Goal: Task Accomplishment & Management: Manage account settings

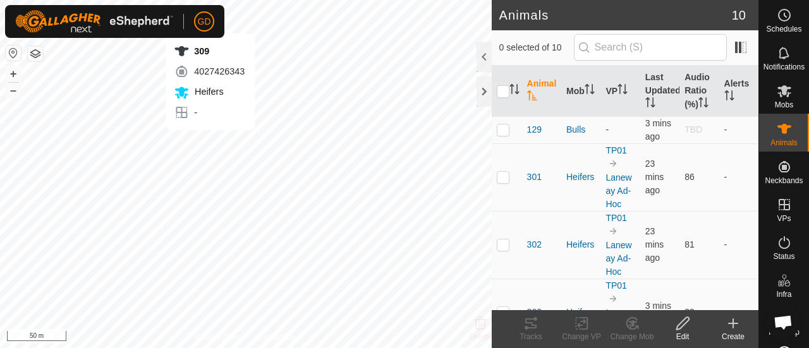
scroll to position [1904, 0]
checkbox input "true"
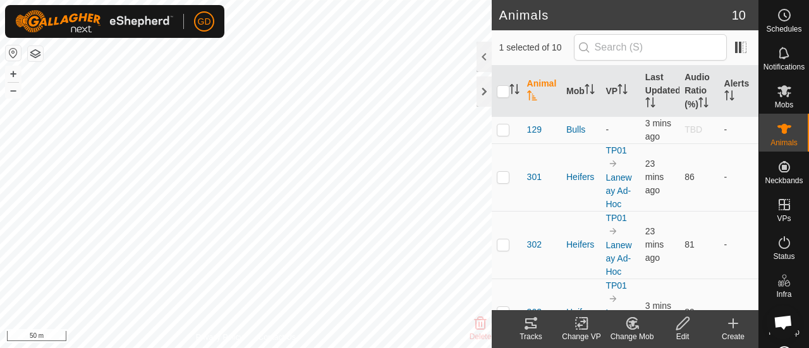
click at [530, 92] on icon "Activate to sort" at bounding box center [532, 95] width 10 height 10
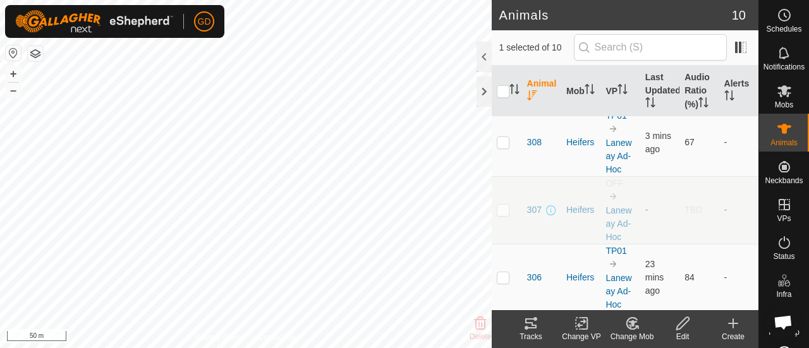
scroll to position [0, 0]
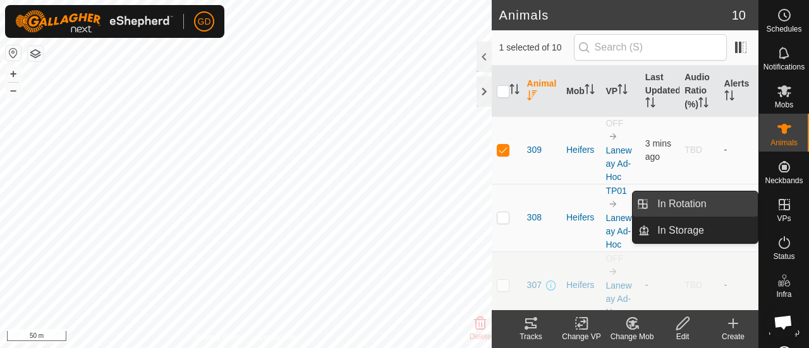
click at [718, 209] on link "In Rotation" at bounding box center [704, 204] width 108 height 25
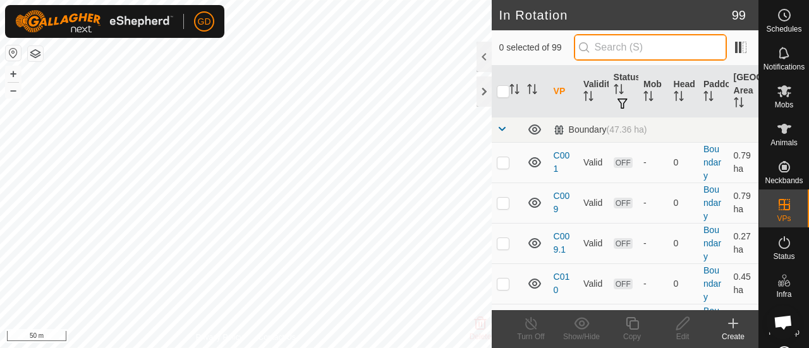
click at [626, 50] on input "text" at bounding box center [650, 47] width 153 height 27
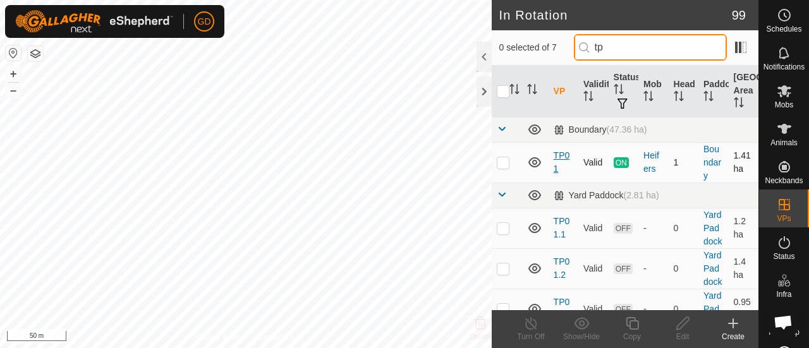
type input "tp"
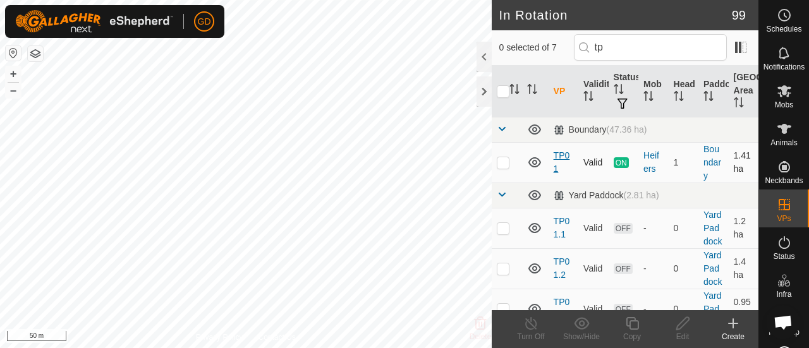
click at [559, 152] on link "TP01" at bounding box center [562, 161] width 16 height 23
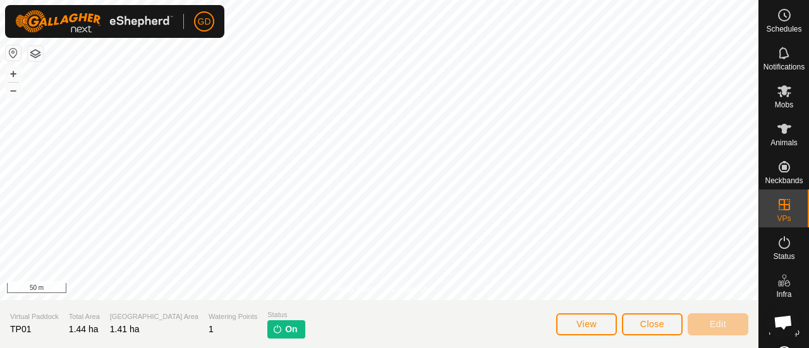
click at [267, 330] on p-tag "On" at bounding box center [285, 329] width 37 height 18
click at [659, 323] on span "Close" at bounding box center [652, 324] width 24 height 10
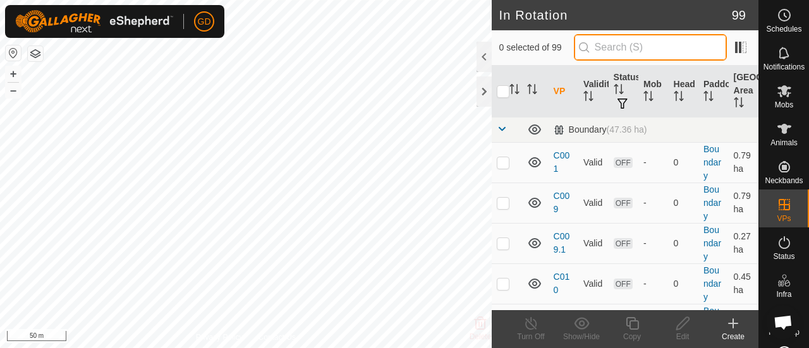
click at [635, 44] on input "text" at bounding box center [650, 47] width 153 height 27
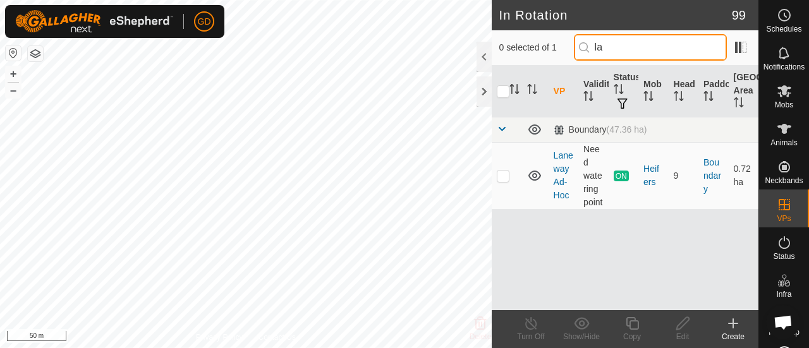
type input "l"
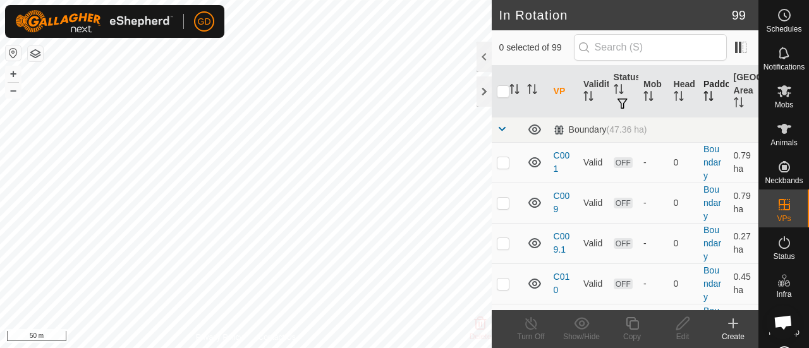
checkbox input "true"
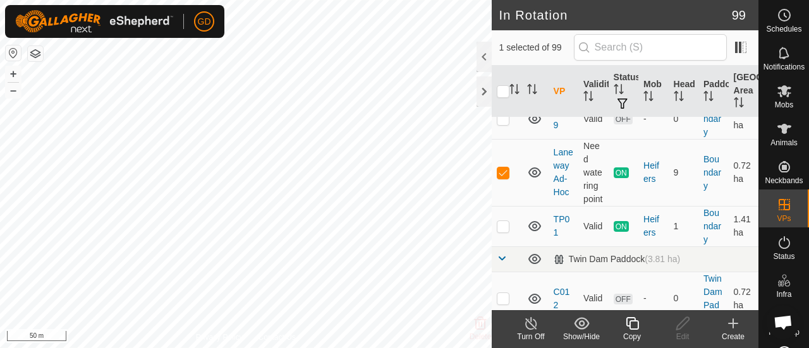
scroll to position [3168, 0]
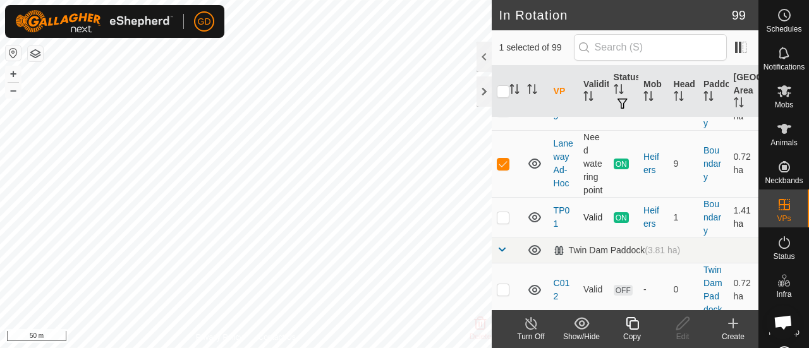
click at [502, 223] on p-checkbox at bounding box center [503, 217] width 13 height 10
checkbox input "true"
click at [508, 162] on p-checkbox at bounding box center [503, 164] width 13 height 10
click at [505, 162] on p-checkbox at bounding box center [503, 164] width 13 height 10
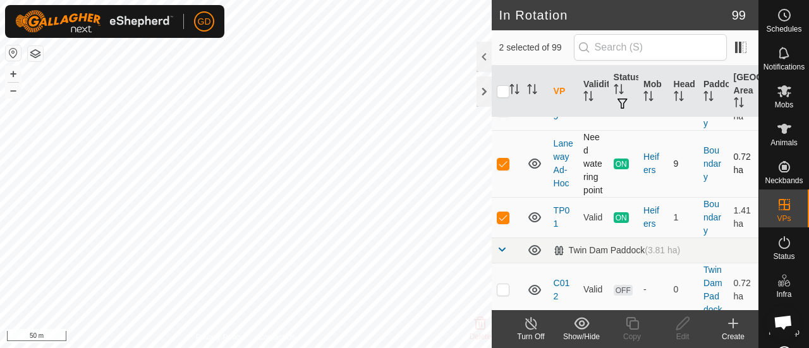
checkbox input "false"
click at [530, 324] on icon at bounding box center [531, 323] width 16 height 15
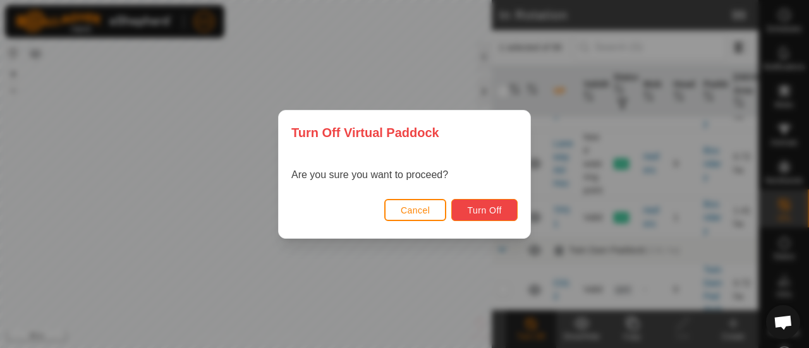
click at [484, 209] on span "Turn Off" at bounding box center [484, 210] width 35 height 10
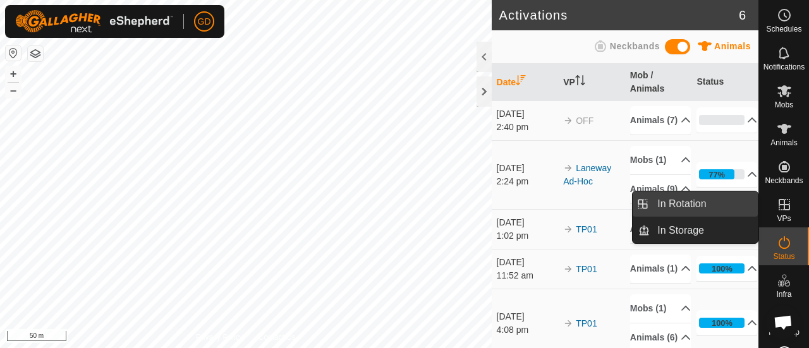
click at [697, 203] on link "In Rotation" at bounding box center [704, 204] width 108 height 25
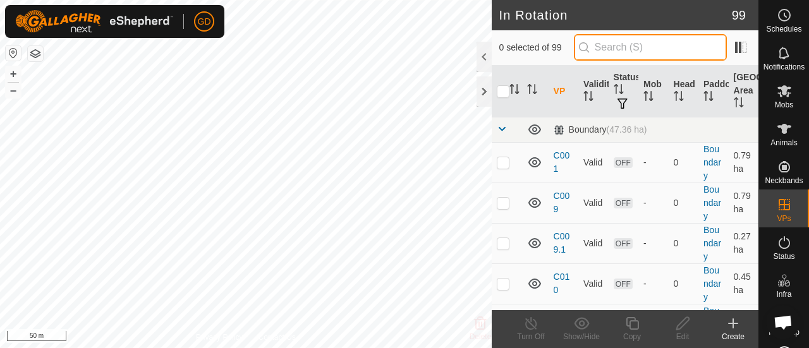
click at [660, 48] on input "text" at bounding box center [650, 47] width 153 height 27
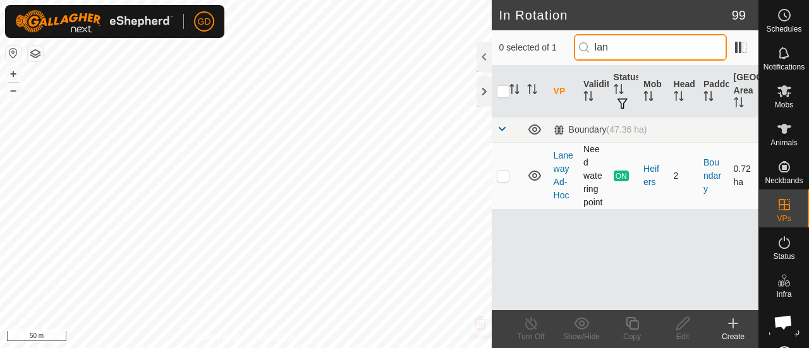
type input "lan"
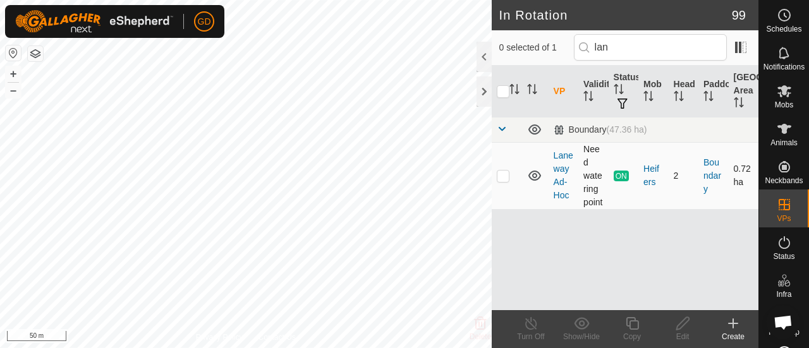
click at [560, 180] on td "Laneway Ad-Hoc" at bounding box center [564, 175] width 30 height 67
click at [561, 173] on link "Laneway Ad-Hoc" at bounding box center [564, 175] width 20 height 50
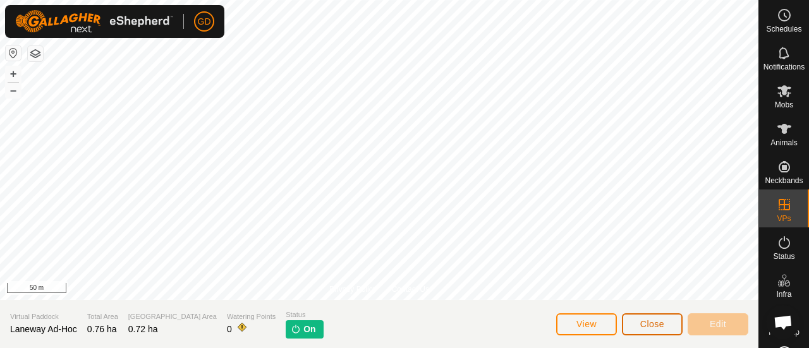
click at [652, 325] on span "Close" at bounding box center [652, 324] width 24 height 10
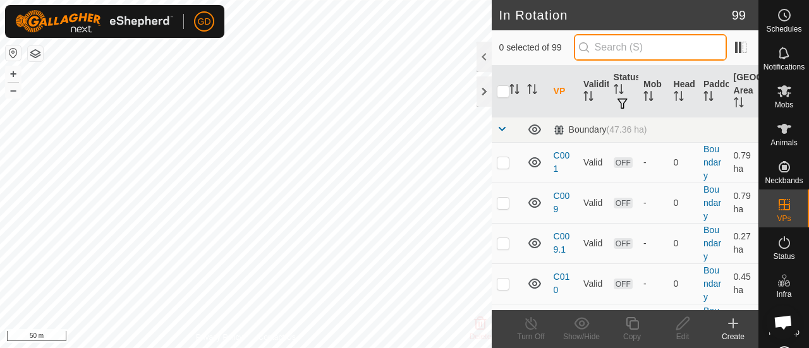
click at [626, 46] on input "text" at bounding box center [650, 47] width 153 height 27
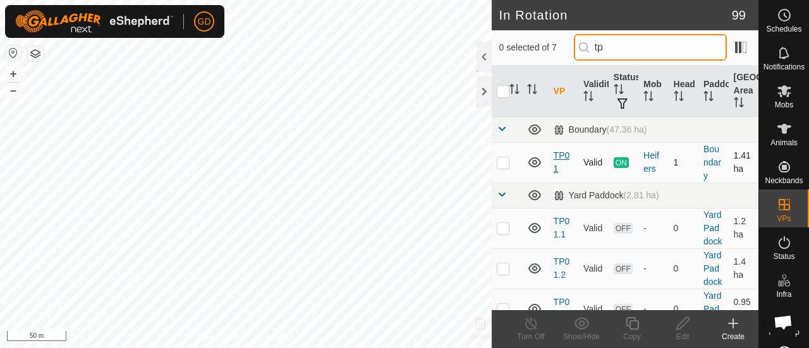
type input "tp"
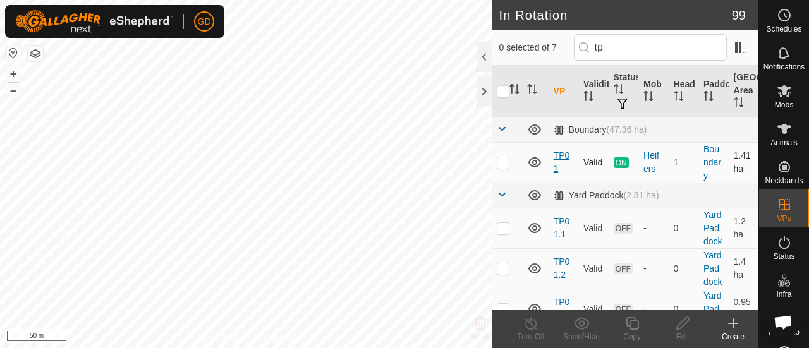
click at [560, 154] on link "TP01" at bounding box center [562, 161] width 16 height 23
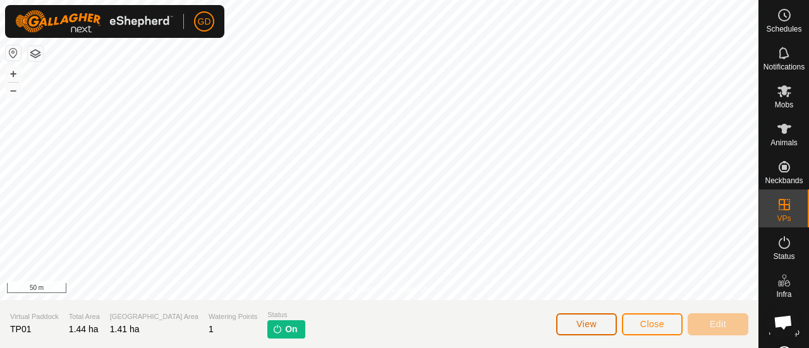
click at [589, 326] on span "View" at bounding box center [587, 324] width 20 height 10
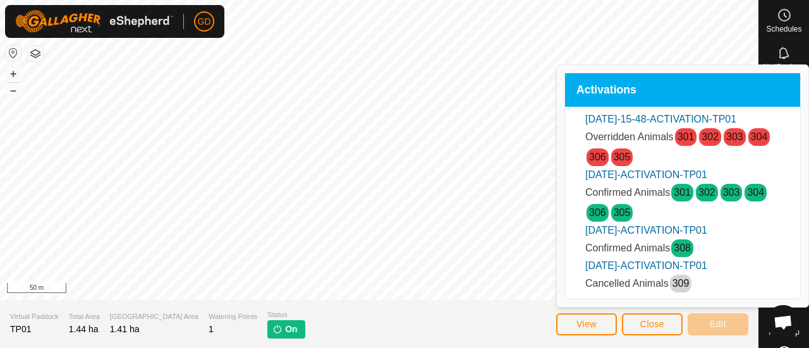
click at [628, 267] on link "Sep-26-1302-ACTIVATION-TP01" at bounding box center [646, 265] width 122 height 11
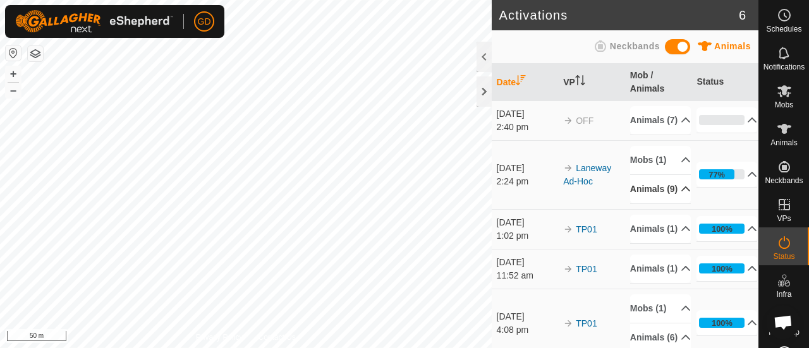
click at [640, 204] on p-accordion-header "Animals (9)" at bounding box center [660, 189] width 61 height 28
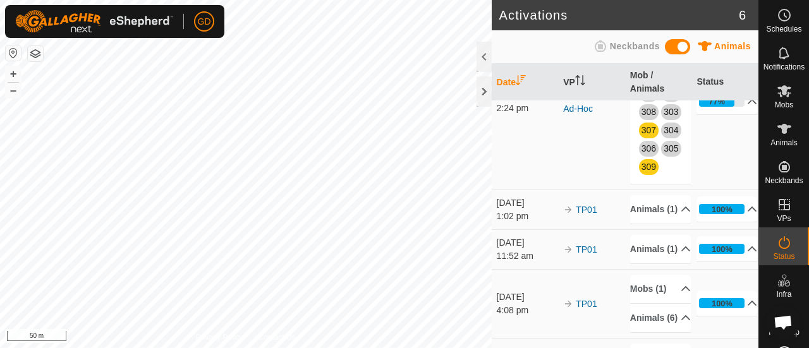
scroll to position [128, 0]
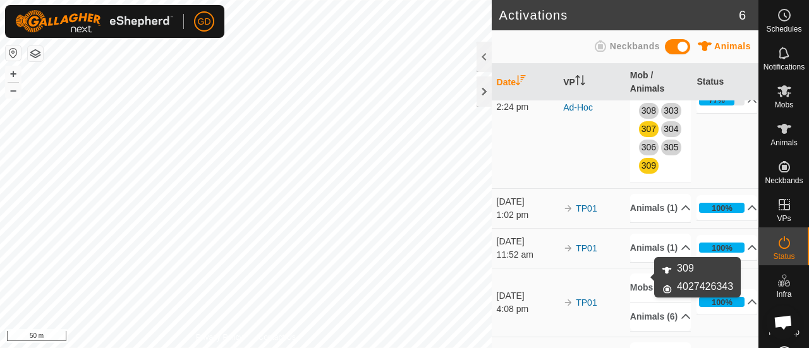
click at [644, 171] on link "309" at bounding box center [649, 166] width 15 height 10
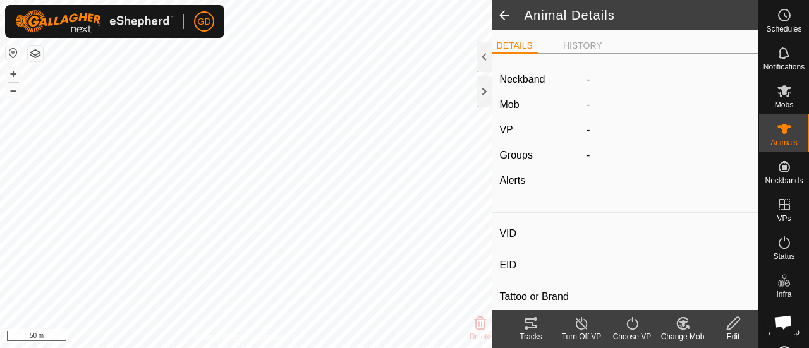
type input "309"
type input "982123826118692"
type input "-"
type input "Droughtmaster"
type input "-"
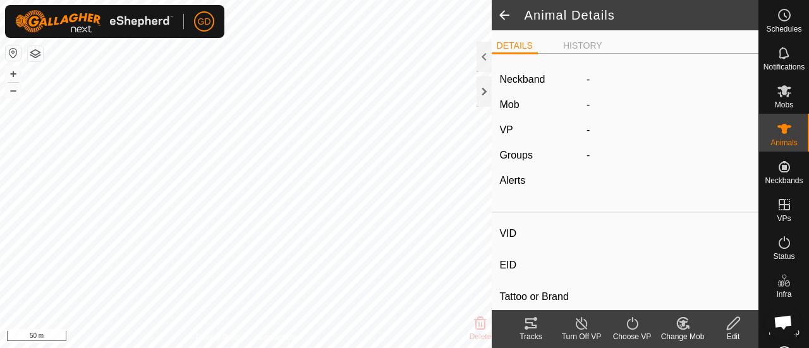
type input "-"
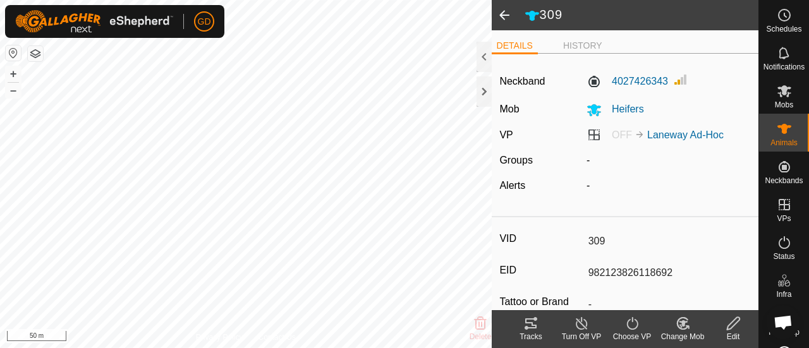
click at [502, 14] on span at bounding box center [504, 15] width 25 height 30
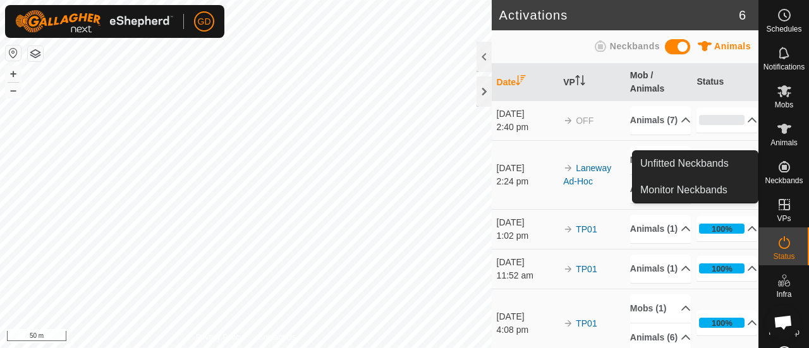
click at [779, 169] on icon at bounding box center [784, 166] width 11 height 11
click at [684, 162] on link "Unfitted Neckbands" at bounding box center [695, 163] width 125 height 25
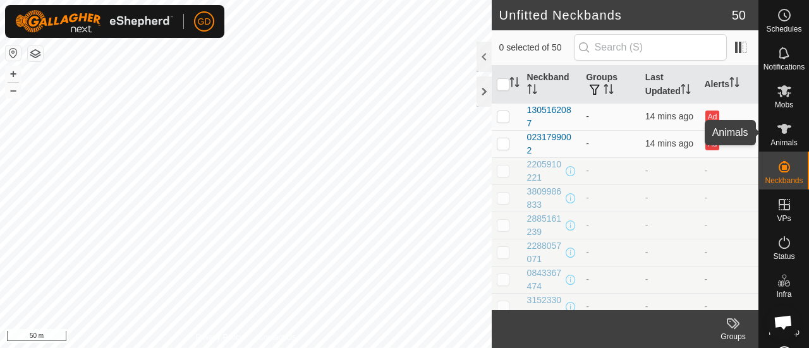
click at [777, 136] on icon at bounding box center [784, 128] width 15 height 15
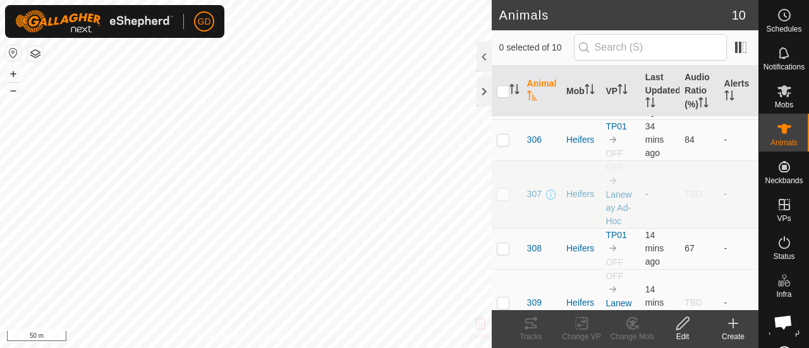
scroll to position [264, 0]
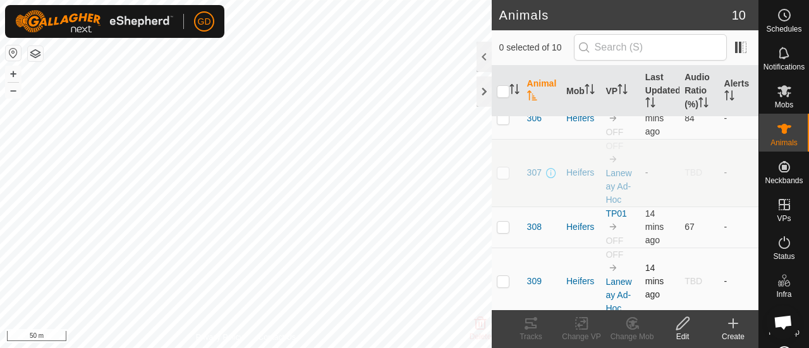
click at [505, 276] on p-checkbox at bounding box center [503, 281] width 13 height 10
checkbox input "true"
click at [683, 323] on icon at bounding box center [683, 323] width 16 height 15
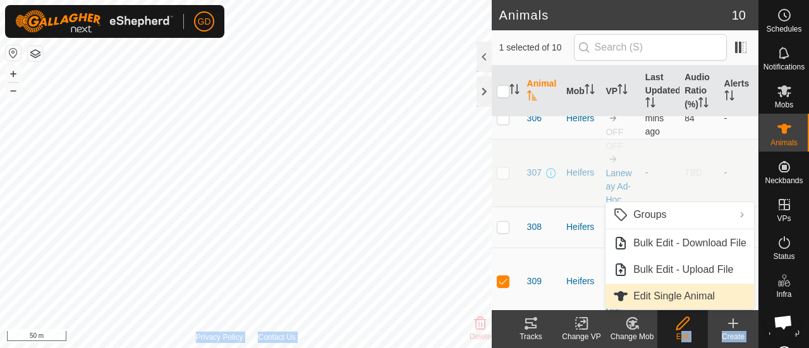
drag, startPoint x: 683, startPoint y: 323, endPoint x: 674, endPoint y: 296, distance: 28.2
click at [674, 296] on body "GD Schedules Notifications Mobs Animals Neckbands VPs Status Infra Heatmap Help…" at bounding box center [404, 174] width 809 height 348
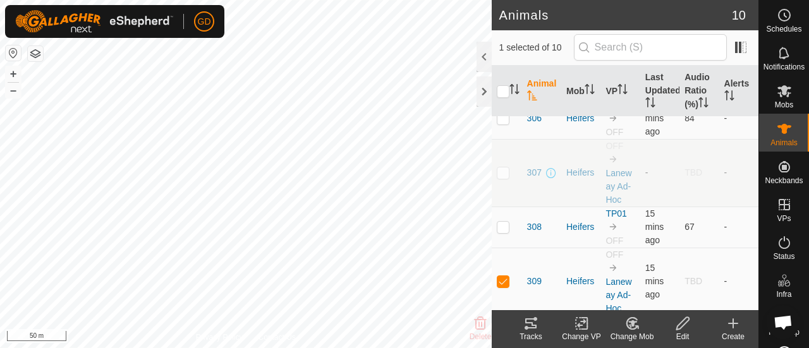
click at [681, 327] on icon at bounding box center [682, 323] width 13 height 13
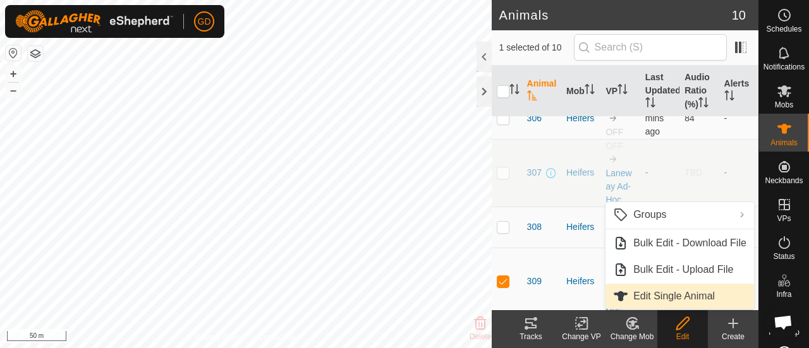
click at [665, 296] on link "Edit Single Animal" at bounding box center [680, 296] width 149 height 25
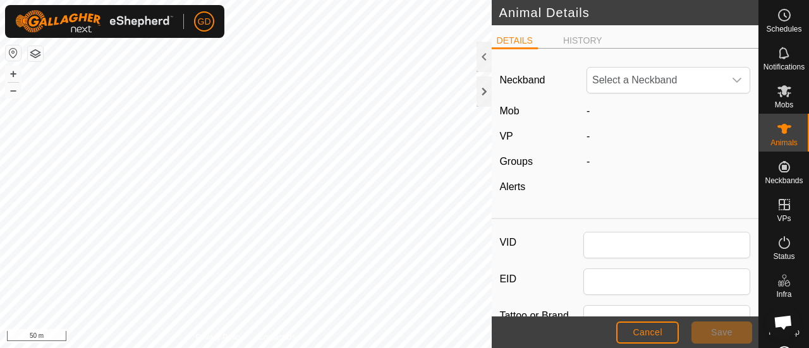
type input "309"
type input "982123826118692"
type input "Droughtmaster"
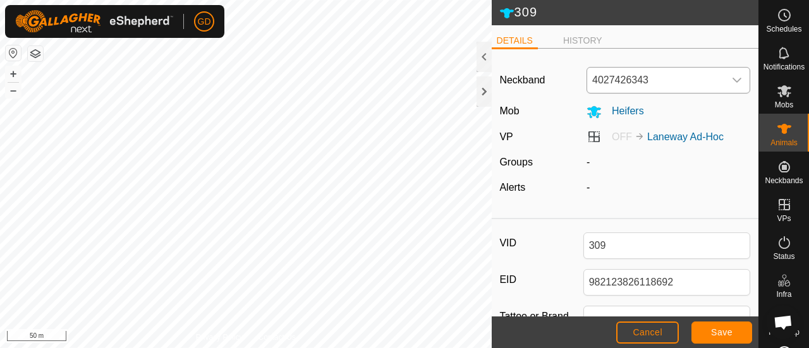
click at [732, 78] on icon "dropdown trigger" at bounding box center [737, 80] width 10 height 10
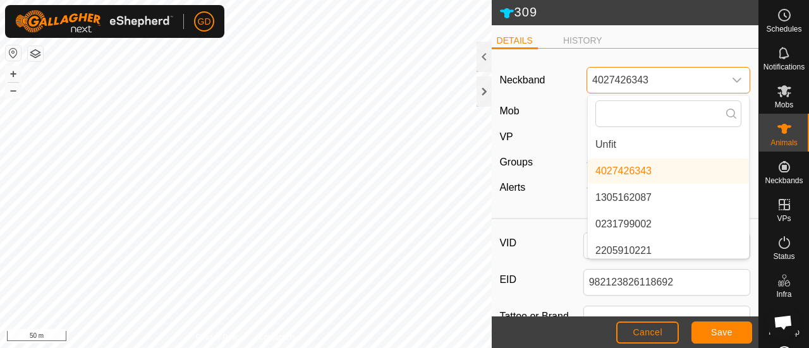
drag, startPoint x: 650, startPoint y: 78, endPoint x: 580, endPoint y: 82, distance: 70.3
click at [582, 82] on div "4027426343 Unfit 4027426343 1305162087 0231799002 2205910221 3809986833 2885161…" at bounding box center [669, 80] width 174 height 27
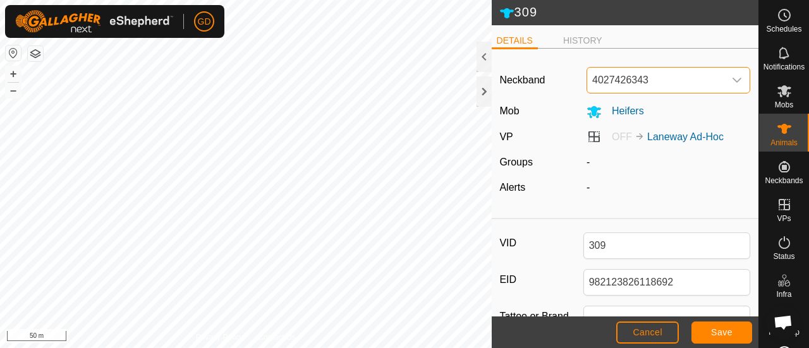
drag, startPoint x: 648, startPoint y: 78, endPoint x: 590, endPoint y: 83, distance: 58.4
click at [590, 83] on span "4027426343" at bounding box center [655, 80] width 137 height 25
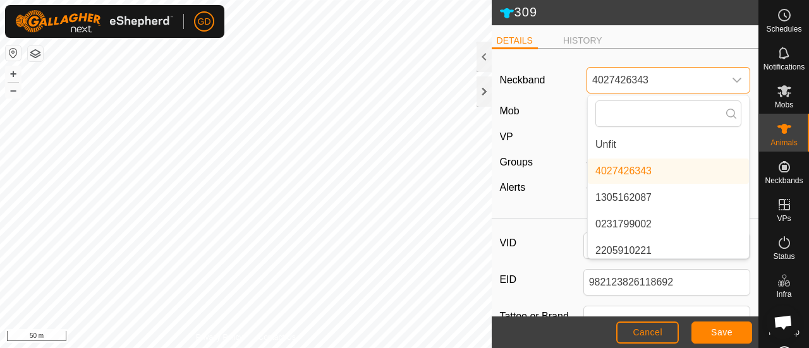
click at [664, 76] on span "4027426343" at bounding box center [655, 80] width 137 height 25
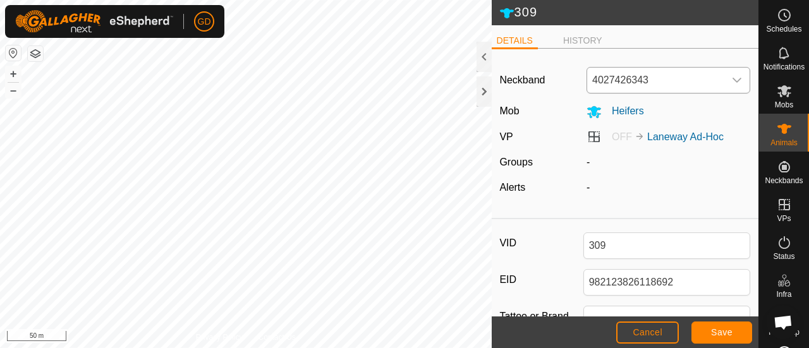
click at [733, 79] on icon "dropdown trigger" at bounding box center [737, 80] width 9 height 5
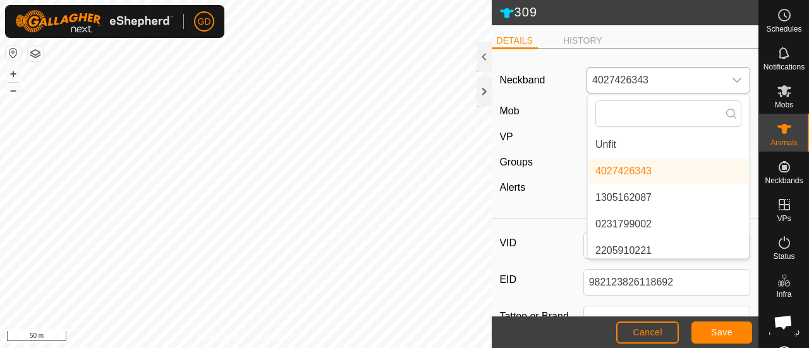
click at [604, 142] on li "Unfit" at bounding box center [668, 144] width 161 height 25
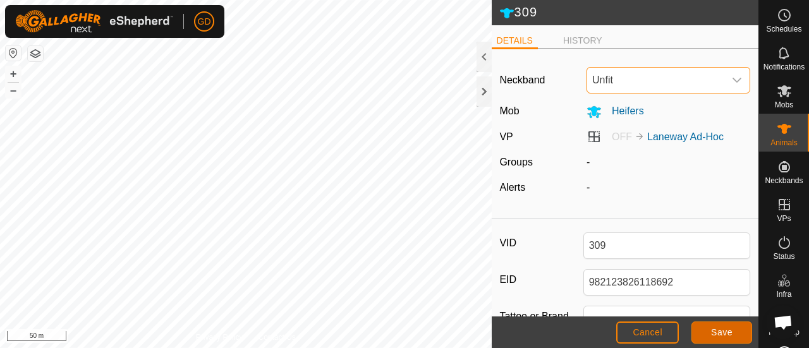
click at [717, 328] on span "Save" at bounding box center [721, 332] width 21 height 10
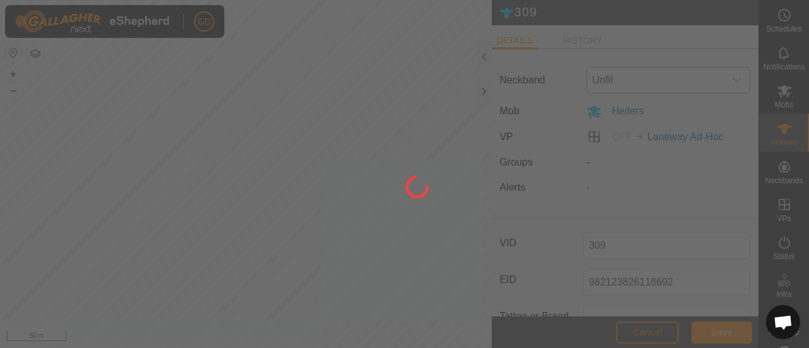
type input "-"
type input "0 kg"
type input "-"
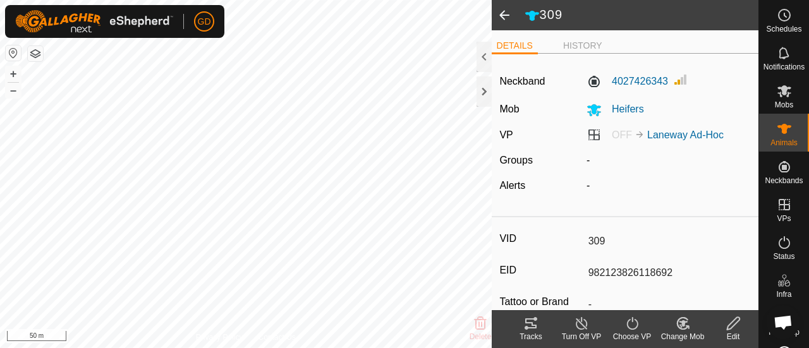
click at [503, 13] on span at bounding box center [504, 15] width 25 height 30
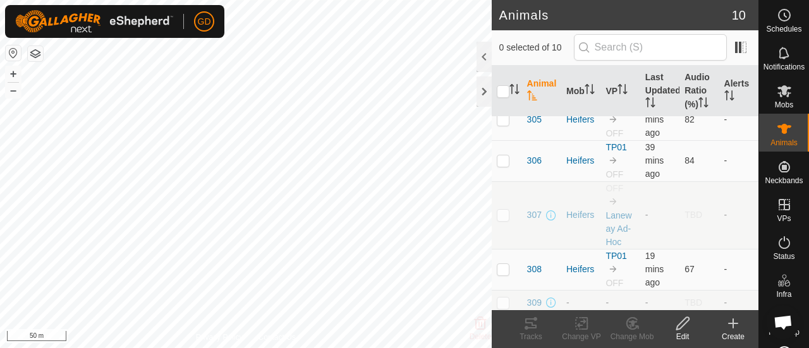
scroll to position [223, 0]
click at [501, 297] on p-checkbox at bounding box center [503, 302] width 13 height 10
checkbox input "true"
click at [682, 323] on icon at bounding box center [683, 323] width 16 height 15
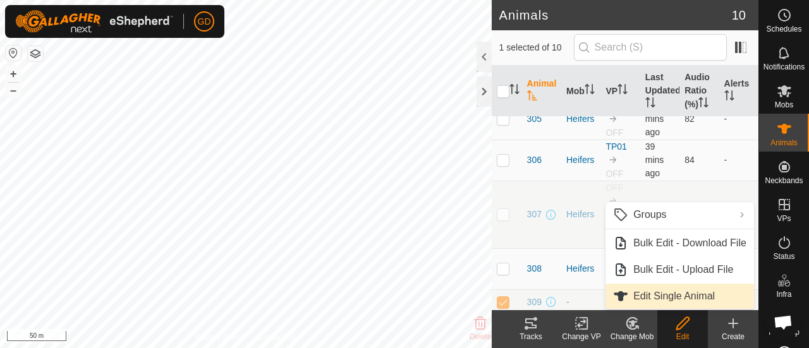
click at [665, 294] on link "Edit Single Animal" at bounding box center [680, 296] width 149 height 25
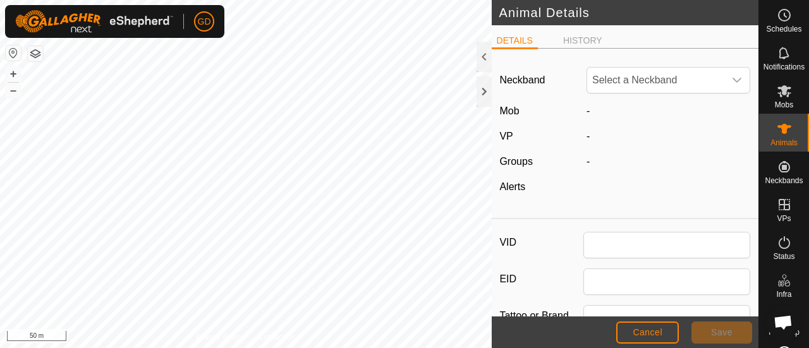
type input "309"
type input "982123826118692"
type input "Droughtmaster"
type input "0"
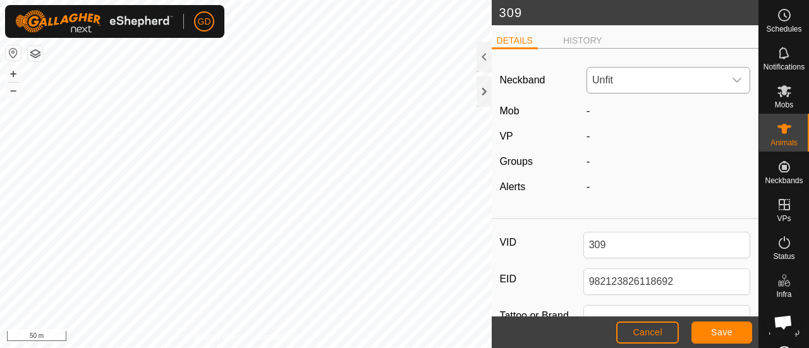
click at [733, 80] on icon "dropdown trigger" at bounding box center [737, 80] width 9 height 5
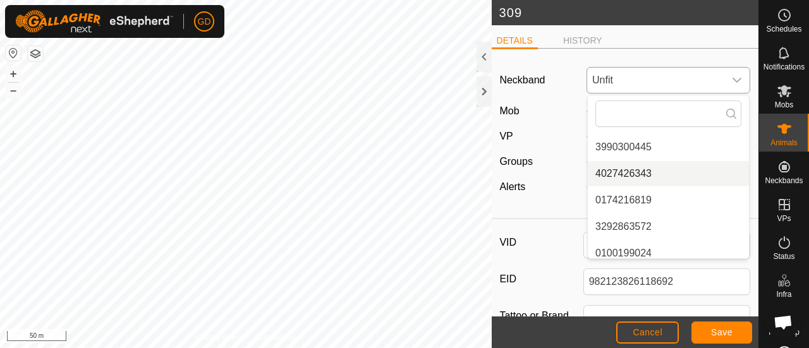
click at [624, 173] on li "4027426343" at bounding box center [668, 173] width 161 height 25
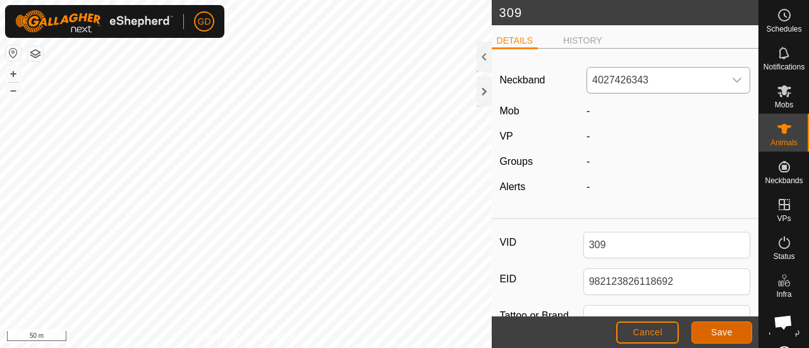
click at [717, 331] on span "Save" at bounding box center [721, 332] width 21 height 10
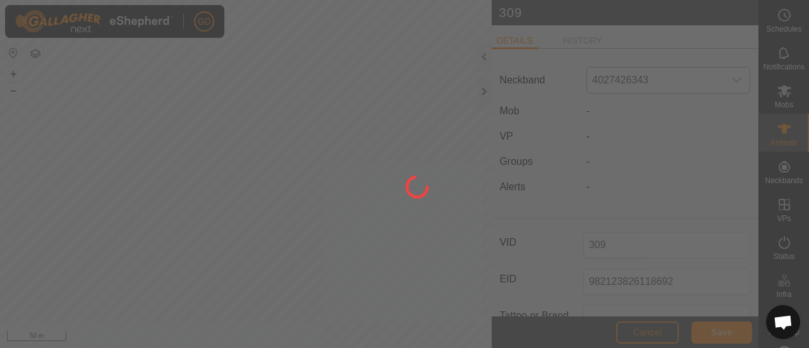
type input "-"
type input "0 kg"
type input "-"
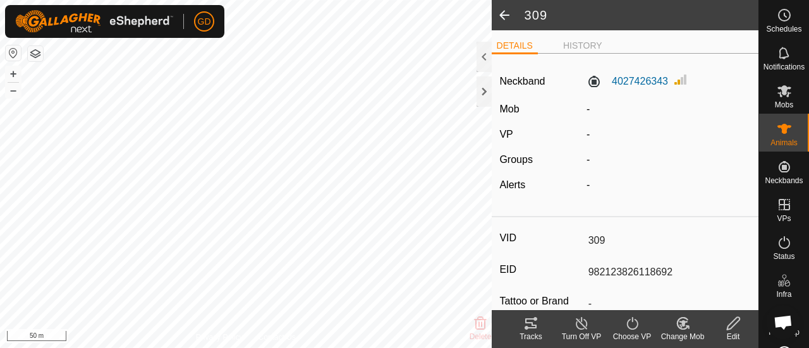
click at [501, 15] on span at bounding box center [504, 15] width 25 height 30
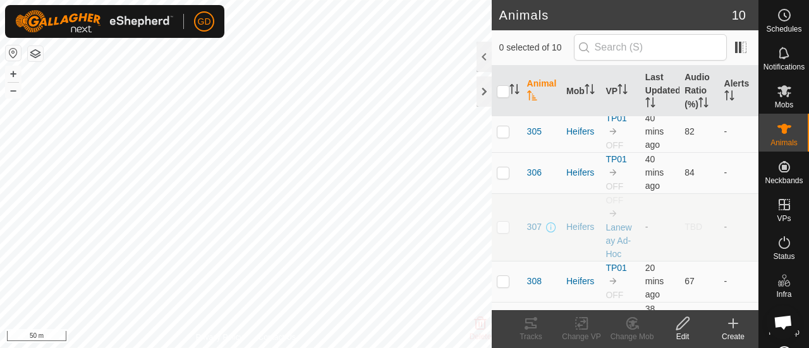
scroll to position [238, 0]
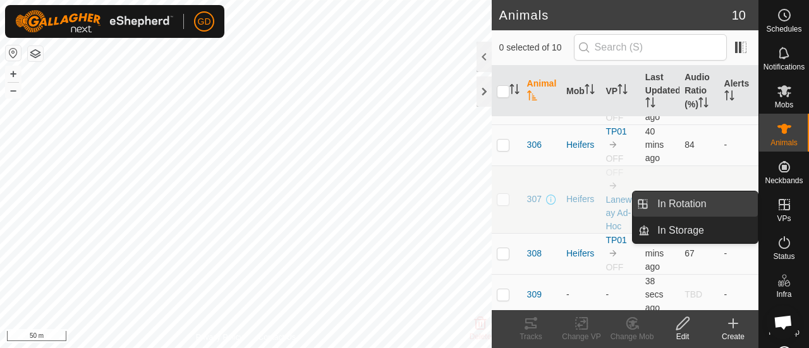
click at [696, 207] on link "In Rotation" at bounding box center [704, 204] width 108 height 25
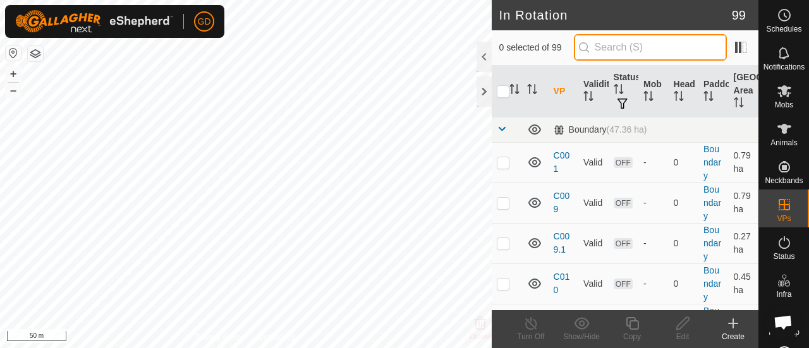
click at [625, 44] on input "text" at bounding box center [650, 47] width 153 height 27
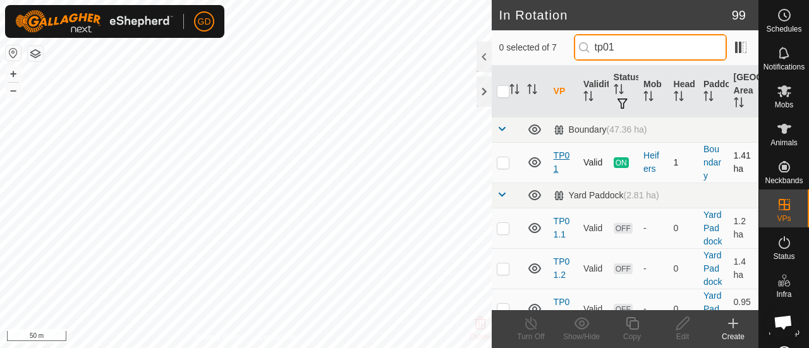
type input "tp01"
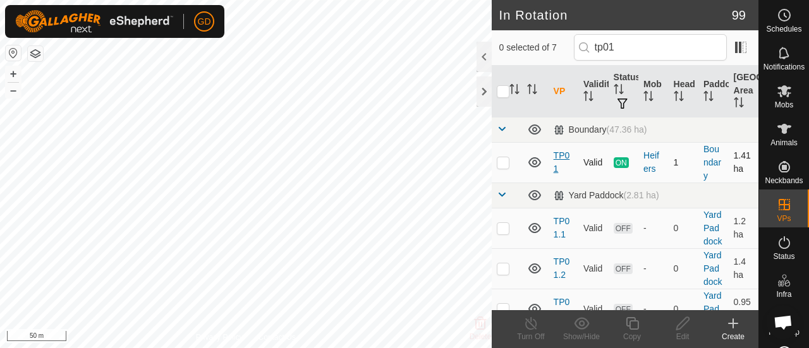
click at [561, 152] on link "TP01" at bounding box center [562, 161] width 16 height 23
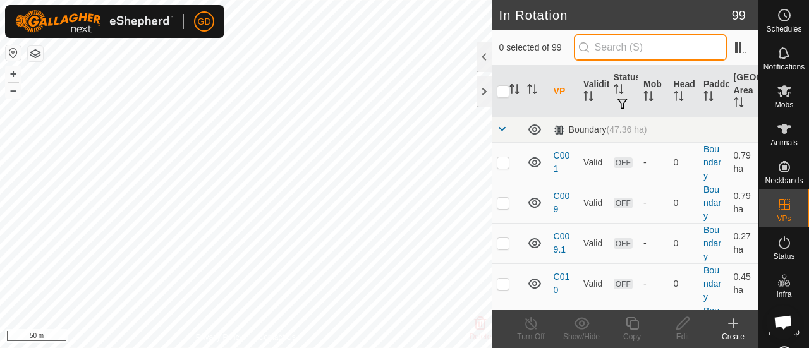
click at [622, 50] on input "text" at bounding box center [650, 47] width 153 height 27
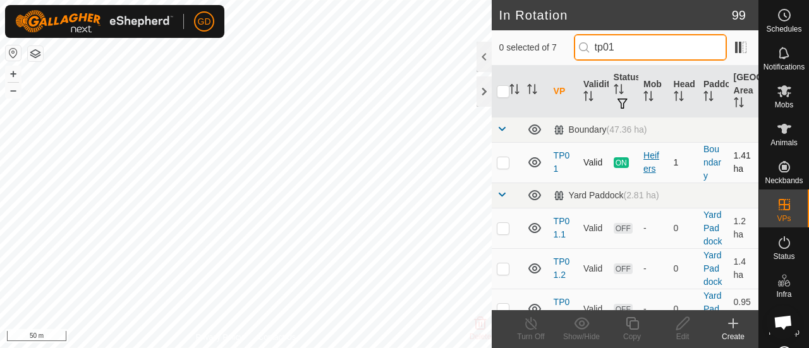
type input "tp01"
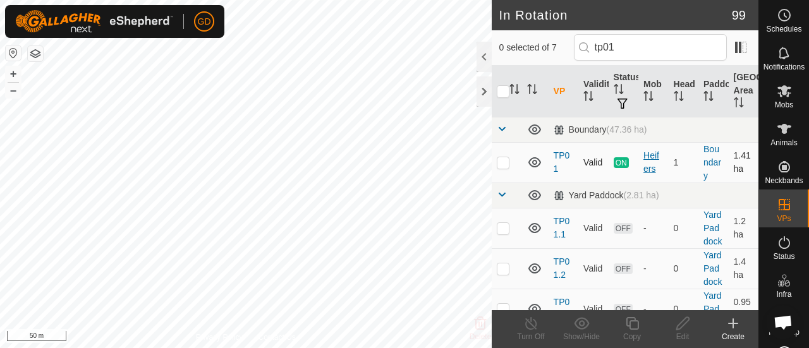
click at [647, 154] on div "Heifers" at bounding box center [654, 162] width 20 height 27
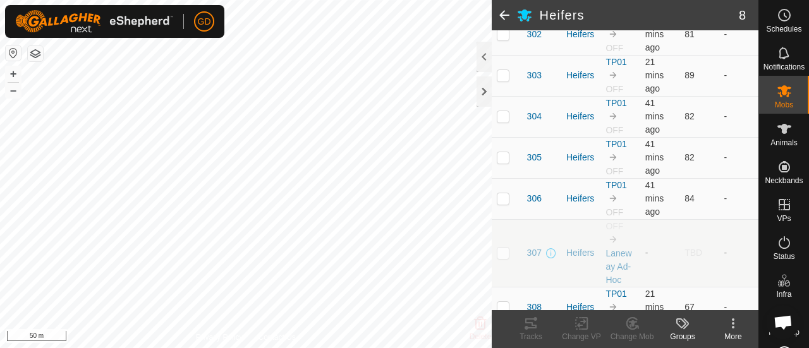
scroll to position [256, 0]
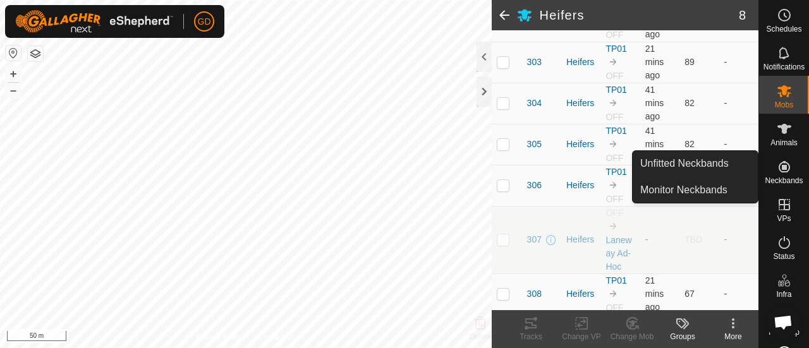
click at [782, 167] on icon at bounding box center [784, 166] width 15 height 15
click at [779, 166] on icon at bounding box center [784, 166] width 11 height 11
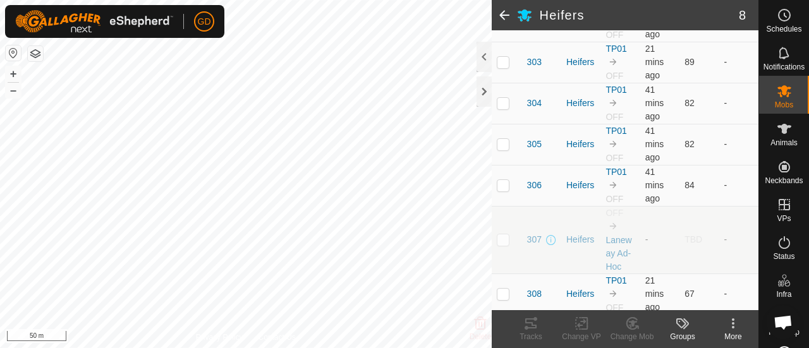
click at [500, 16] on span at bounding box center [504, 15] width 25 height 30
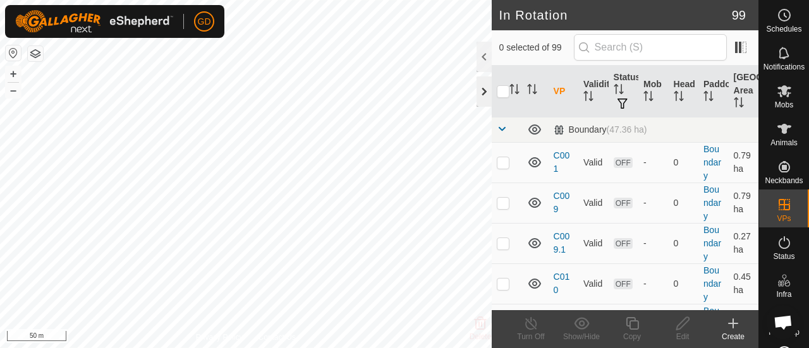
click at [477, 95] on div at bounding box center [484, 91] width 15 height 30
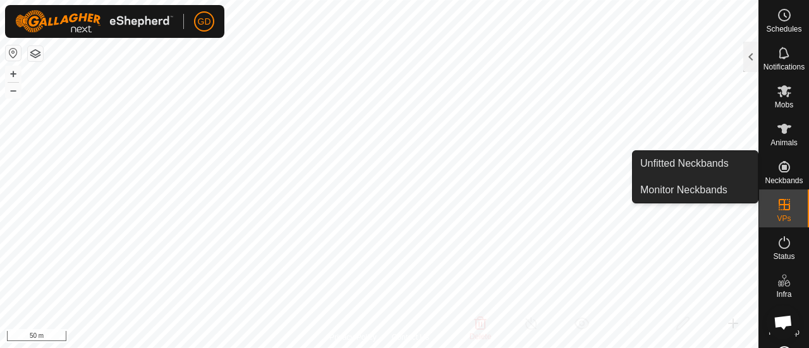
click at [779, 169] on icon at bounding box center [784, 166] width 11 height 11
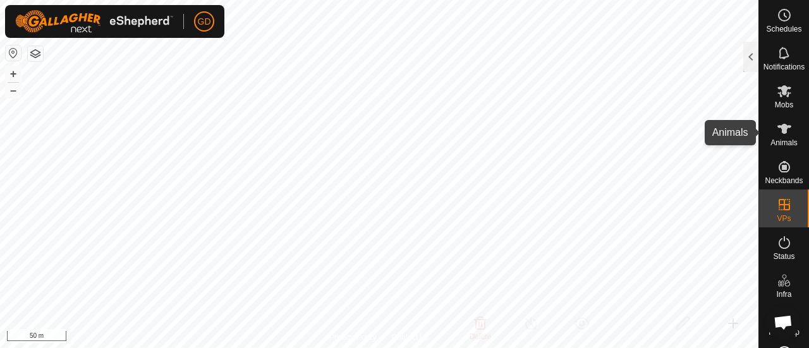
click at [779, 128] on icon at bounding box center [785, 129] width 14 height 10
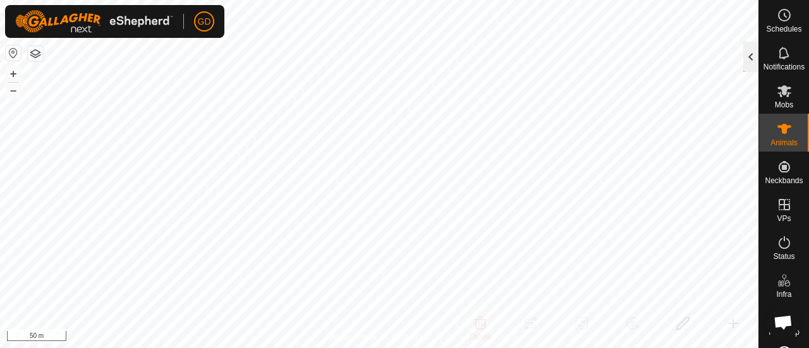
click at [746, 51] on div at bounding box center [750, 57] width 15 height 30
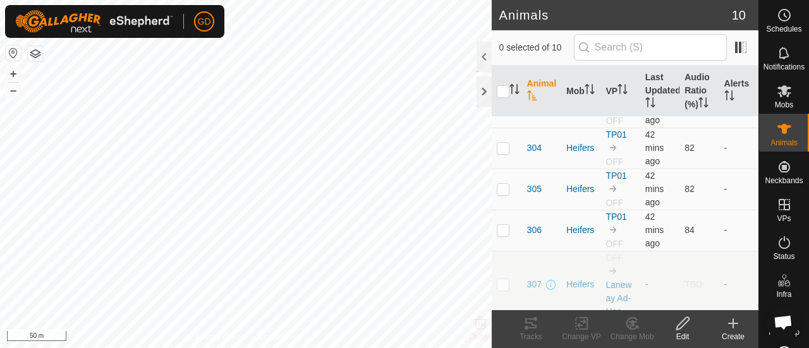
scroll to position [224, 0]
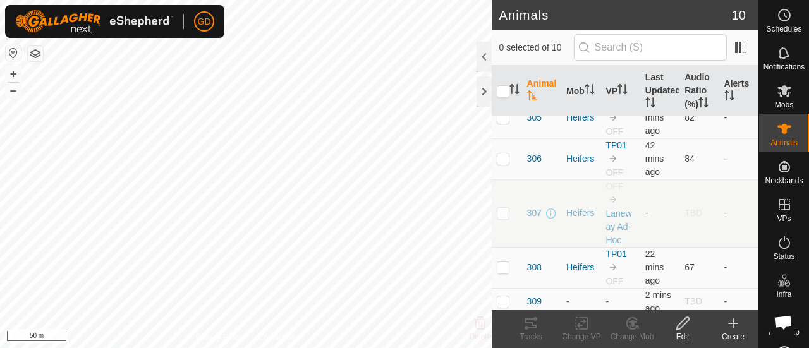
click at [504, 210] on p-checkbox at bounding box center [503, 213] width 13 height 10
checkbox input "true"
click at [683, 322] on icon at bounding box center [683, 323] width 16 height 15
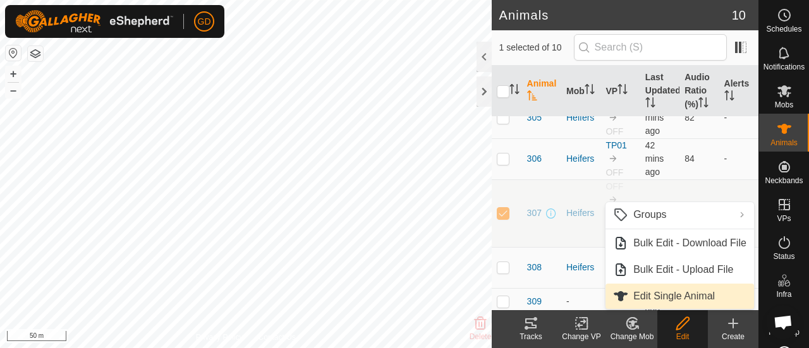
click at [660, 292] on link "Edit Single Animal" at bounding box center [680, 296] width 149 height 25
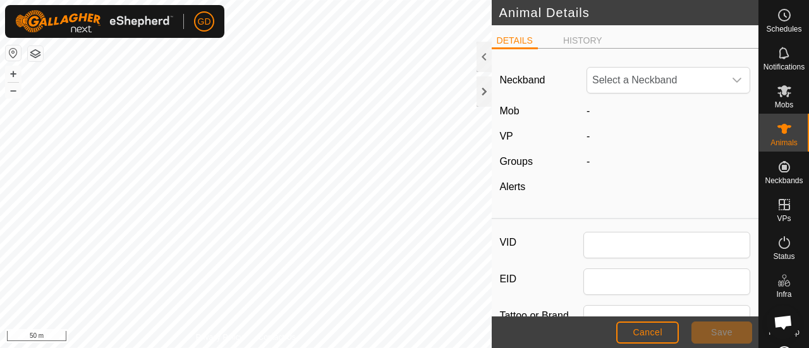
type input "307"
type input "982123826118437"
type input "Droughtmaster"
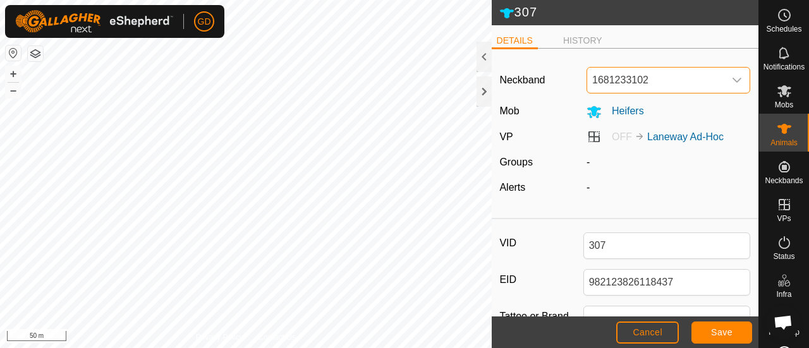
click at [633, 82] on span "1681233102" at bounding box center [655, 80] width 137 height 25
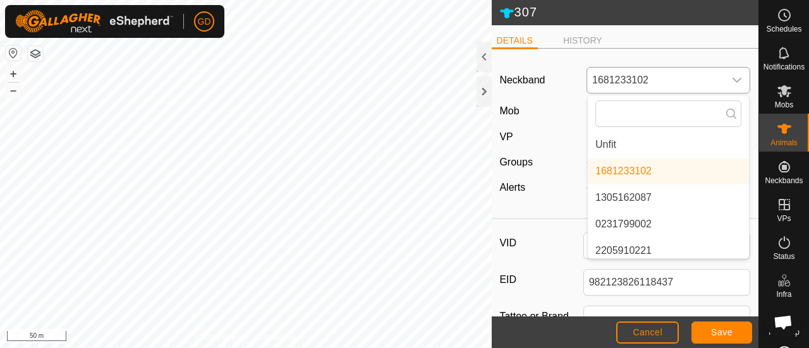
click at [612, 146] on li "Unfit" at bounding box center [668, 144] width 161 height 25
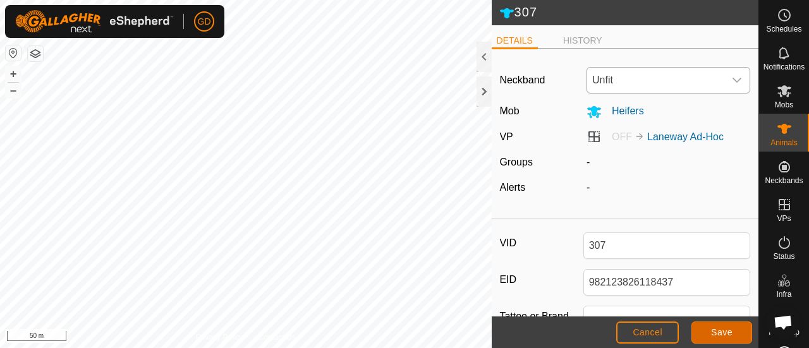
click at [709, 332] on button "Save" at bounding box center [722, 333] width 61 height 22
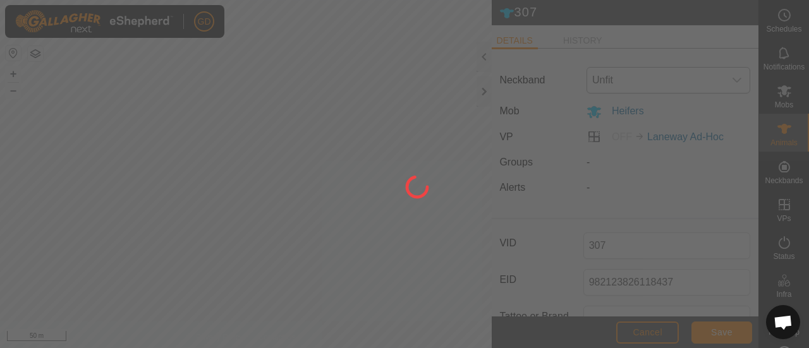
type input "-"
type input "0 kg"
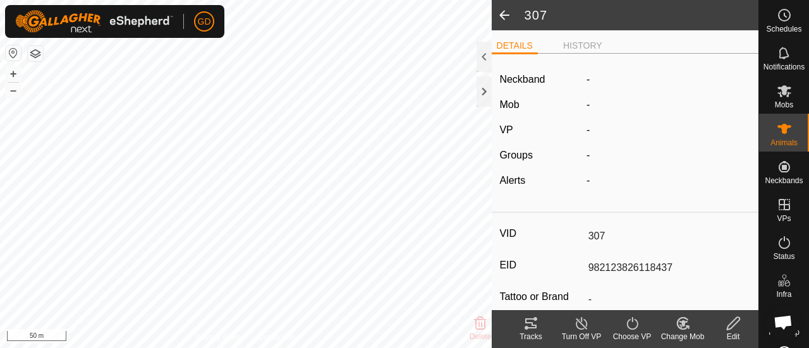
click at [503, 15] on span at bounding box center [504, 15] width 25 height 30
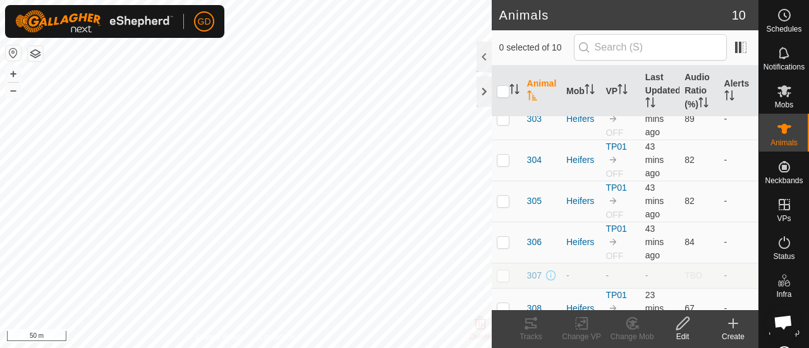
scroll to position [182, 0]
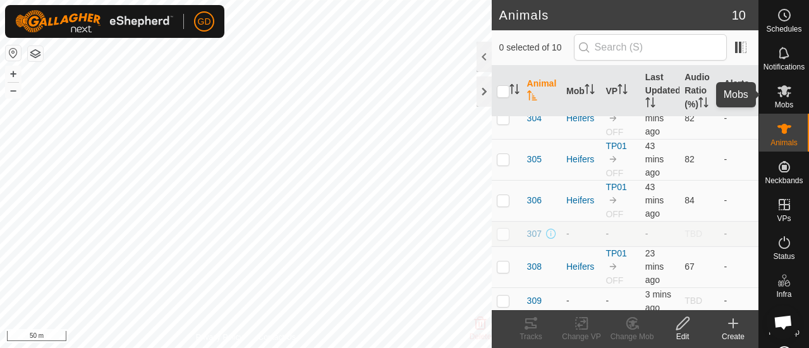
click at [781, 89] on icon at bounding box center [785, 91] width 14 height 12
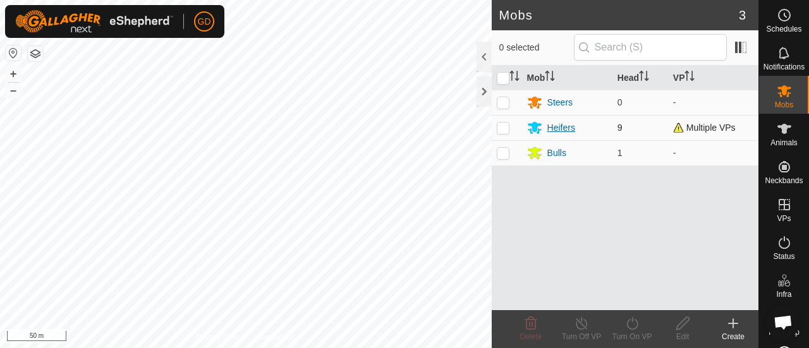
click at [561, 128] on div "Heifers" at bounding box center [561, 127] width 28 height 13
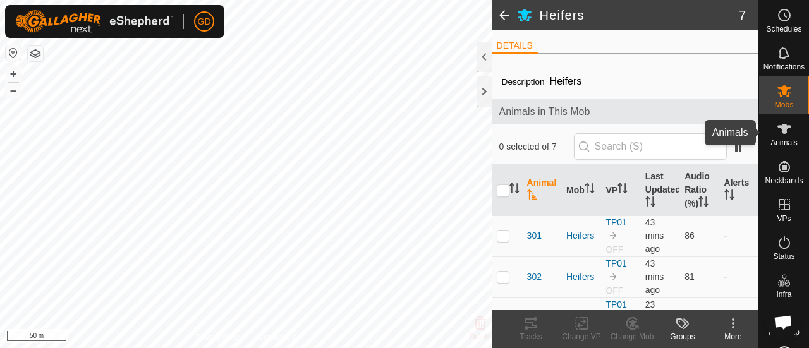
click at [777, 131] on icon at bounding box center [784, 128] width 15 height 15
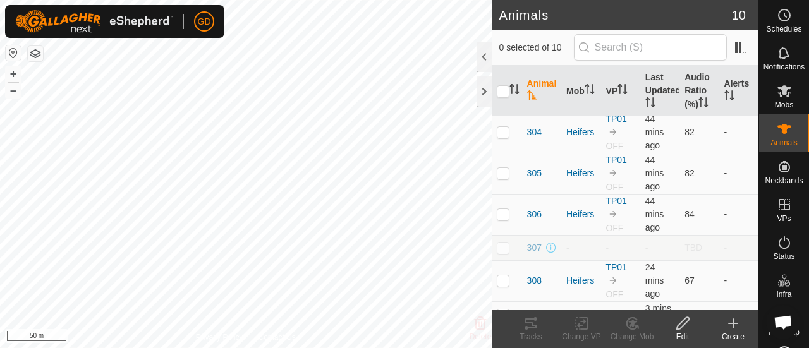
scroll to position [182, 0]
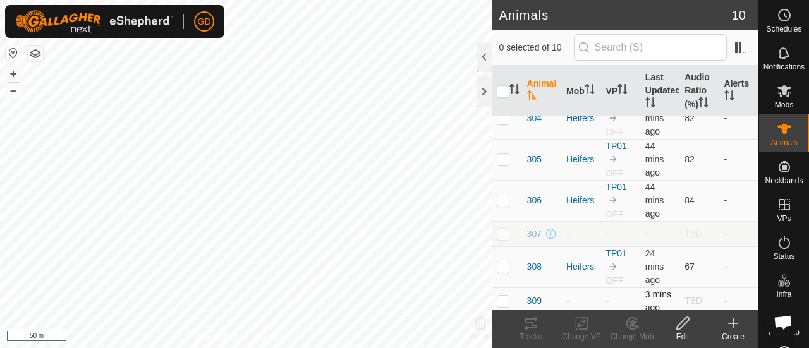
click at [501, 296] on p-checkbox at bounding box center [503, 301] width 13 height 10
checkbox input "true"
click at [681, 324] on icon at bounding box center [683, 323] width 16 height 15
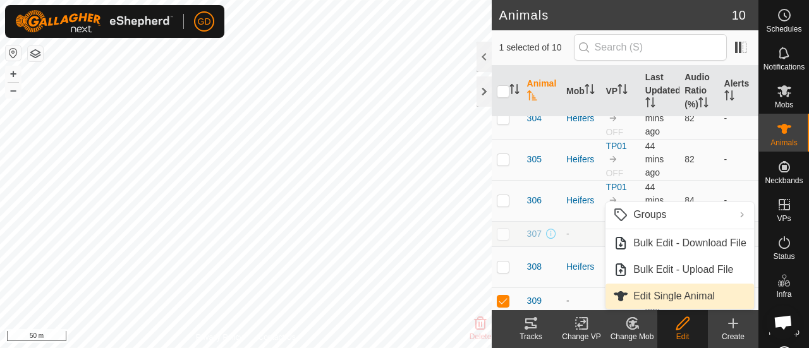
click at [665, 290] on link "Edit Single Animal" at bounding box center [680, 296] width 149 height 25
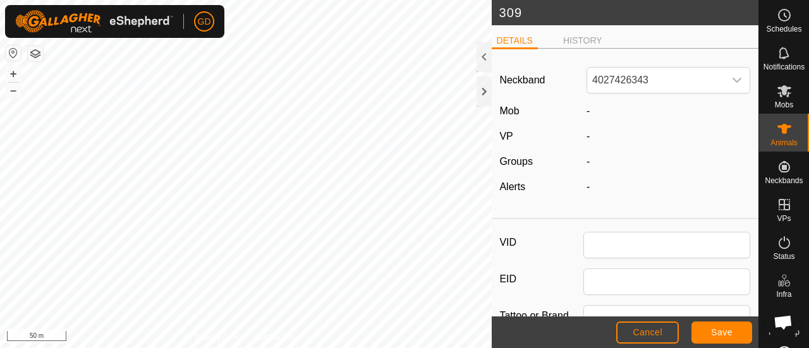
type input "309"
type input "982123826118692"
type input "Droughtmaster"
type input "0"
click at [733, 81] on icon "dropdown trigger" at bounding box center [737, 80] width 9 height 5
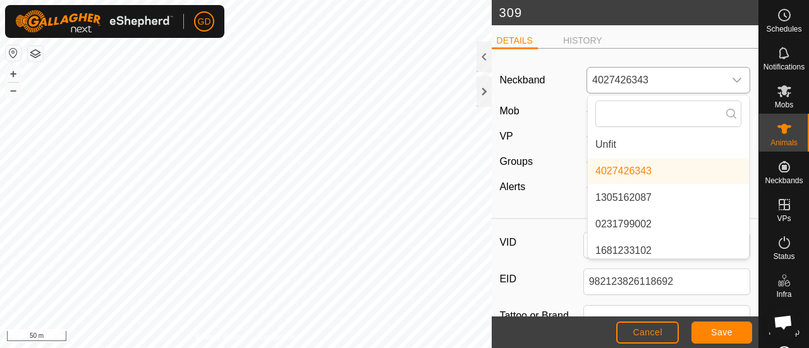
click at [611, 140] on li "Unfit" at bounding box center [668, 144] width 161 height 25
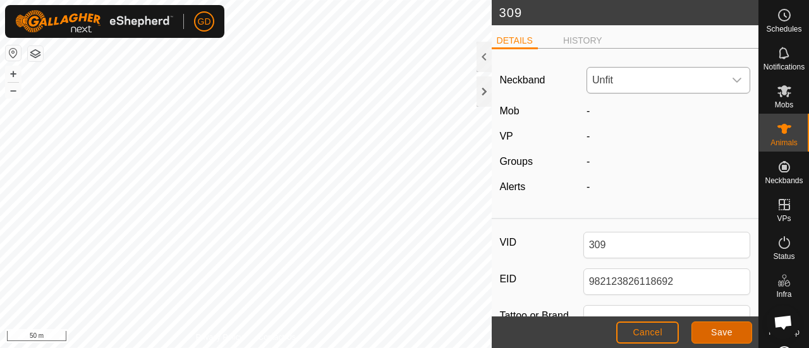
click at [717, 329] on span "Save" at bounding box center [721, 332] width 21 height 10
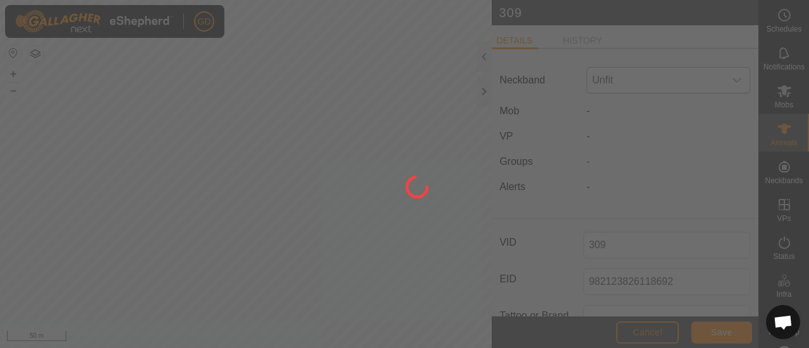
type input "-"
type input "0 kg"
type input "-"
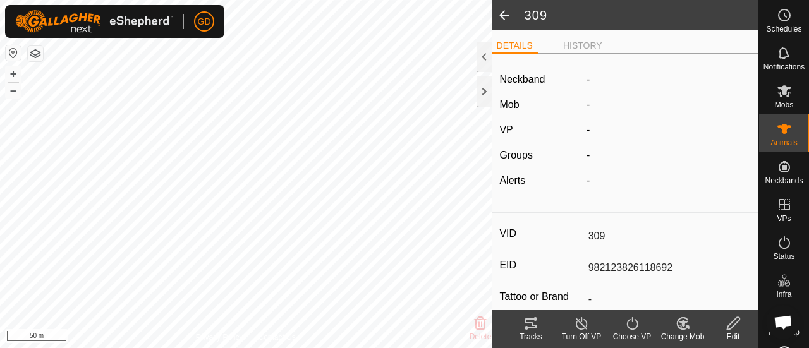
click at [579, 326] on icon at bounding box center [582, 323] width 16 height 15
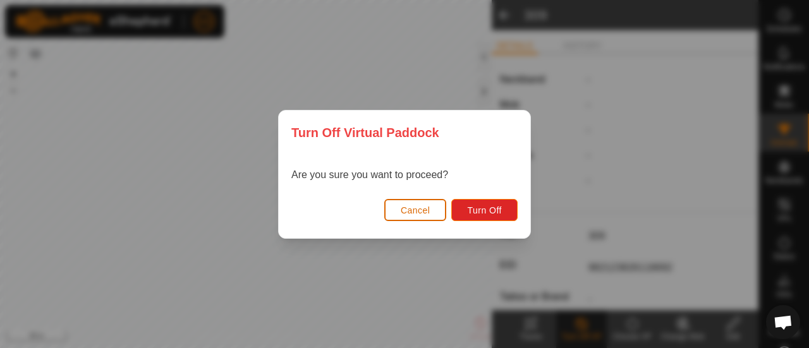
click at [409, 208] on span "Cancel" at bounding box center [416, 210] width 30 height 10
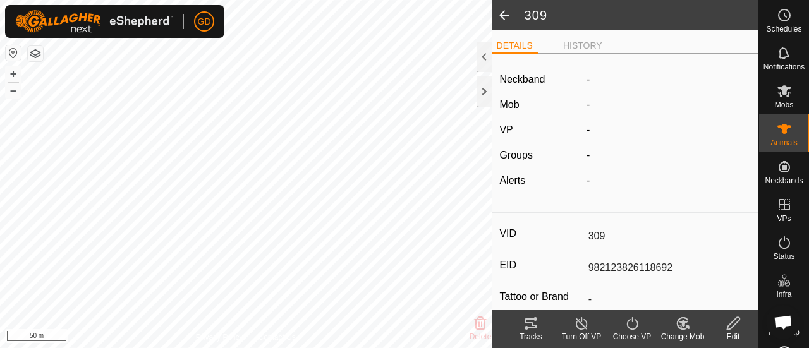
click at [499, 16] on span at bounding box center [504, 15] width 25 height 30
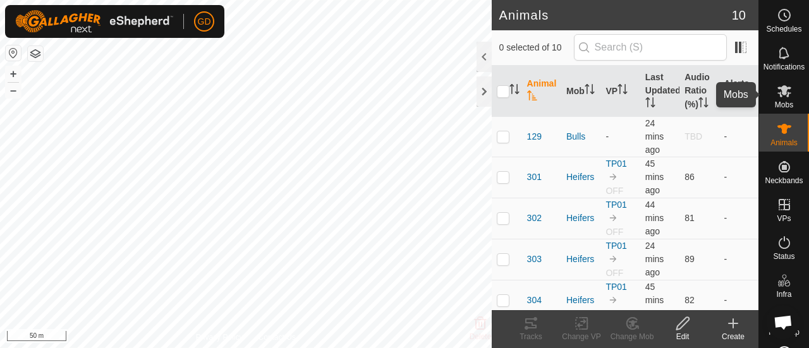
click at [778, 92] on icon at bounding box center [785, 91] width 14 height 12
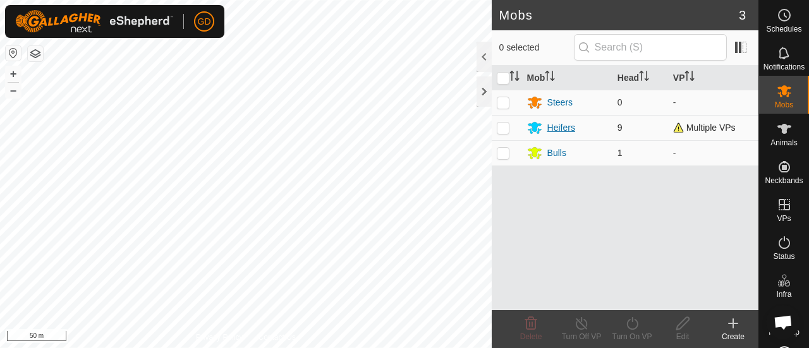
click at [559, 127] on div "Heifers" at bounding box center [561, 127] width 28 height 13
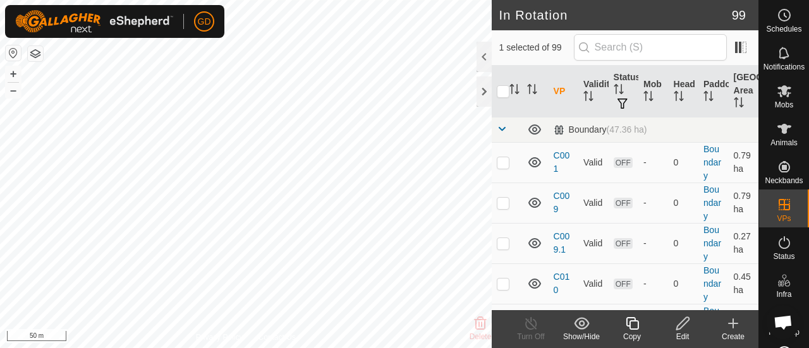
checkbox input "false"
checkbox input "true"
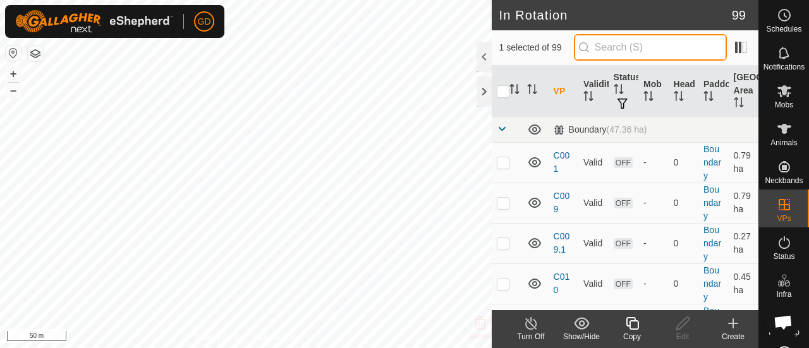
click at [625, 49] on input "text" at bounding box center [650, 47] width 153 height 27
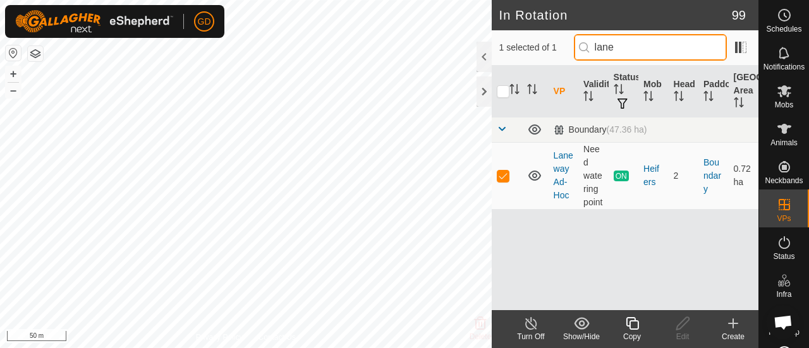
drag, startPoint x: 631, startPoint y: 46, endPoint x: 588, endPoint y: 51, distance: 43.8
click at [588, 51] on input "lane" at bounding box center [650, 47] width 153 height 27
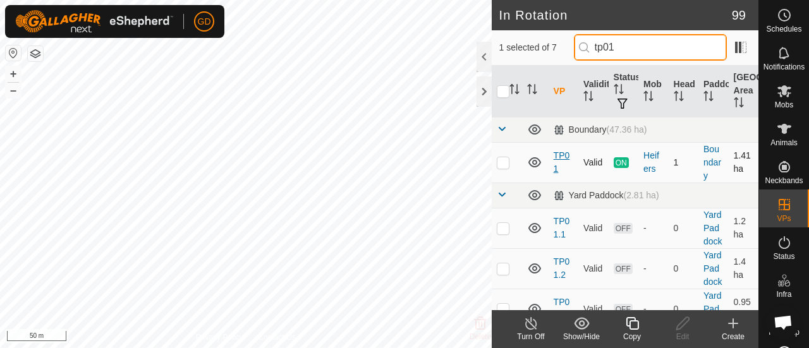
type input "tp01"
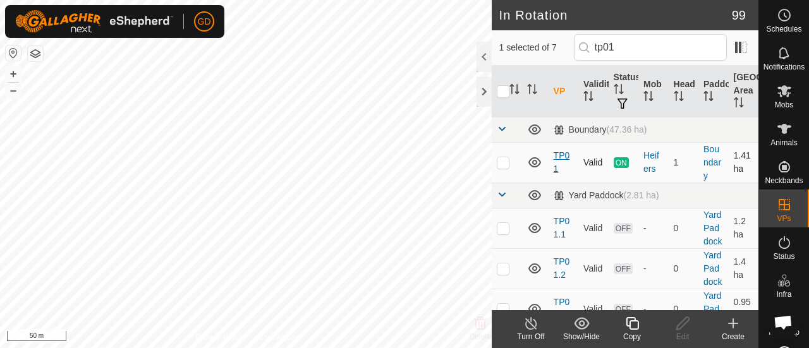
click at [564, 154] on link "TP01" at bounding box center [562, 161] width 16 height 23
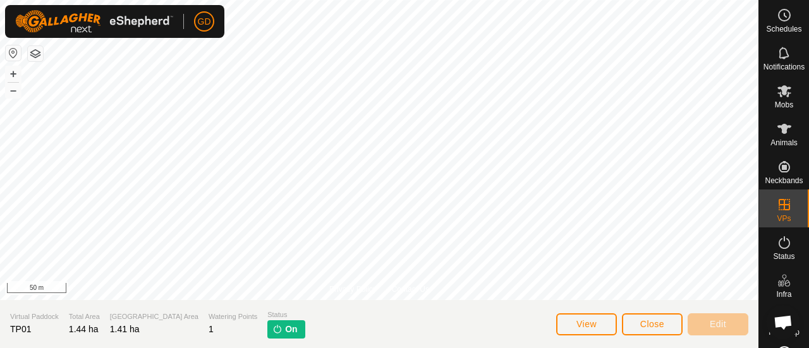
click at [285, 327] on span "On" at bounding box center [291, 329] width 12 height 13
click at [649, 323] on span "Close" at bounding box center [652, 324] width 24 height 10
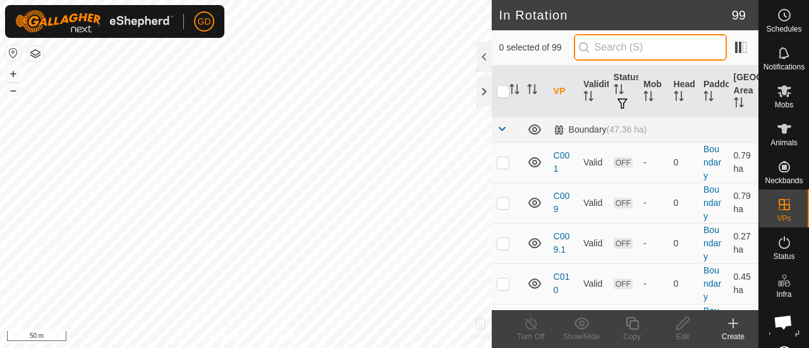
click at [631, 44] on input "text" at bounding box center [650, 47] width 153 height 27
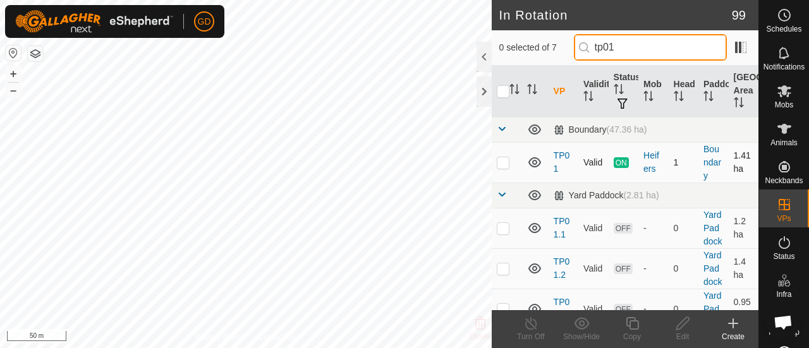
type input "tp01"
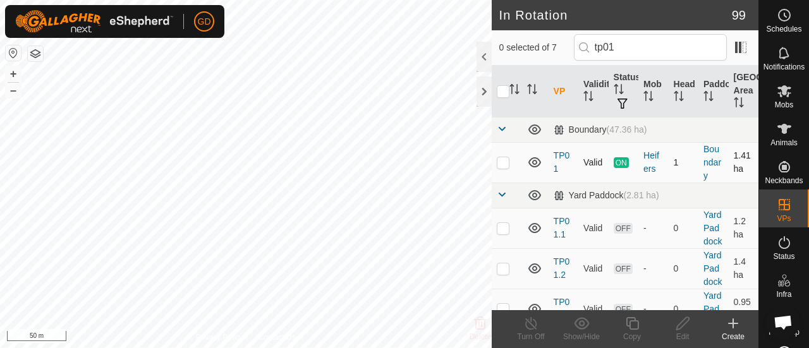
click at [501, 163] on p-checkbox at bounding box center [503, 162] width 13 height 10
checkbox input "true"
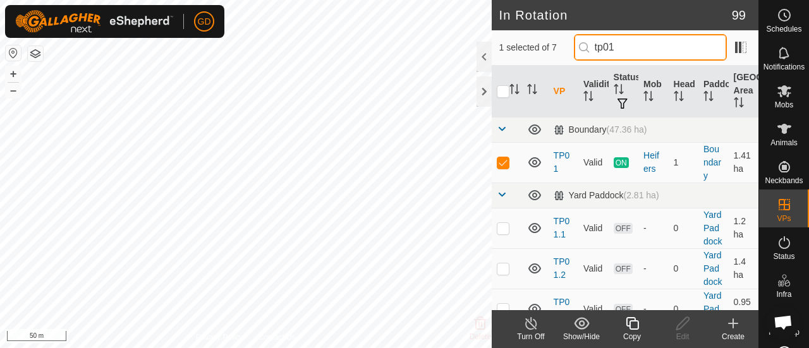
drag, startPoint x: 641, startPoint y: 42, endPoint x: 593, endPoint y: 47, distance: 48.3
click at [593, 47] on p-iconfield "tp01" at bounding box center [650, 47] width 153 height 27
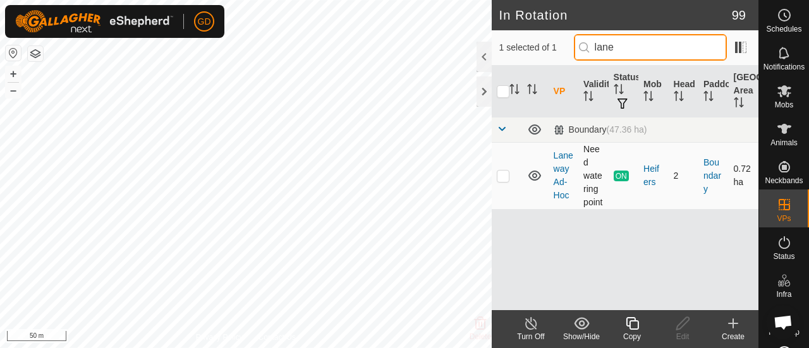
type input "lane"
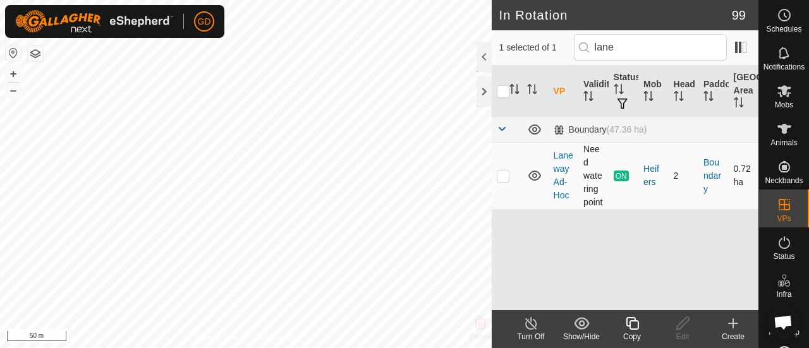
click at [504, 181] on p-checkbox at bounding box center [503, 176] width 13 height 10
checkbox input "true"
click at [654, 176] on div "Heifers" at bounding box center [654, 175] width 20 height 27
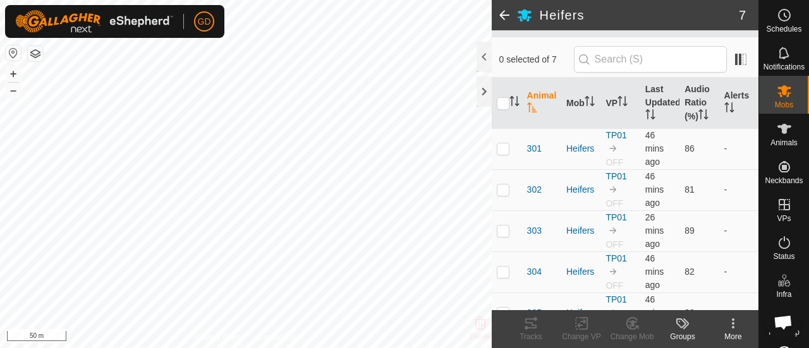
scroll to position [82, 0]
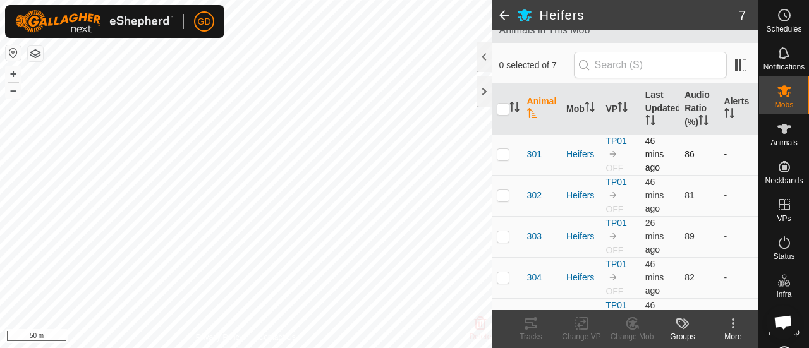
click at [613, 140] on link "TP01" at bounding box center [616, 141] width 21 height 10
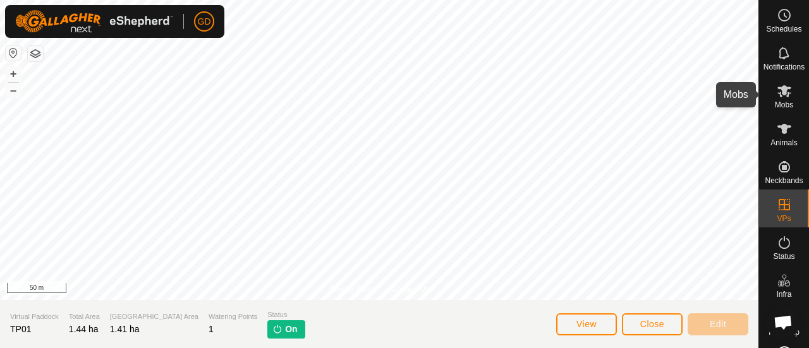
click at [780, 94] on icon at bounding box center [785, 91] width 14 height 12
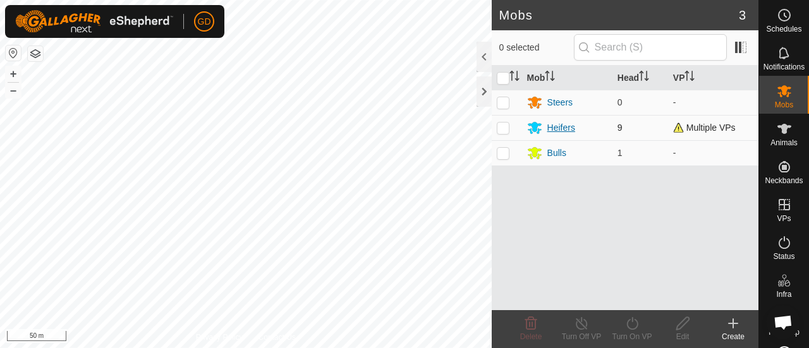
click at [559, 125] on div "Heifers" at bounding box center [561, 127] width 28 height 13
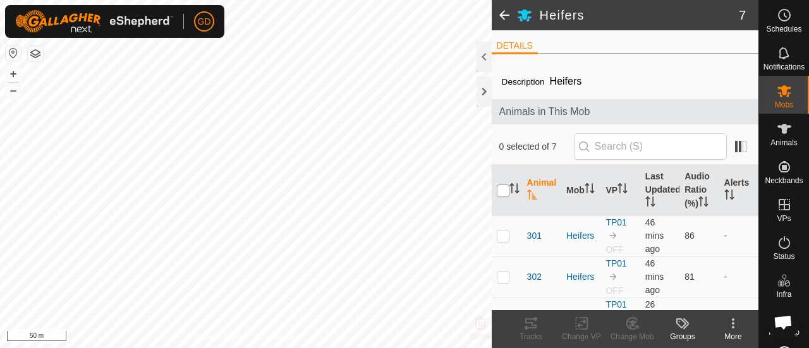
click at [504, 189] on input "checkbox" at bounding box center [503, 191] width 13 height 13
checkbox input "true"
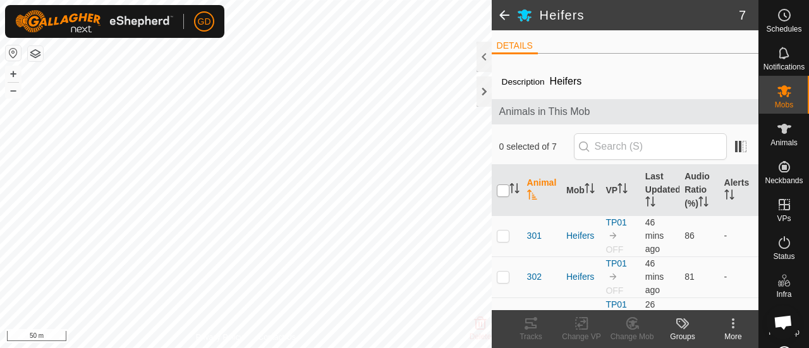
checkbox input "true"
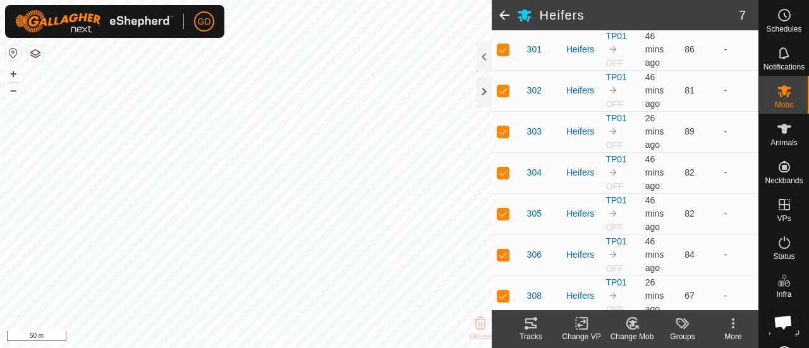
scroll to position [188, 0]
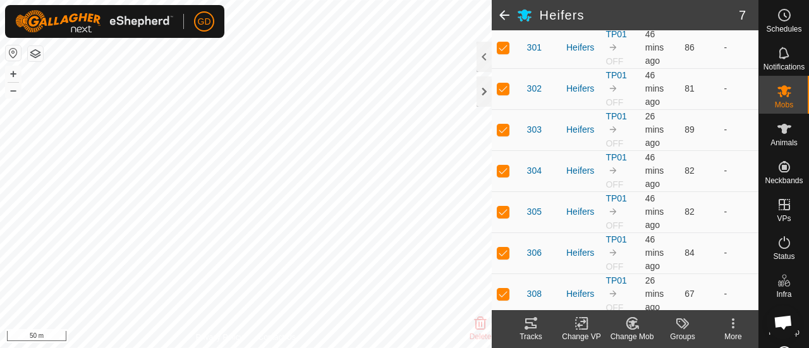
click at [582, 324] on icon at bounding box center [582, 323] width 16 height 15
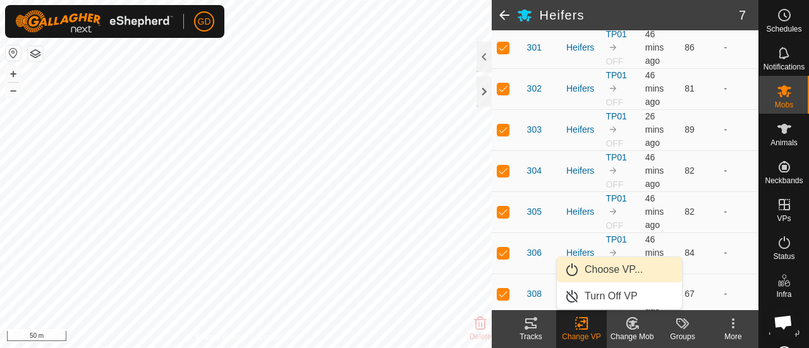
click at [609, 270] on link "Choose VP..." at bounding box center [619, 269] width 125 height 25
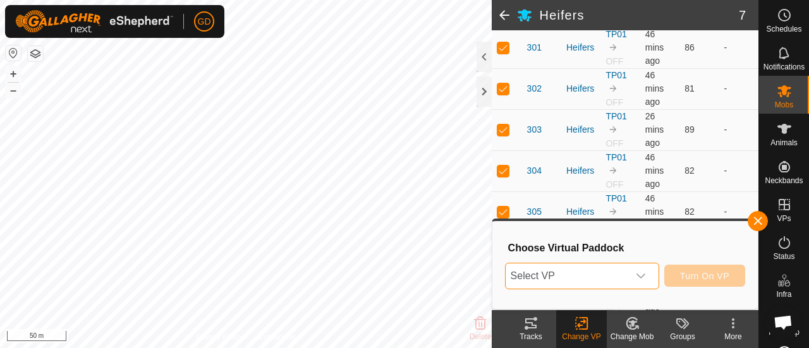
click at [609, 270] on span "Select VP" at bounding box center [567, 276] width 123 height 25
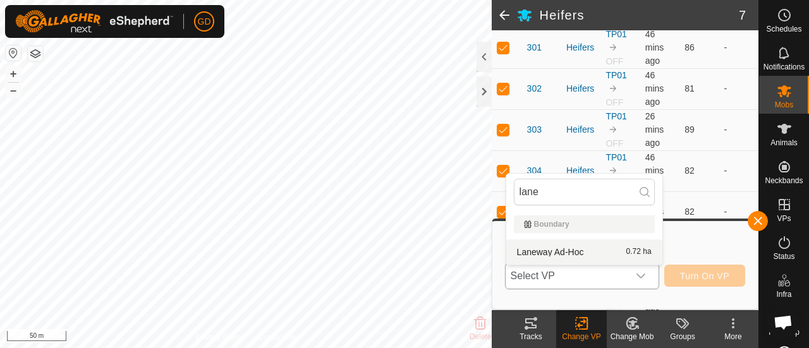
type input "lane"
click at [558, 247] on li "Laneway Ad-Hoc 0.72 ha" at bounding box center [584, 252] width 156 height 25
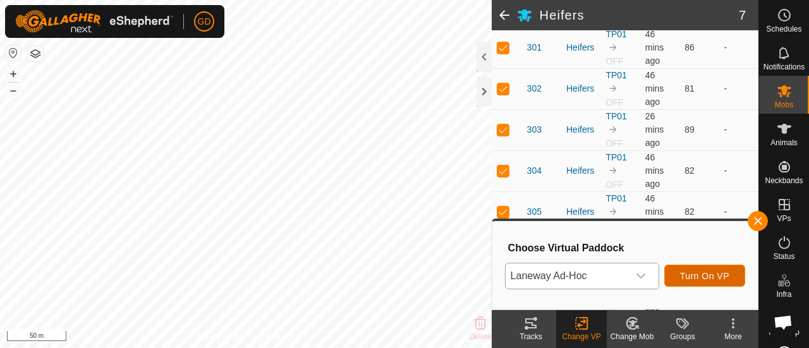
click at [703, 276] on span "Turn On VP" at bounding box center [704, 276] width 49 height 10
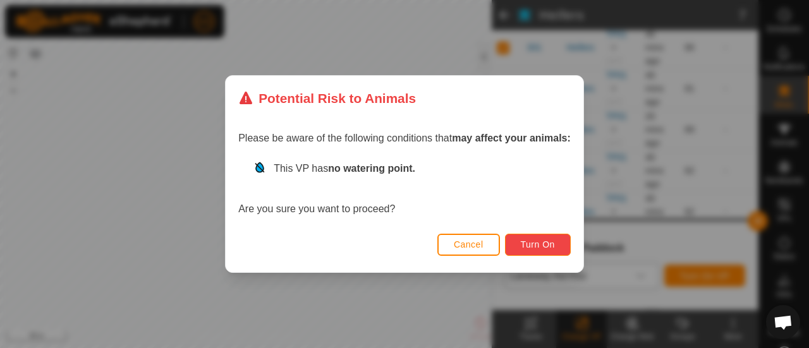
click at [534, 240] on span "Turn On" at bounding box center [538, 245] width 34 height 10
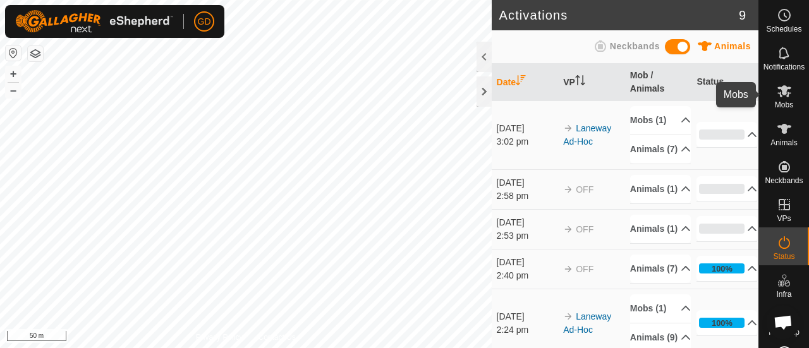
click at [778, 90] on icon at bounding box center [785, 91] width 14 height 12
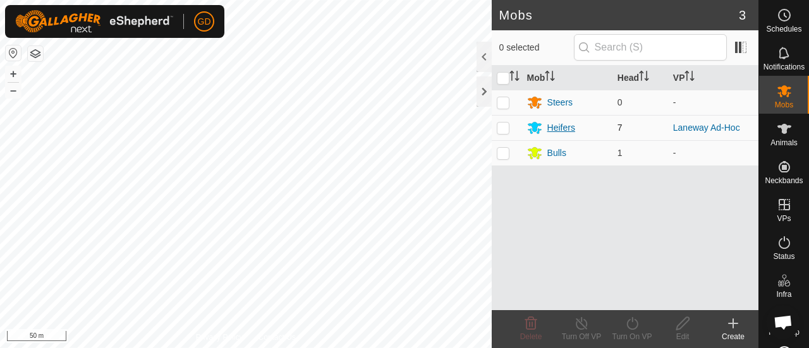
click at [558, 126] on div "Heifers" at bounding box center [561, 127] width 28 height 13
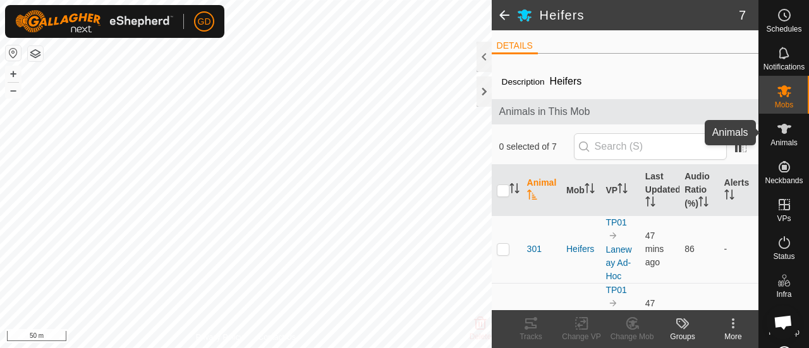
click at [779, 133] on icon at bounding box center [785, 129] width 14 height 10
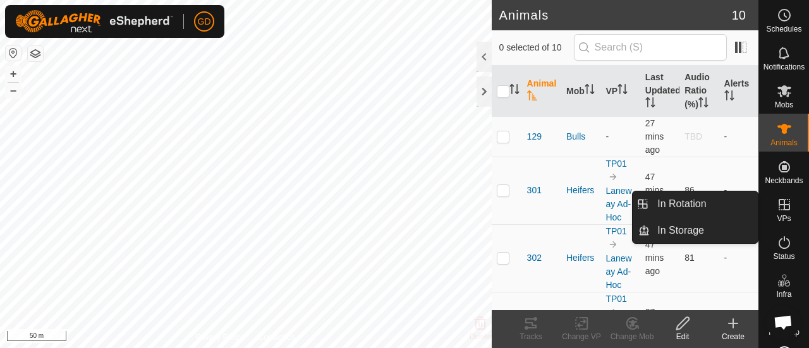
click at [779, 204] on icon at bounding box center [784, 204] width 11 height 11
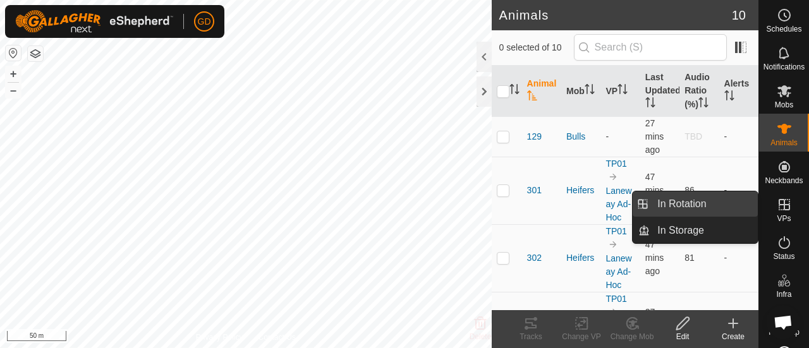
click at [673, 198] on link "In Rotation" at bounding box center [704, 204] width 108 height 25
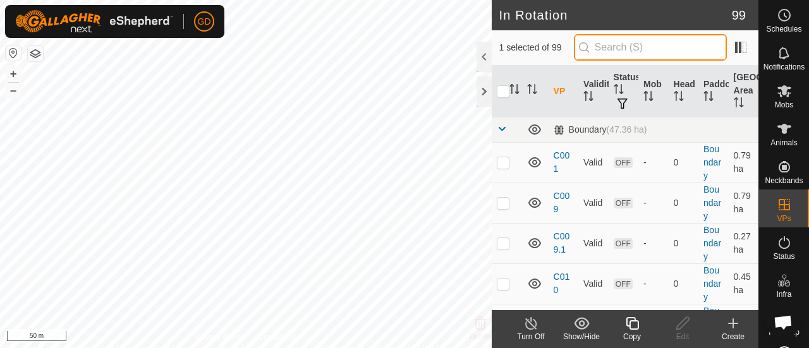
click at [629, 48] on input "text" at bounding box center [650, 47] width 153 height 27
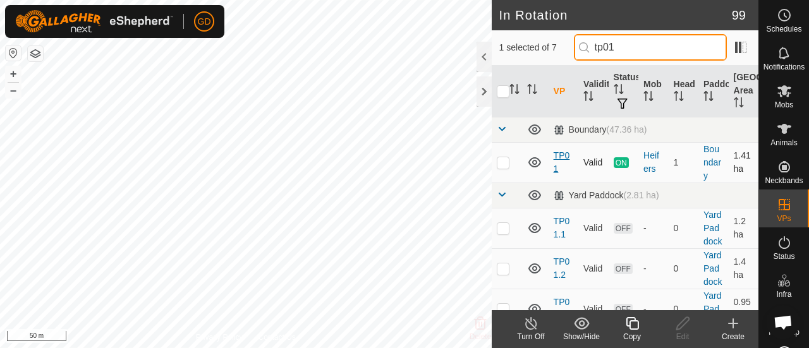
type input "tp01"
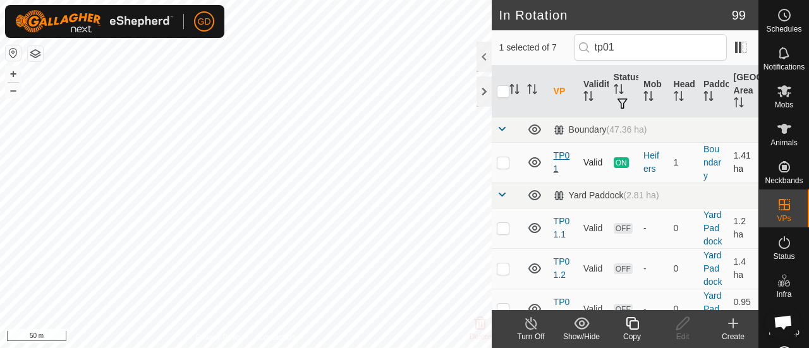
click at [559, 155] on link "TP01" at bounding box center [562, 161] width 16 height 23
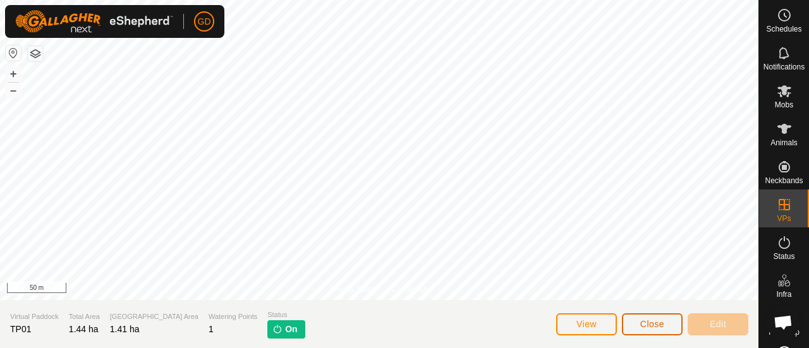
click at [654, 326] on span "Close" at bounding box center [652, 324] width 24 height 10
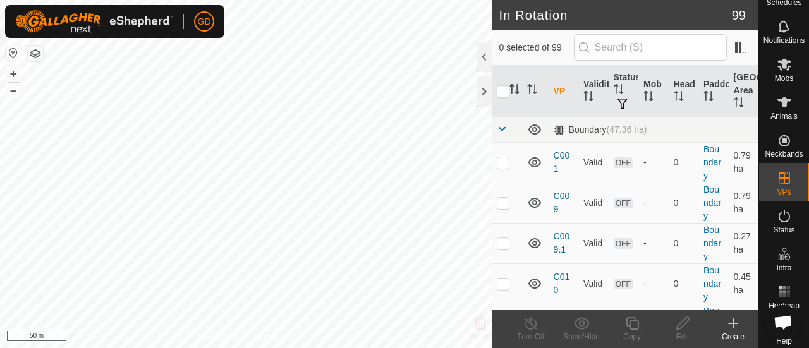
scroll to position [40, 0]
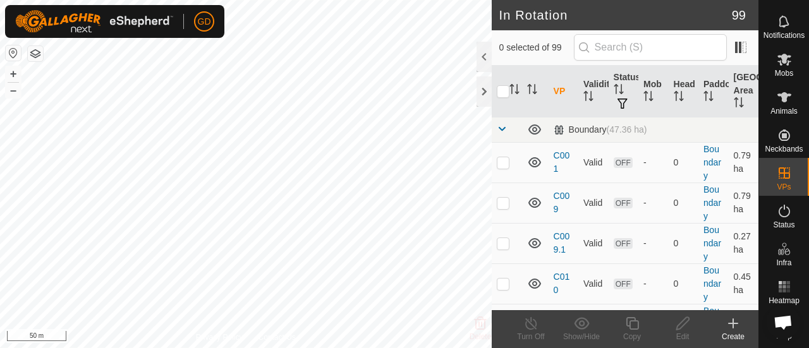
click at [783, 320] on span "Open chat" at bounding box center [783, 323] width 20 height 16
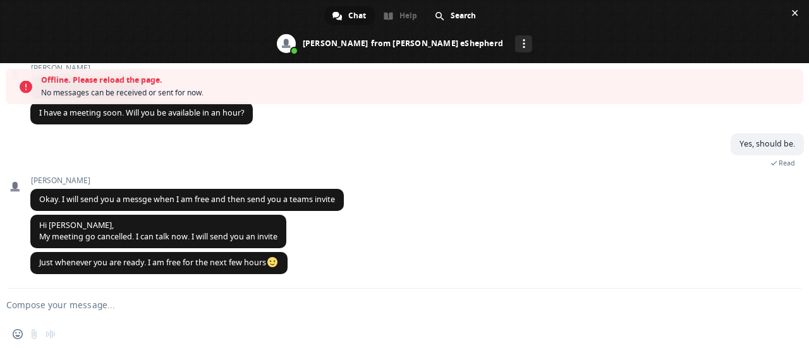
scroll to position [1945, 0]
click at [147, 304] on textarea "Compose your message..." at bounding box center [384, 305] width 756 height 11
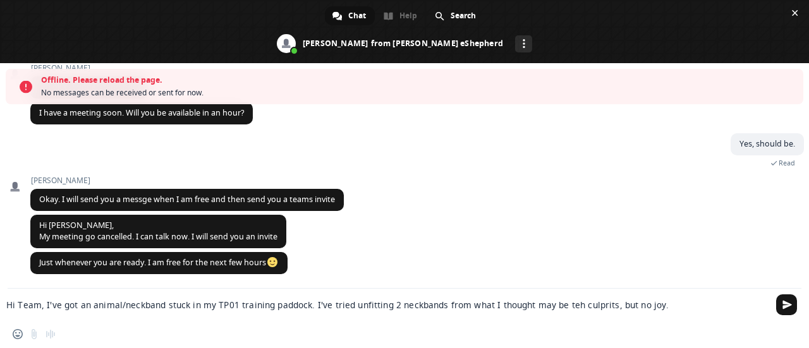
click at [570, 305] on textarea "Hi Team, I've got an animal/neckband stuck in my TP01 training paddock. I've tr…" at bounding box center [384, 305] width 756 height 11
click at [661, 307] on textarea "Hi Team, I've got an animal/neckband stuck in my TP01 training paddock. I've tr…" at bounding box center [384, 305] width 756 height 11
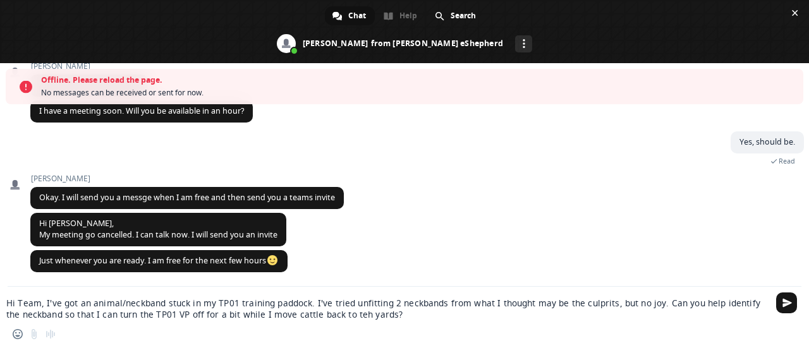
click at [340, 314] on textarea "Hi Team, I've got an animal/neckband stuck in my TP01 training paddock. I've tr…" at bounding box center [384, 309] width 756 height 23
type textarea "Hi Team, I've got an animal/neckband stuck in my TP01 training paddock. I've tr…"
click at [783, 303] on span "Send" at bounding box center [787, 302] width 9 height 9
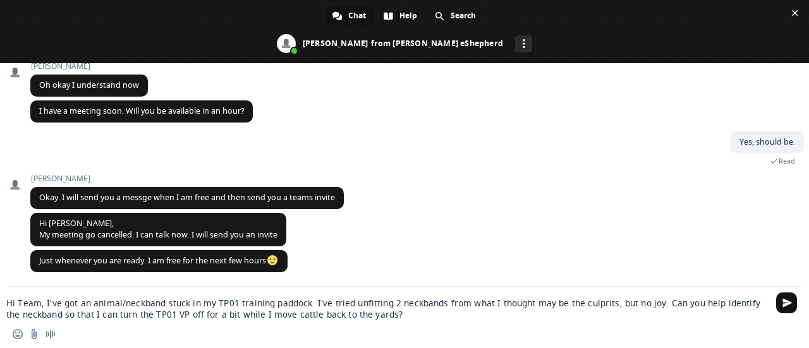
scroll to position [1906, 0]
click at [783, 303] on span "Send" at bounding box center [787, 302] width 9 height 9
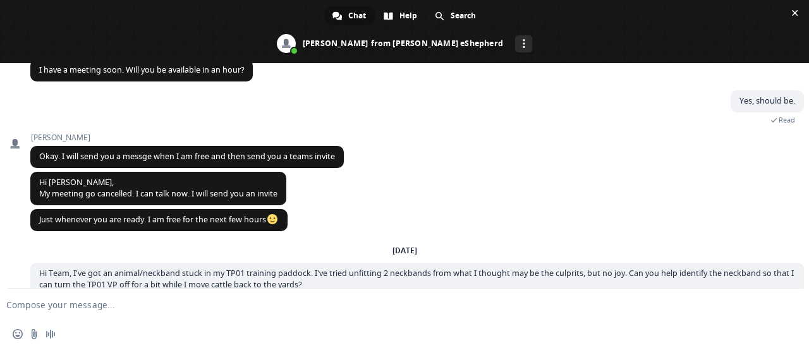
scroll to position [1985, 0]
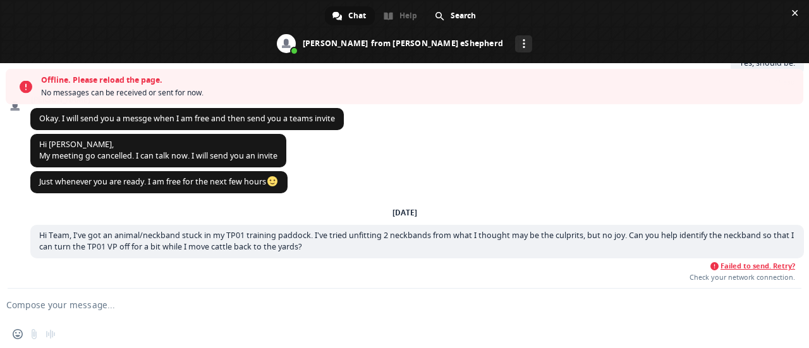
click at [783, 303] on div at bounding box center [786, 305] width 20 height 19
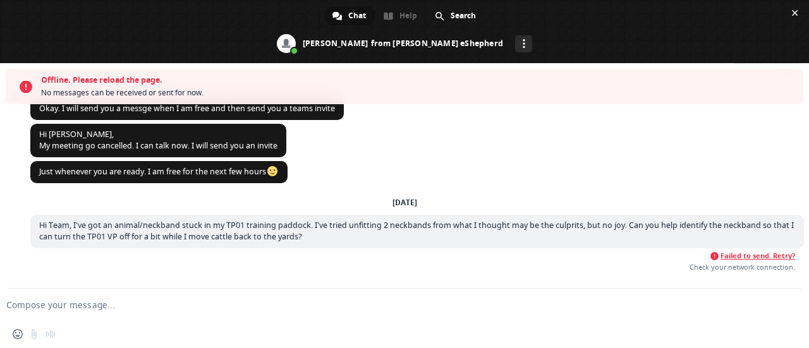
scroll to position [2037, 0]
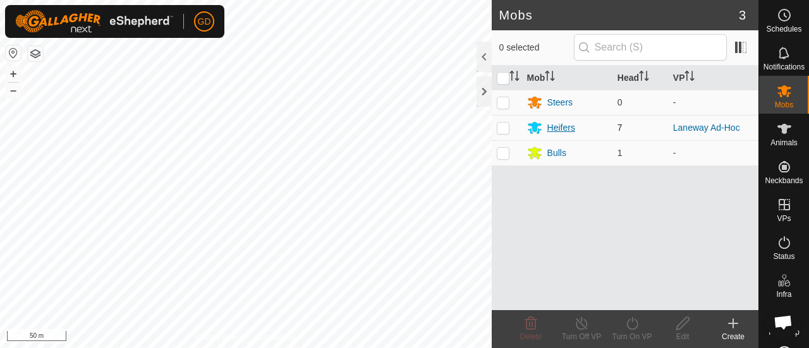
scroll to position [1904, 0]
click at [550, 126] on div "Heifers" at bounding box center [561, 127] width 28 height 13
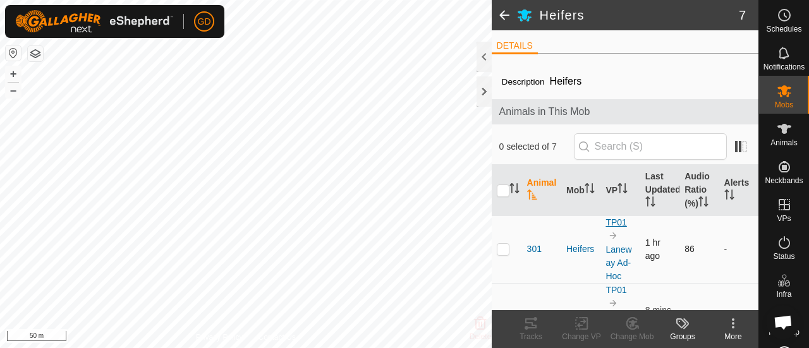
click at [611, 223] on link "TP01" at bounding box center [616, 222] width 21 height 10
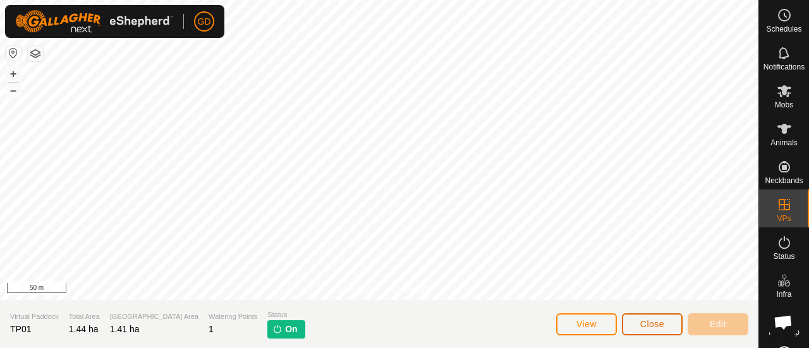
click at [642, 318] on button "Close" at bounding box center [652, 325] width 61 height 22
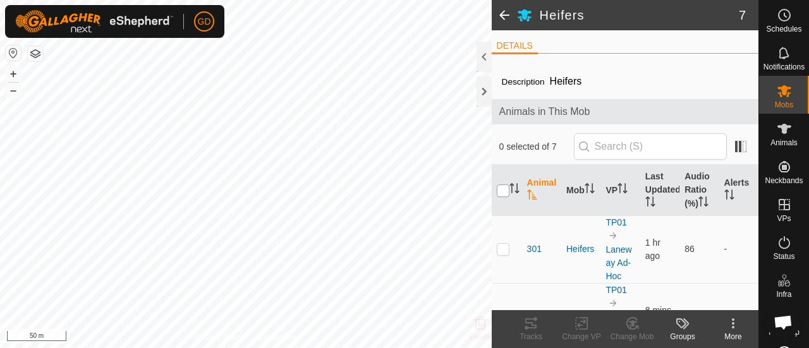
click at [502, 190] on input "checkbox" at bounding box center [503, 191] width 13 height 13
checkbox input "true"
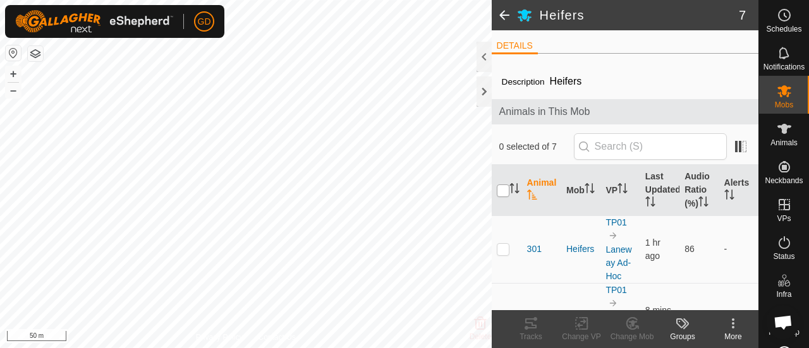
checkbox input "true"
click at [579, 326] on icon at bounding box center [581, 324] width 9 height 8
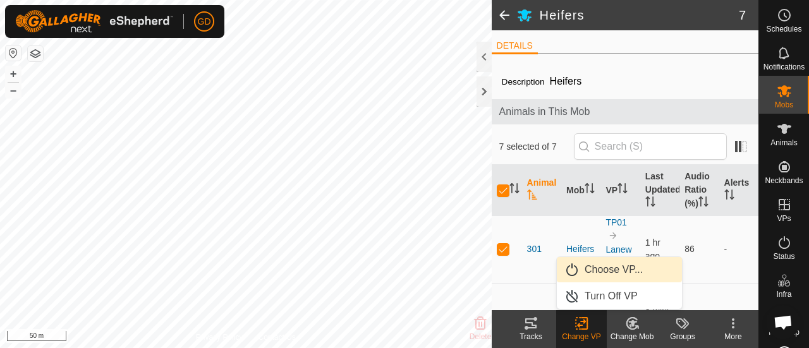
click at [609, 272] on link "Choose VP..." at bounding box center [619, 269] width 125 height 25
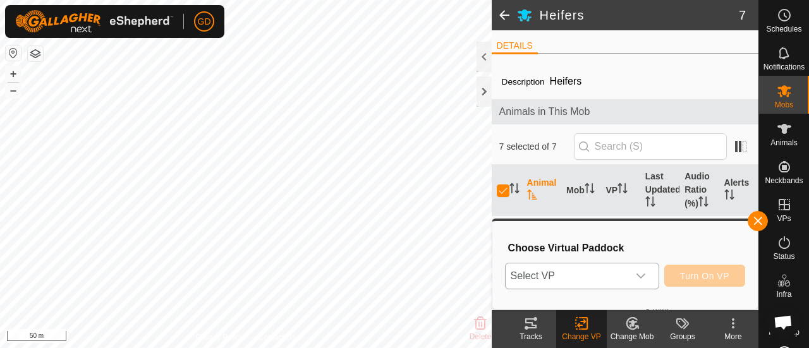
click at [642, 278] on icon "dropdown trigger" at bounding box center [641, 276] width 10 height 10
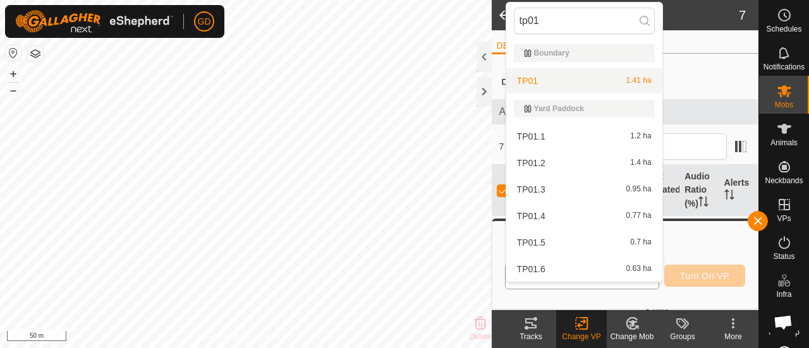
type input "tp01"
click at [528, 80] on li "TP01 1.41 ha" at bounding box center [584, 80] width 156 height 25
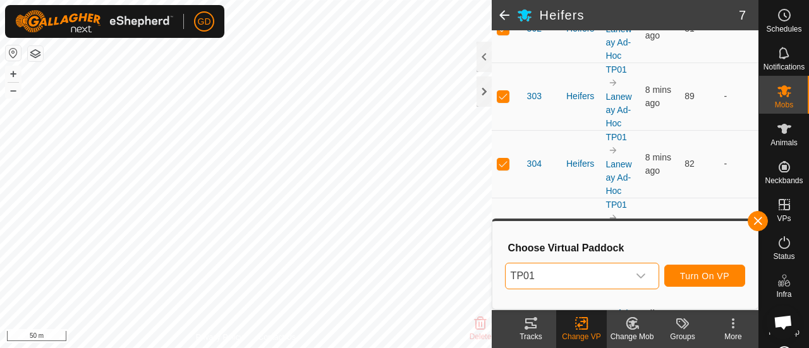
scroll to position [348, 0]
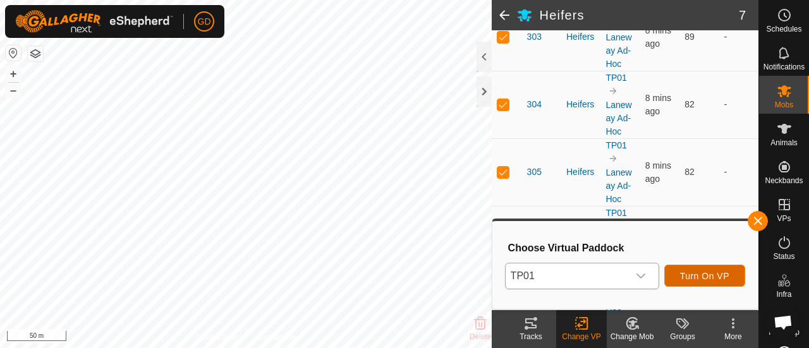
click at [702, 275] on span "Turn On VP" at bounding box center [704, 276] width 49 height 10
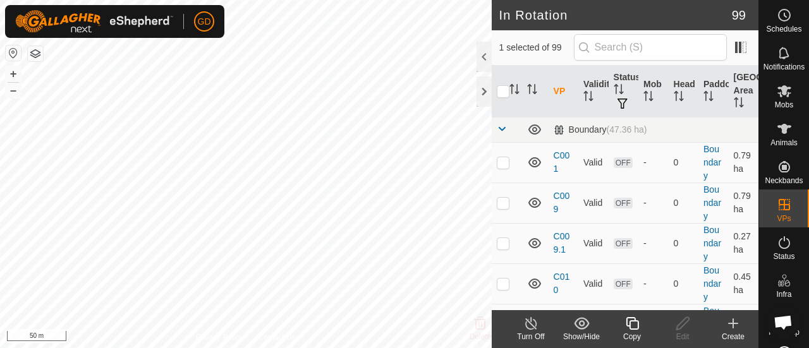
checkbox input "false"
checkbox input "true"
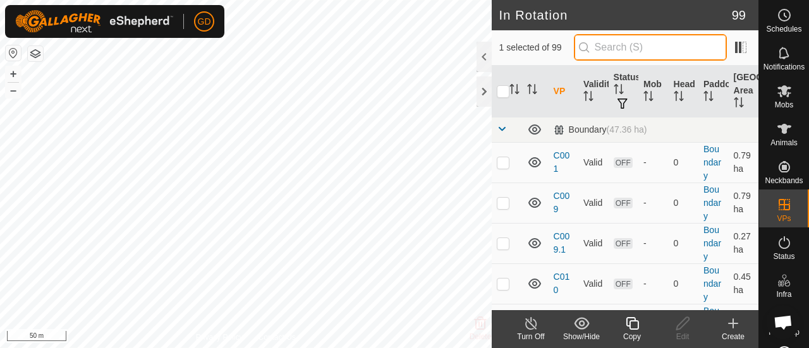
click at [647, 50] on input "text" at bounding box center [650, 47] width 153 height 27
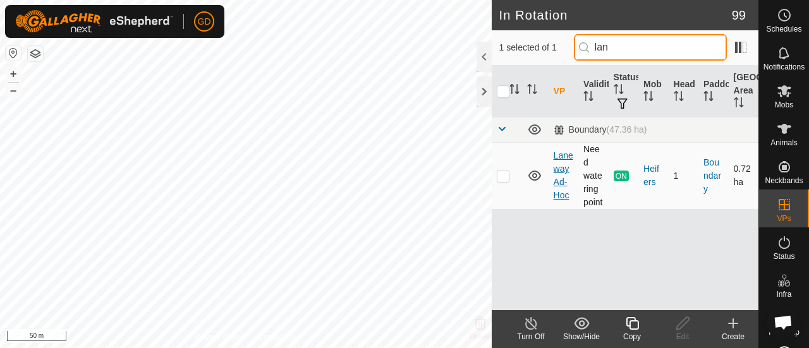
type input "lan"
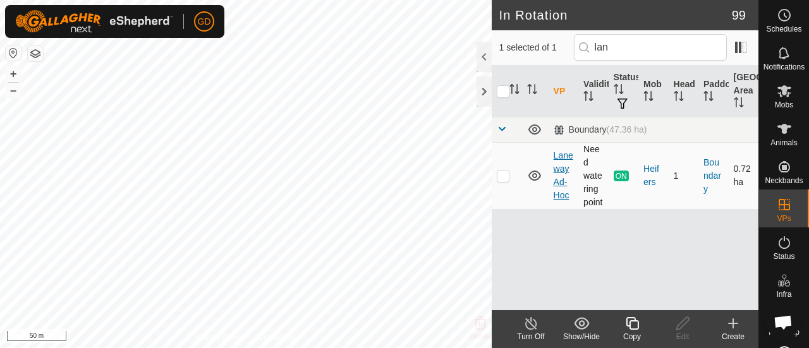
click at [559, 171] on link "Laneway Ad-Hoc" at bounding box center [564, 175] width 20 height 50
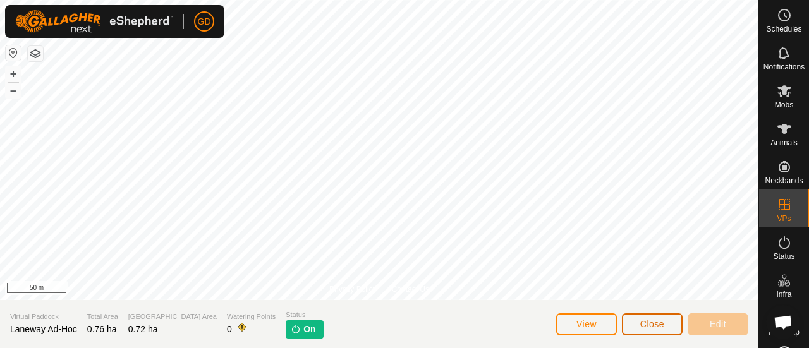
click at [652, 323] on span "Close" at bounding box center [652, 324] width 24 height 10
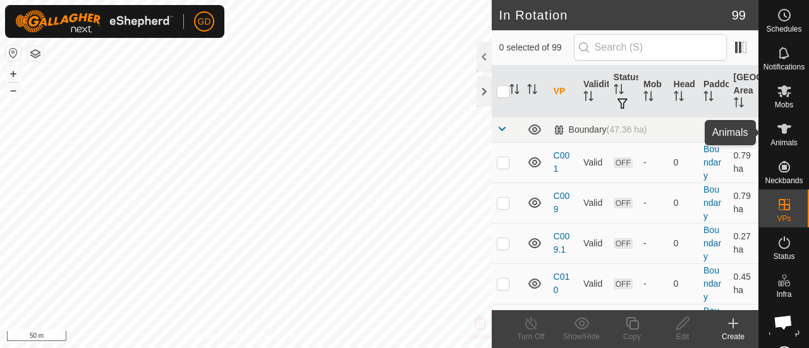
click at [778, 131] on icon at bounding box center [785, 129] width 14 height 10
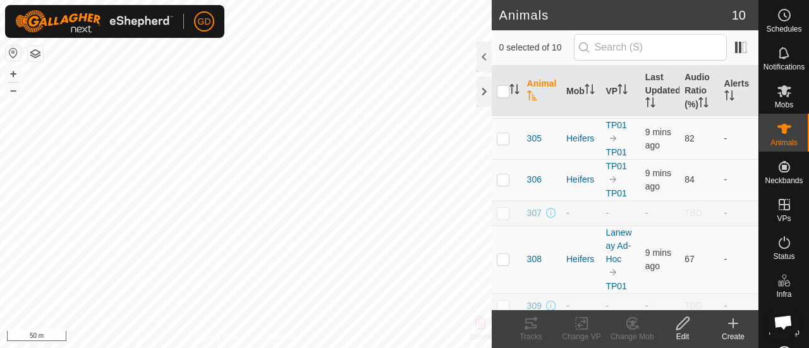
scroll to position [193, 0]
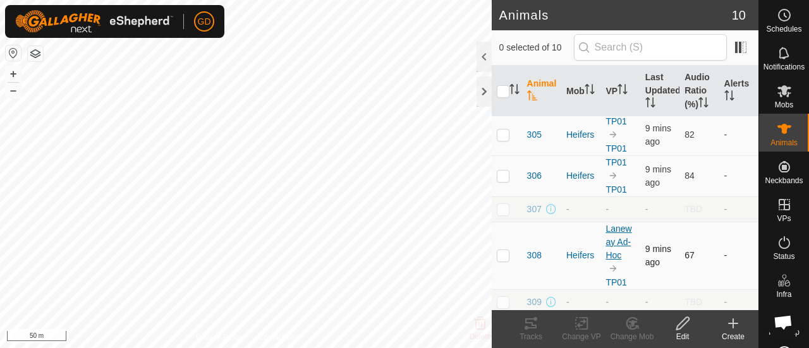
click at [616, 226] on link "Laneway Ad-Hoc" at bounding box center [619, 242] width 26 height 37
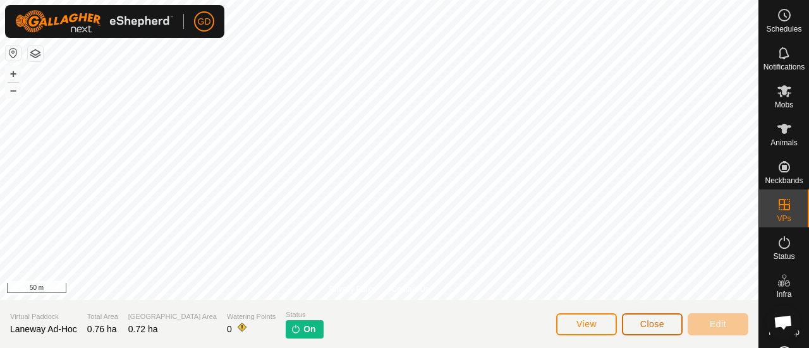
click at [653, 325] on span "Close" at bounding box center [652, 324] width 24 height 10
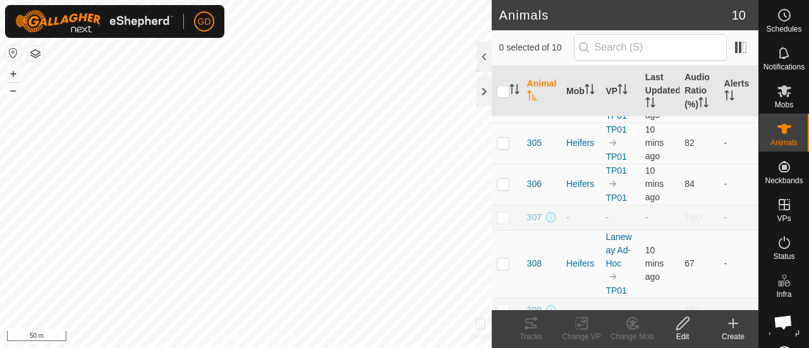
scroll to position [207, 0]
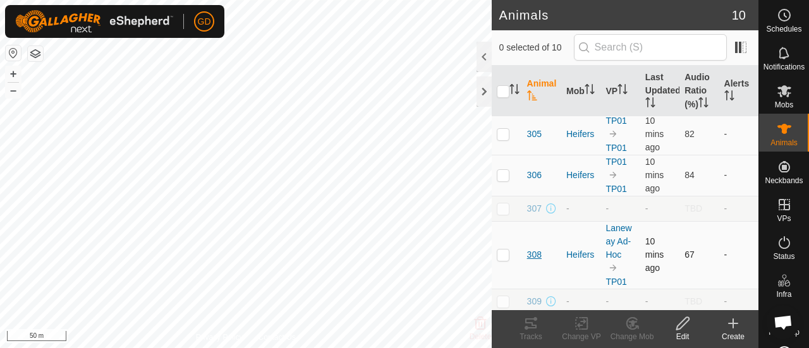
click at [537, 252] on span "308" at bounding box center [534, 254] width 15 height 13
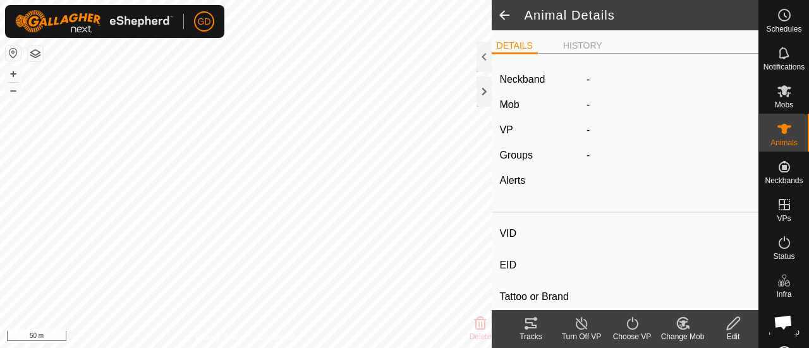
type input "308"
type input "982123826118141"
type input "-"
type input "Droughtmaster"
type input "-"
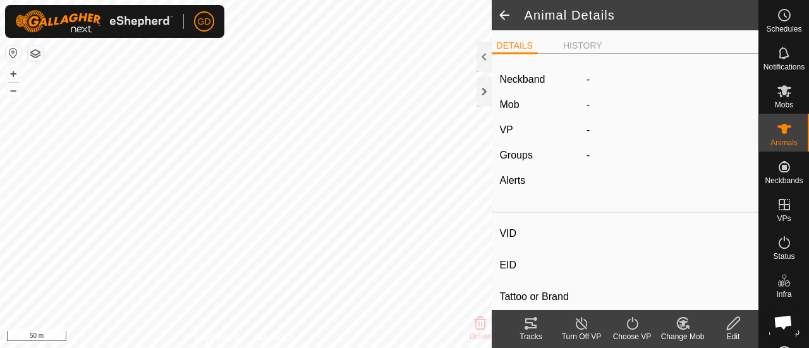
type input "-"
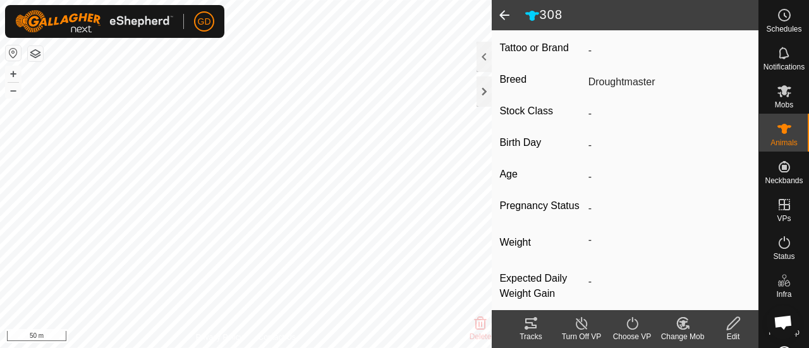
scroll to position [271, 0]
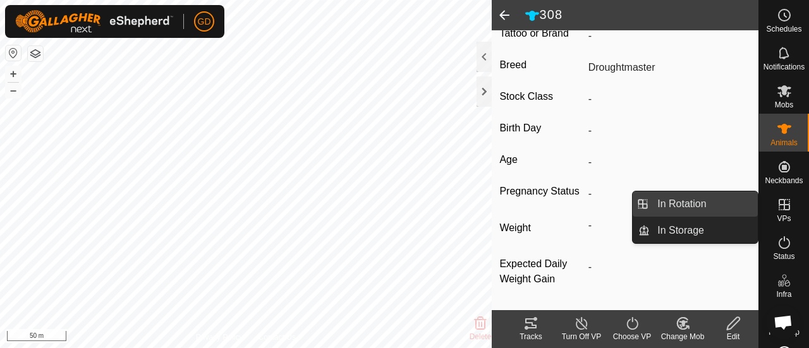
click at [695, 203] on link "In Rotation" at bounding box center [704, 204] width 108 height 25
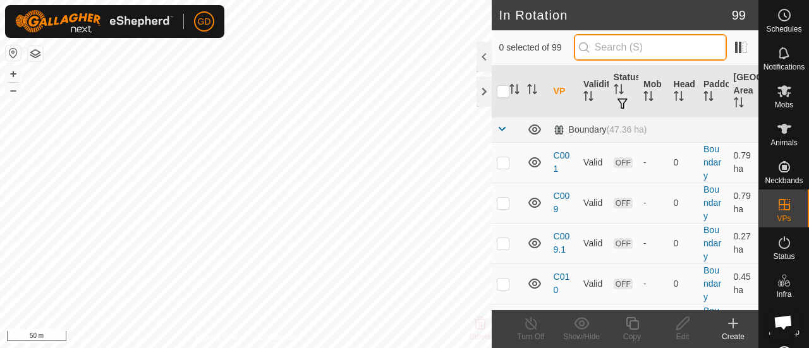
click at [646, 47] on input "text" at bounding box center [650, 47] width 153 height 27
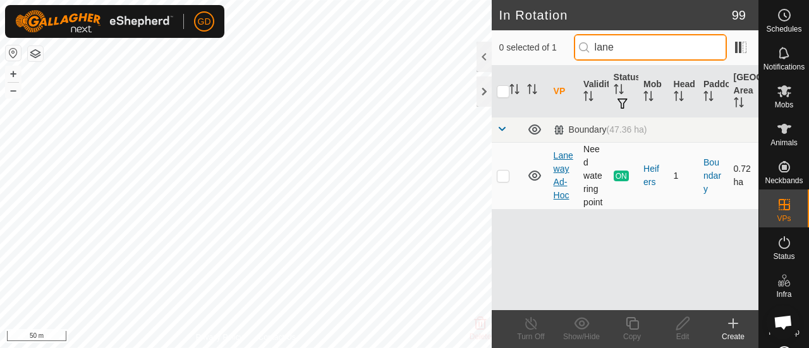
type input "lane"
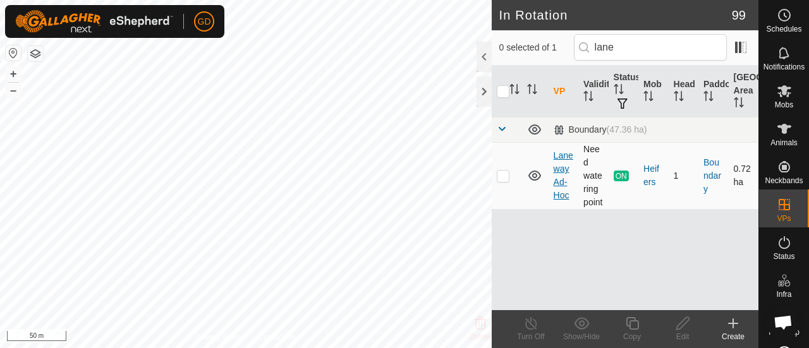
click at [562, 162] on link "Laneway Ad-Hoc" at bounding box center [564, 175] width 20 height 50
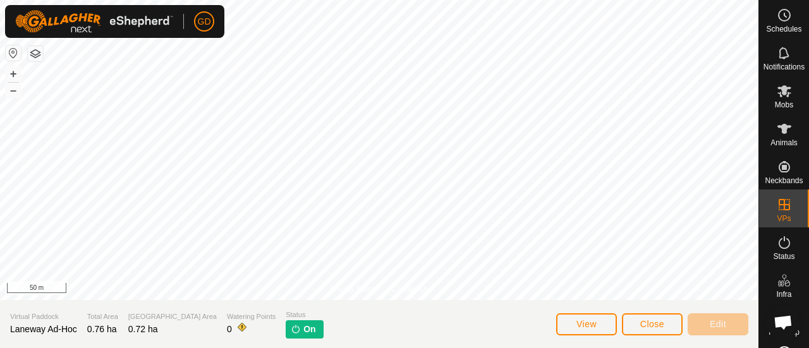
click at [784, 322] on span "Open chat" at bounding box center [783, 323] width 20 height 16
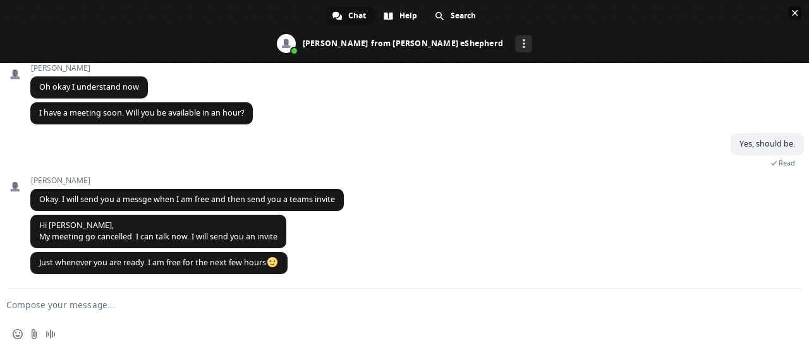
type input "308"
type input "982123826118141"
type input "-"
type input "Droughtmaster"
type input "-"
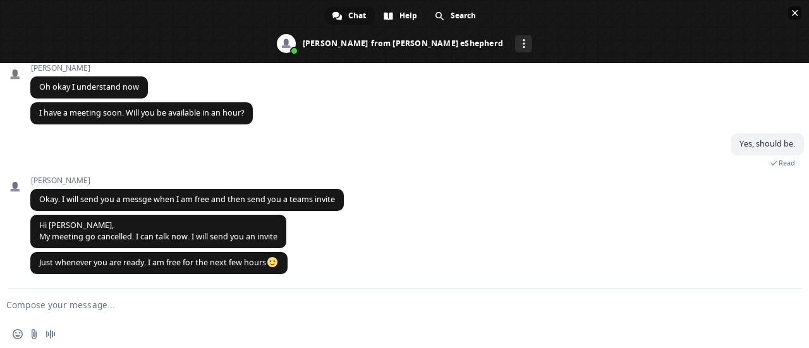
type input "-"
click at [795, 10] on span "Close chat" at bounding box center [795, 13] width 6 height 6
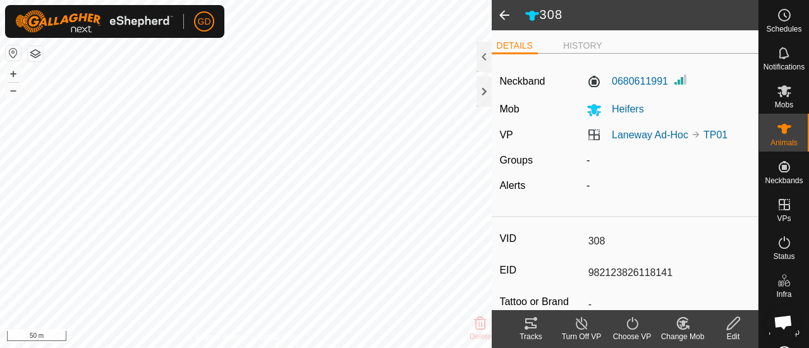
click at [503, 15] on span at bounding box center [504, 15] width 25 height 30
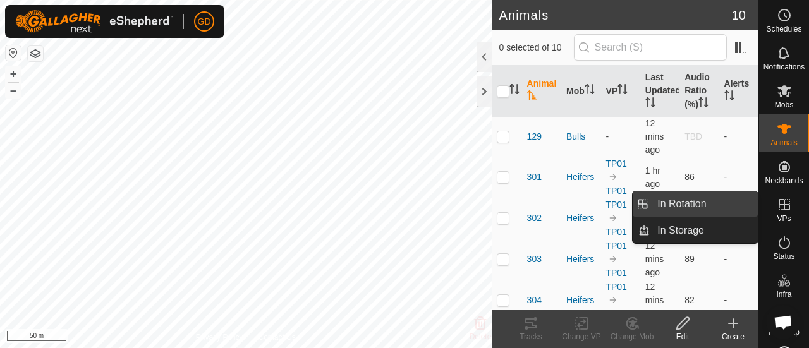
click at [681, 205] on link "In Rotation" at bounding box center [704, 204] width 108 height 25
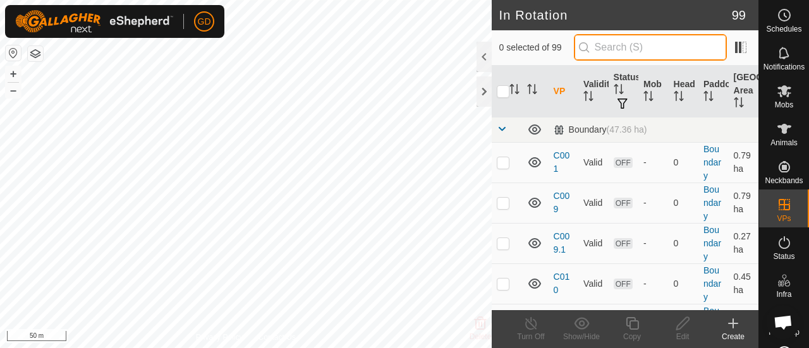
click at [643, 48] on input "text" at bounding box center [650, 47] width 153 height 27
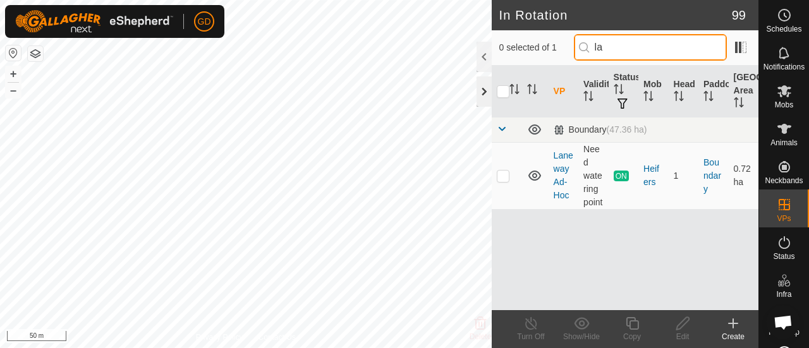
type input "l"
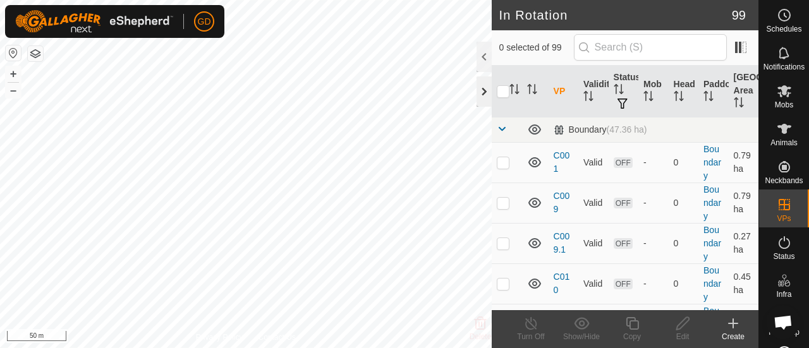
checkbox input "true"
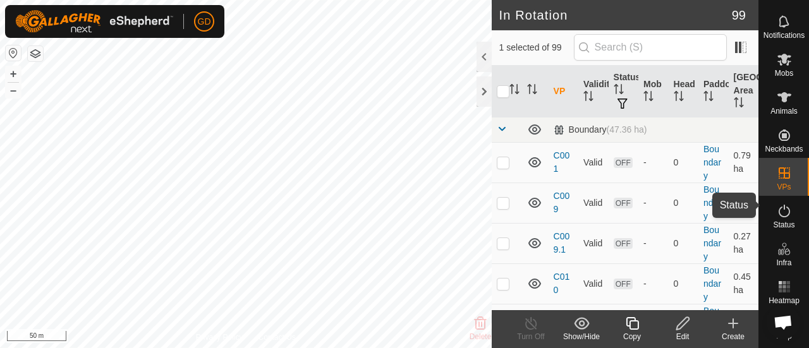
click at [779, 204] on icon at bounding box center [784, 211] width 15 height 15
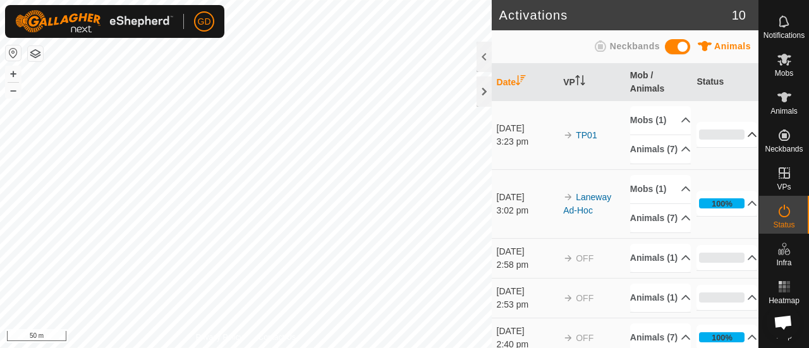
click at [713, 146] on p-accordion-header "0%" at bounding box center [727, 134] width 61 height 25
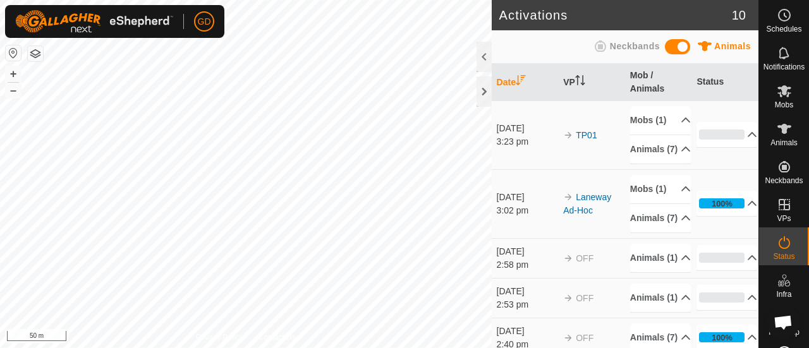
scroll to position [1904, 0]
click at [584, 216] on link "Laneway Ad-Hoc" at bounding box center [587, 203] width 48 height 23
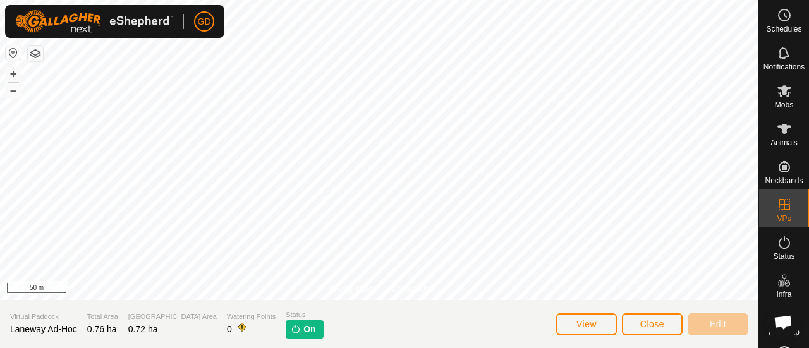
click at [291, 326] on img at bounding box center [296, 329] width 10 height 10
click at [652, 323] on span "Close" at bounding box center [652, 324] width 24 height 10
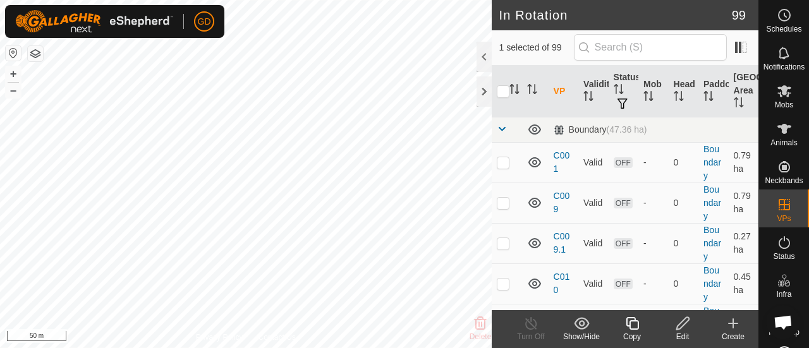
click at [782, 324] on span "Open chat" at bounding box center [783, 323] width 20 height 16
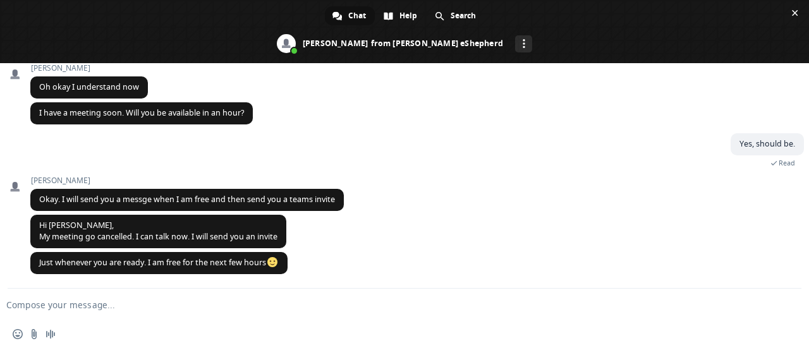
click at [113, 304] on textarea "Compose your message..." at bounding box center [384, 305] width 756 height 11
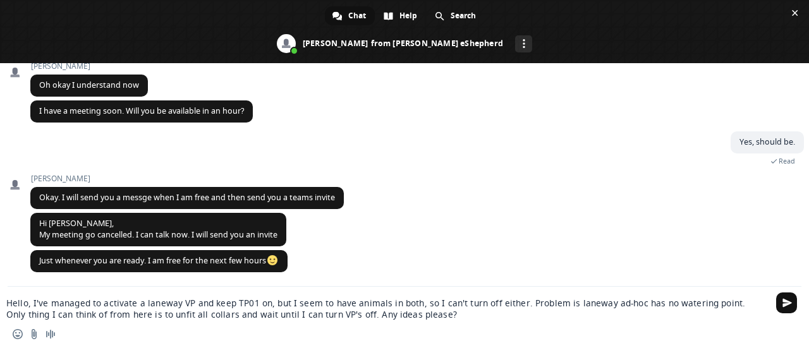
type textarea "Hello, I've managed to activate a laneway VP and keep TP01 on, but I seem to ha…"
click at [783, 303] on span "Send" at bounding box center [787, 302] width 9 height 9
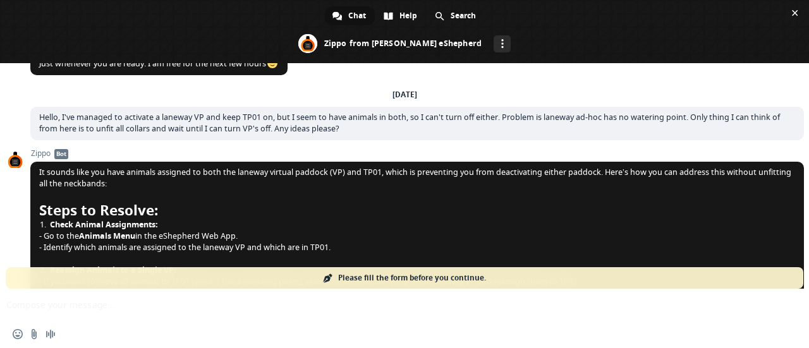
scroll to position [2041, 0]
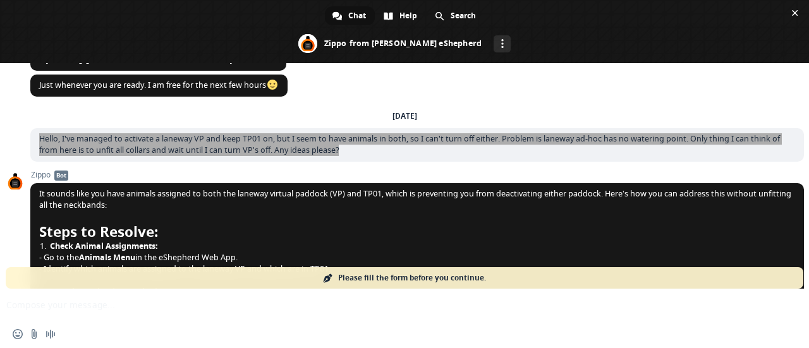
drag, startPoint x: 346, startPoint y: 188, endPoint x: 26, endPoint y: 180, distance: 320.6
click at [26, 180] on div "Gallagher eShepherd Hello! How can I help you? Wednesday, 24 September Neckband…" at bounding box center [404, 176] width 809 height 226
copy span "Hello, I've managed to activate a laneway VP and keep TP01 on, but I seem to ha…"
click at [794, 13] on span "Close chat" at bounding box center [795, 13] width 6 height 6
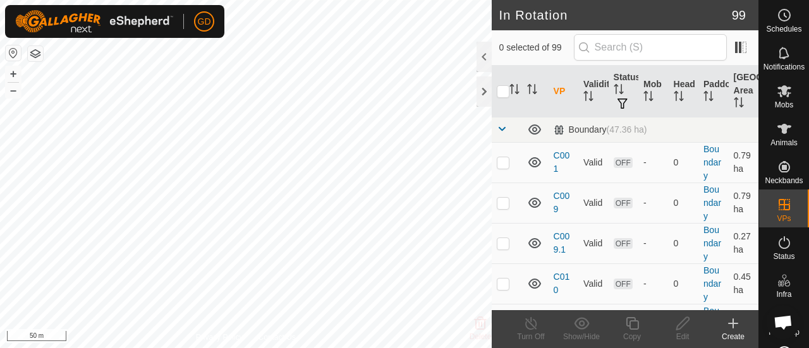
scroll to position [2041, 0]
click at [779, 131] on icon at bounding box center [785, 129] width 14 height 10
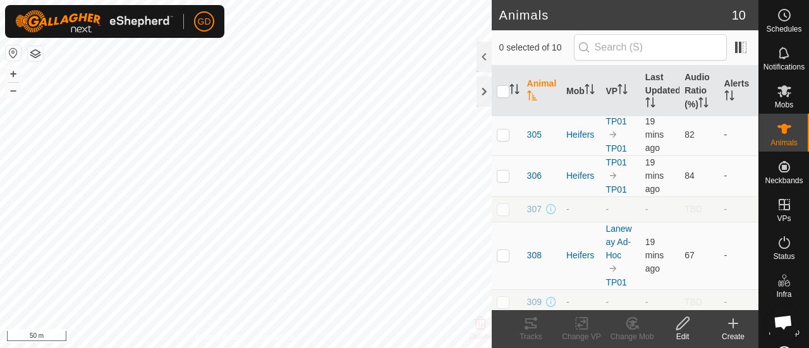
scroll to position [207, 0]
click at [778, 243] on icon at bounding box center [784, 242] width 15 height 15
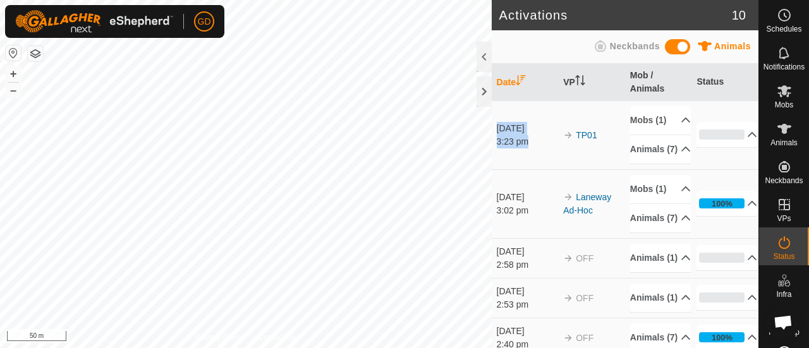
drag, startPoint x: 546, startPoint y: 171, endPoint x: 750, endPoint y: 130, distance: 208.1
click at [750, 130] on div "Date VP Mob / Animals Status 26 Sept 2025 3:23 pm TP01 Mobs (1) Heifers Animals…" at bounding box center [625, 206] width 267 height 284
click at [518, 168] on td "26 Sept 2025 3:23 pm" at bounding box center [525, 135] width 67 height 69
click at [783, 320] on span "Open chat" at bounding box center [783, 323] width 20 height 16
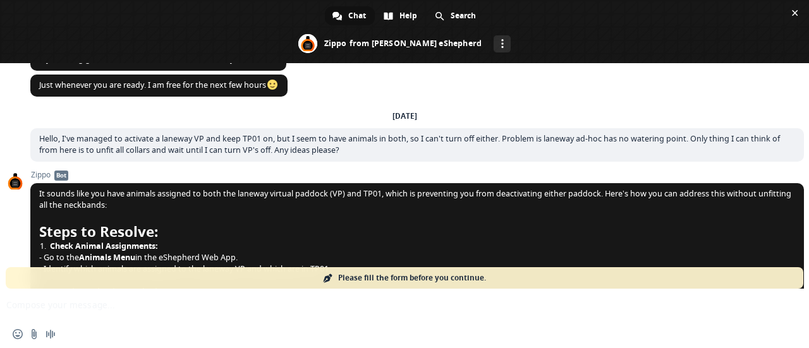
scroll to position [2384, 0]
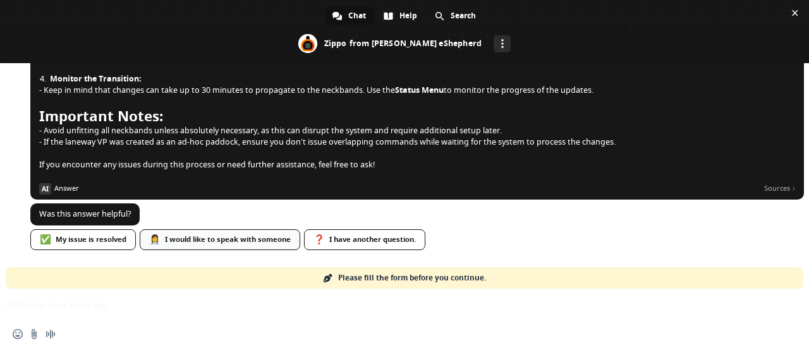
click at [217, 238] on div "👩‍⚕️ I would like to speak with someone" at bounding box center [220, 239] width 161 height 21
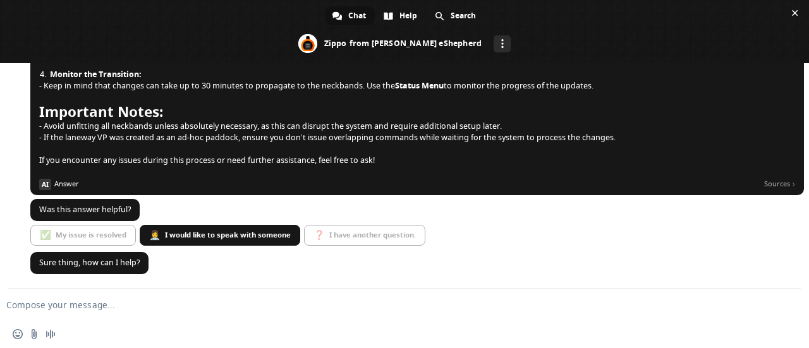
scroll to position [2389, 0]
click at [97, 306] on textarea "Compose your message..." at bounding box center [384, 305] width 756 height 11
click at [82, 303] on textarea "Compose your message..." at bounding box center [384, 305] width 756 height 11
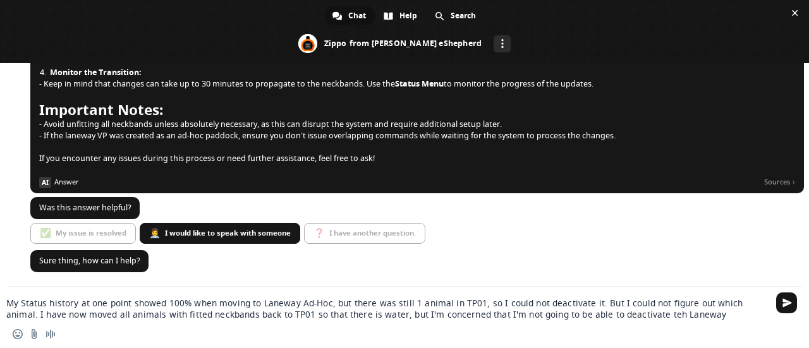
click at [629, 315] on textarea "My Status history at one point showed 100% when moving to Laneway Ad-Hoc, but t…" at bounding box center [384, 309] width 756 height 23
click at [681, 315] on textarea "My Status history at one point showed 100% when moving to Laneway Ad-Hoc, but t…" at bounding box center [384, 309] width 756 height 23
type textarea "My Status history at one point showed 100% when moving to Laneway Ad-Hoc, but t…"
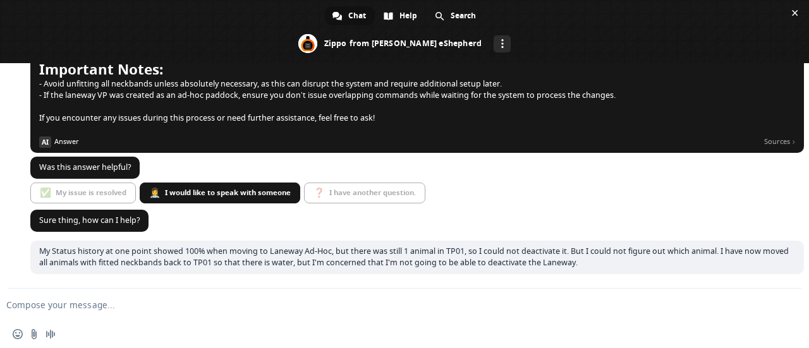
scroll to position [2432, 0]
click at [794, 14] on span "Close chat" at bounding box center [795, 13] width 6 height 6
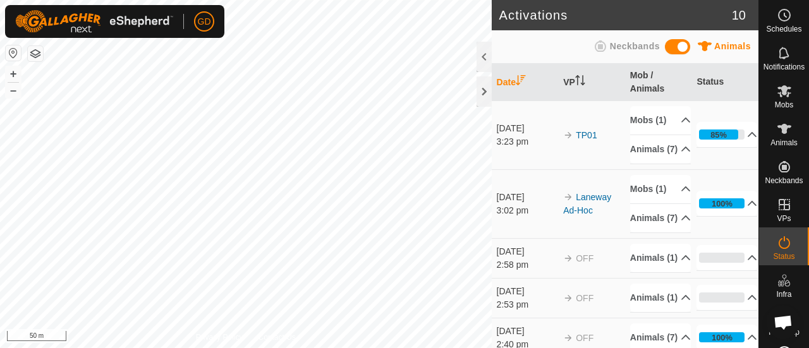
scroll to position [2432, 0]
click at [711, 146] on p-accordion-header "85%" at bounding box center [727, 134] width 61 height 25
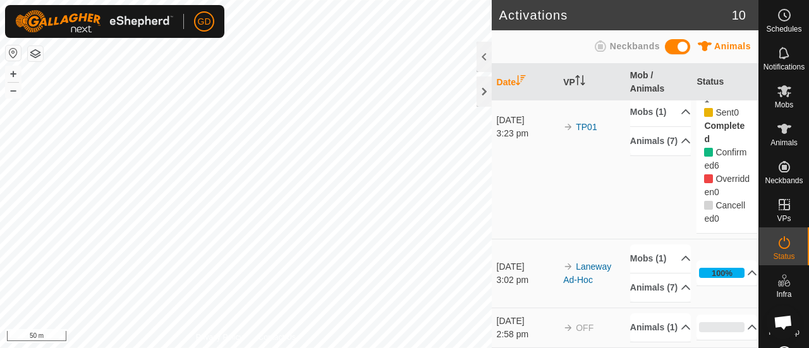
scroll to position [0, 0]
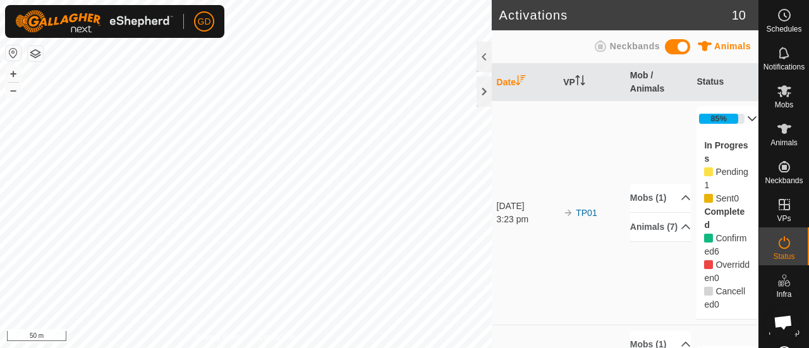
click at [623, 46] on span "Neckbands" at bounding box center [635, 46] width 50 height 10
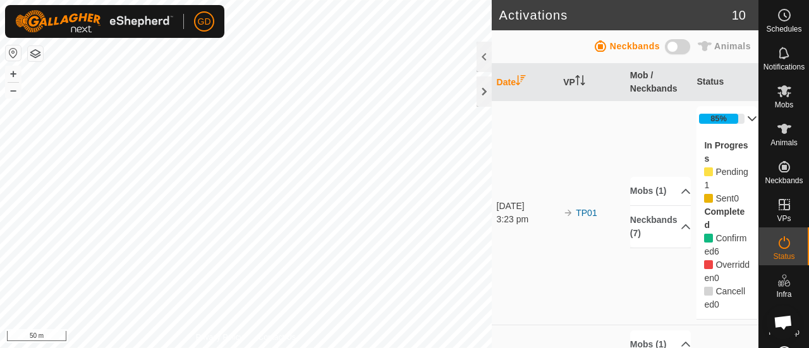
click at [731, 47] on span "Animals" at bounding box center [732, 46] width 37 height 10
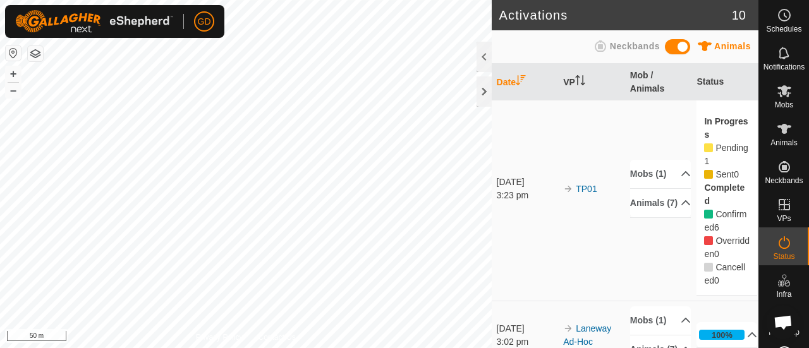
scroll to position [14, 0]
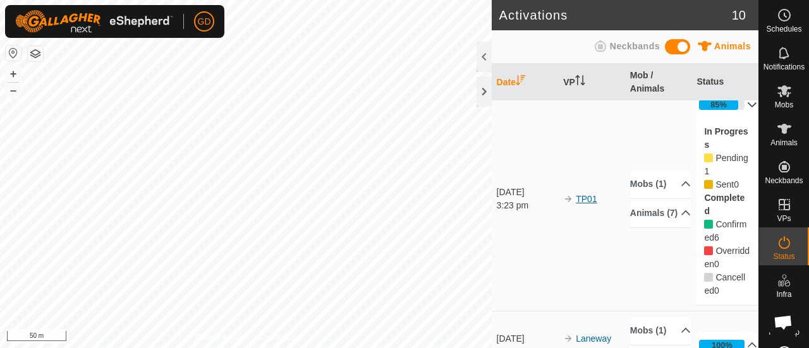
click at [582, 197] on link "TP01" at bounding box center [586, 199] width 21 height 10
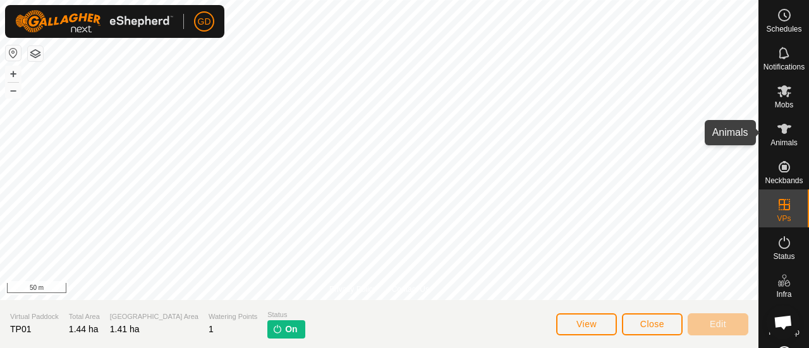
click at [778, 130] on icon at bounding box center [785, 129] width 14 height 10
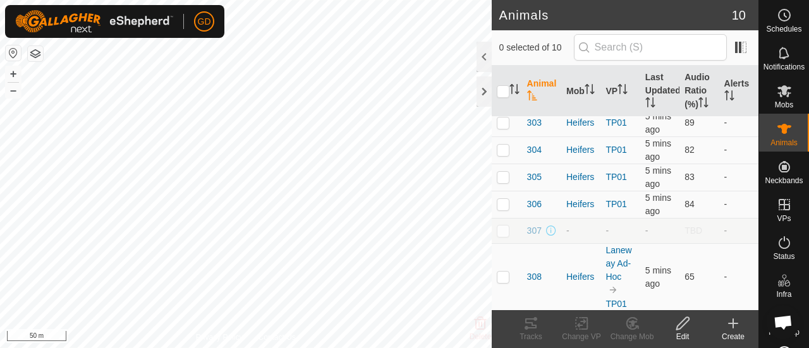
scroll to position [111, 0]
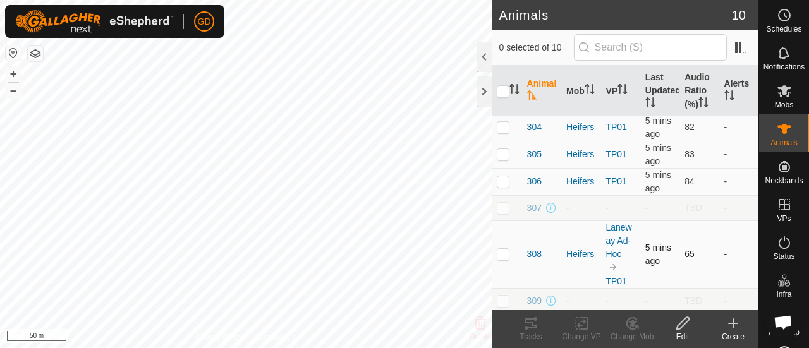
click at [504, 252] on p-checkbox at bounding box center [503, 254] width 13 height 10
checkbox input "true"
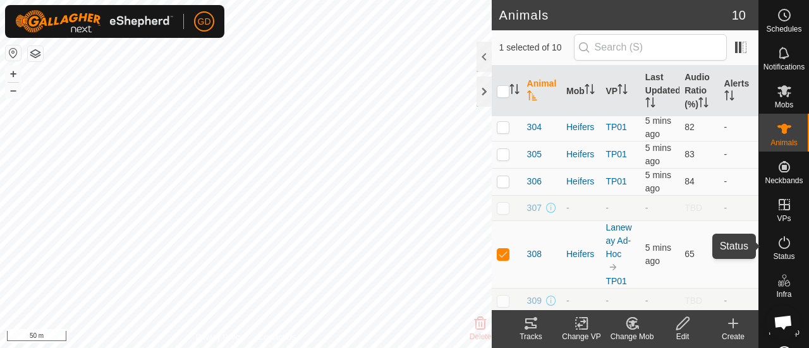
click at [780, 241] on icon at bounding box center [784, 242] width 15 height 15
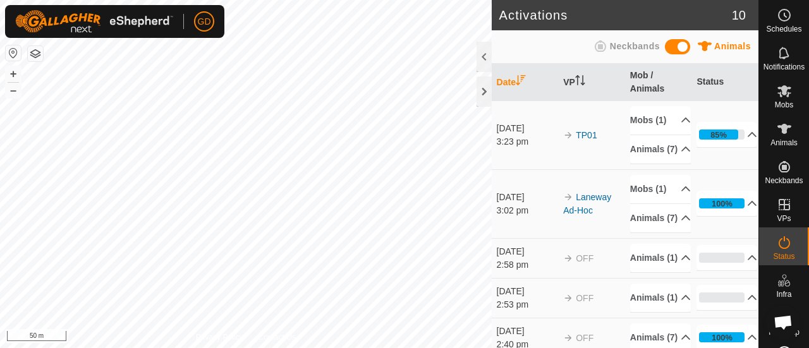
scroll to position [2432, 0]
click at [778, 128] on icon at bounding box center [785, 129] width 14 height 10
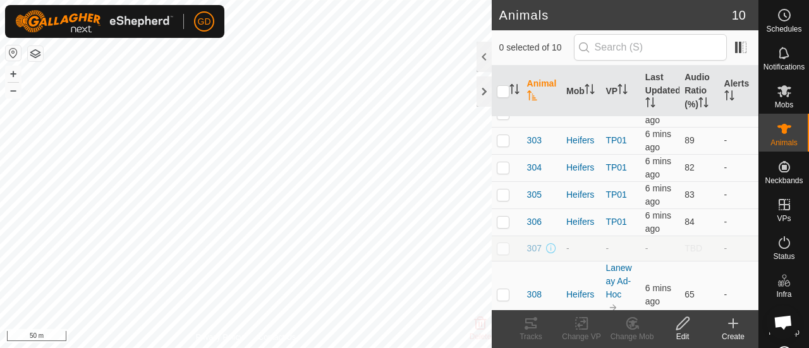
scroll to position [111, 0]
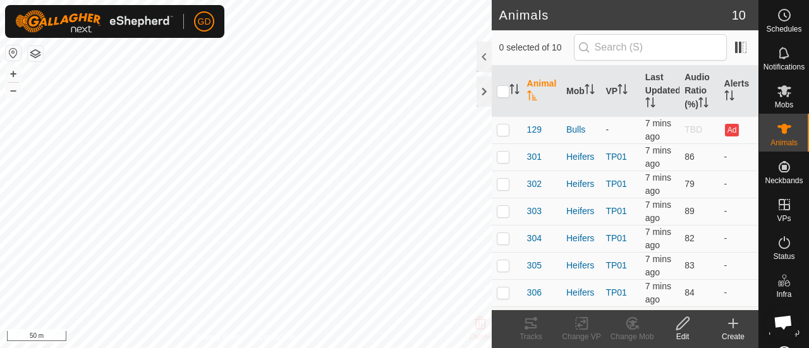
scroll to position [2432, 0]
click at [529, 96] on icon "Activate to sort" at bounding box center [531, 95] width 9 height 10
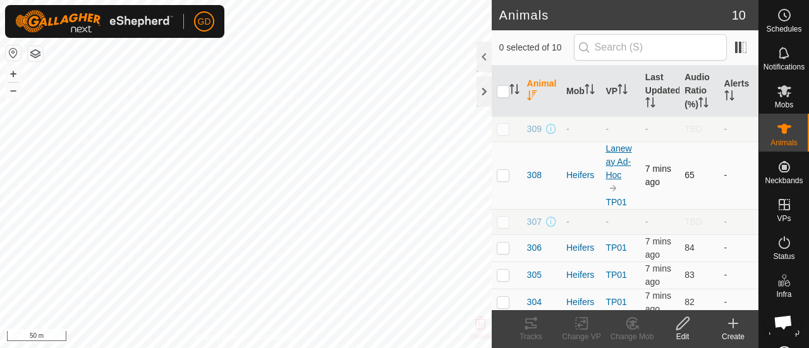
click at [611, 150] on link "Laneway Ad-Hoc" at bounding box center [619, 161] width 26 height 37
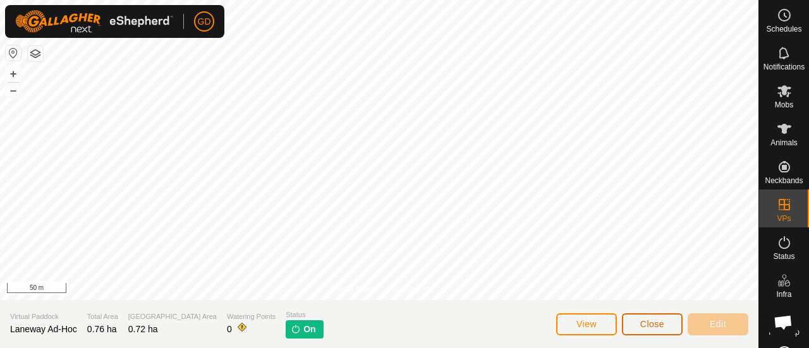
click at [654, 322] on span "Close" at bounding box center [652, 324] width 24 height 10
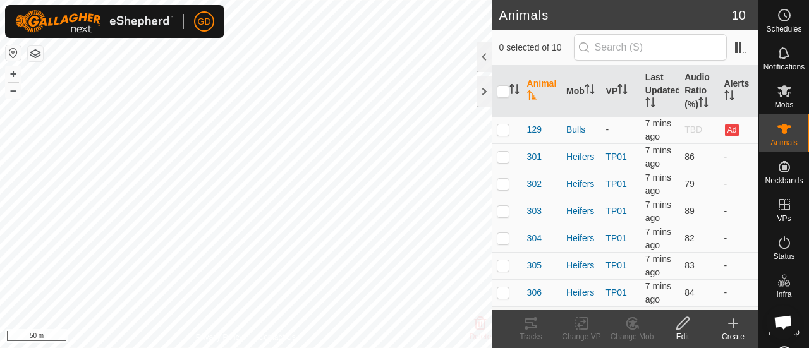
click at [782, 320] on span "Open chat" at bounding box center [783, 323] width 20 height 16
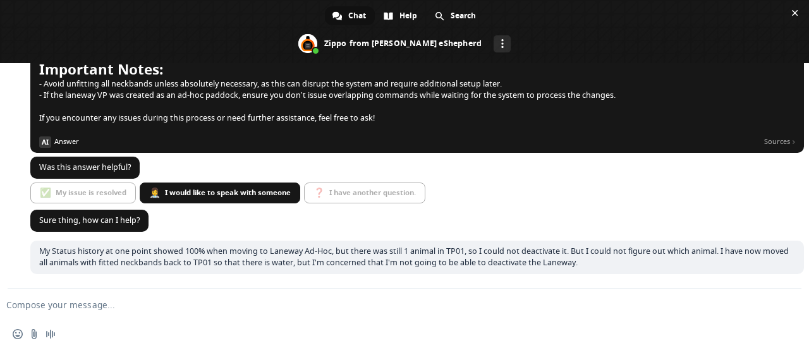
scroll to position [2432, 0]
click at [793, 13] on span "Close chat" at bounding box center [795, 13] width 6 height 6
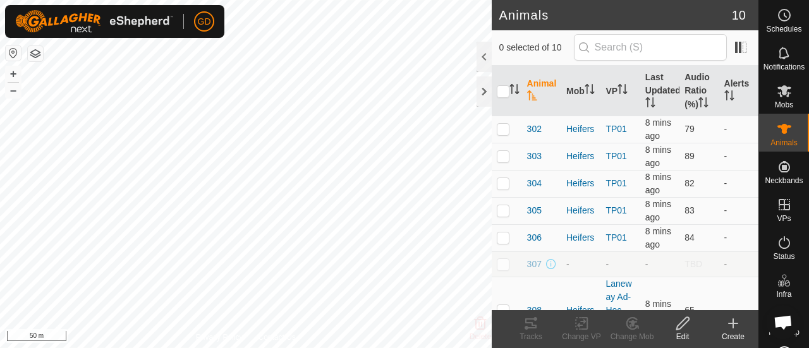
scroll to position [111, 0]
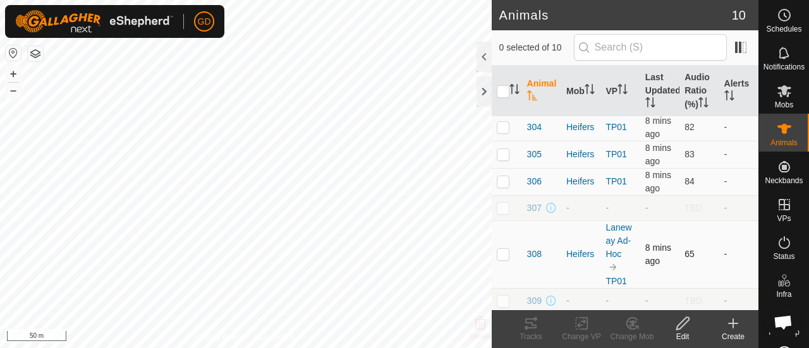
click at [511, 252] on td at bounding box center [507, 255] width 30 height 68
checkbox input "true"
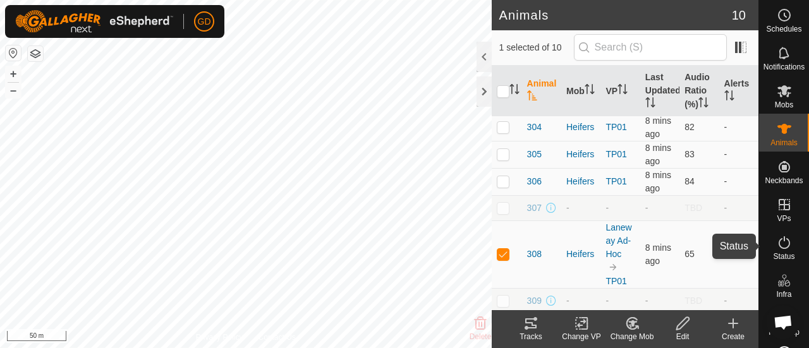
click at [777, 245] on icon at bounding box center [784, 242] width 15 height 15
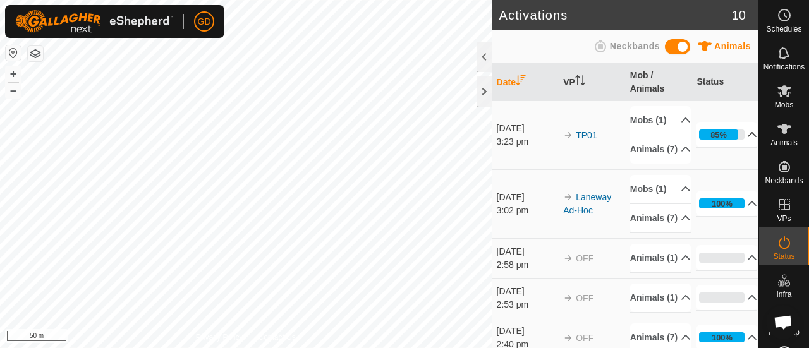
click at [711, 145] on p-accordion-header "85%" at bounding box center [727, 134] width 61 height 25
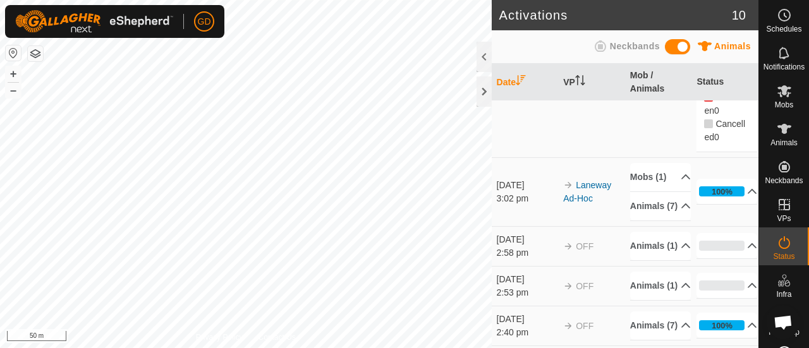
scroll to position [197, 0]
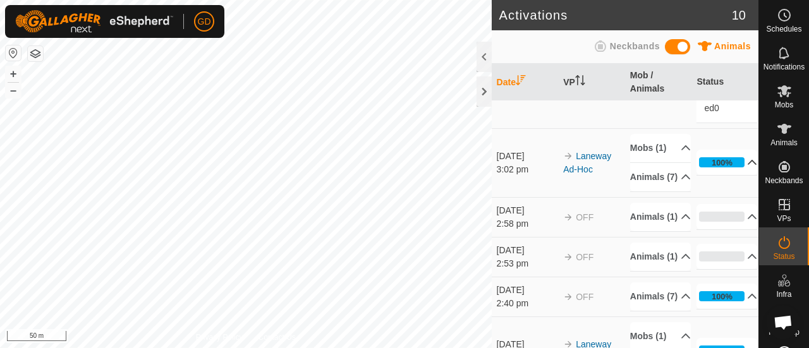
click at [713, 173] on p-accordion-header "100%" at bounding box center [727, 162] width 61 height 25
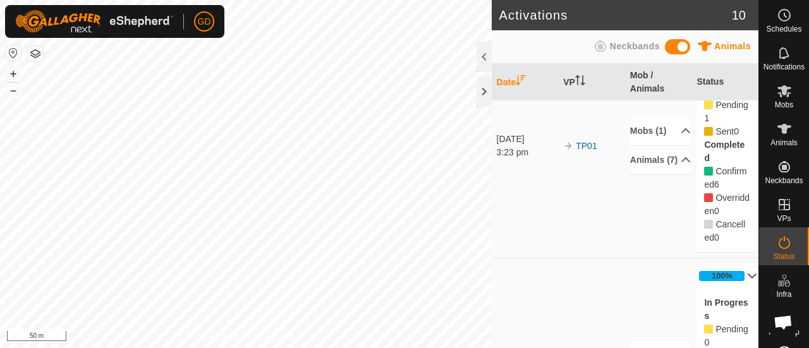
scroll to position [0, 0]
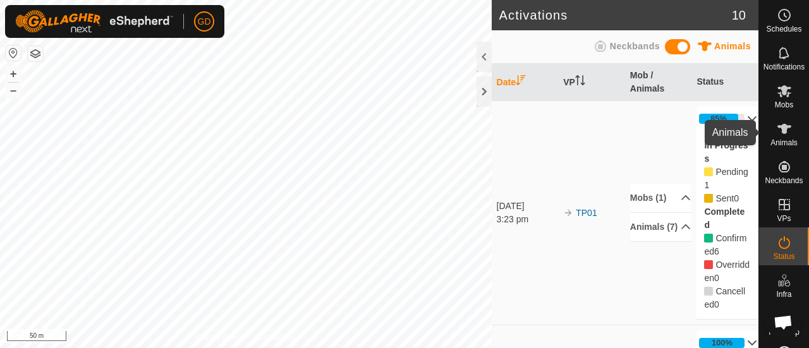
click at [780, 131] on icon at bounding box center [785, 129] width 14 height 10
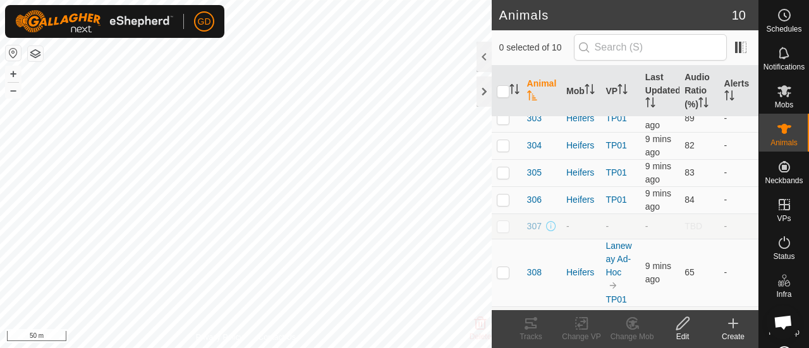
scroll to position [111, 0]
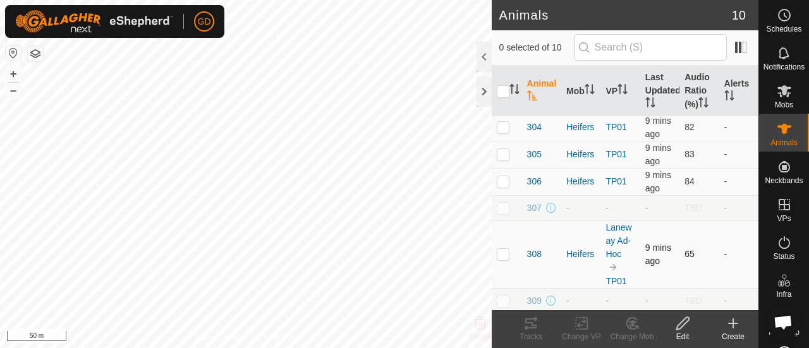
click at [504, 253] on p-checkbox at bounding box center [503, 254] width 13 height 10
checkbox input "true"
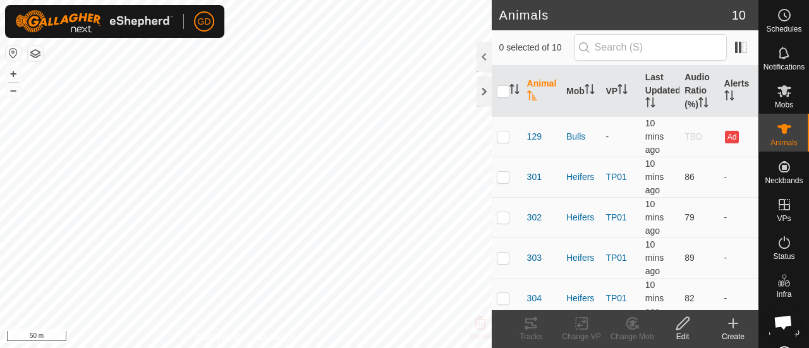
scroll to position [2432, 0]
click at [530, 88] on th "Animal" at bounding box center [541, 91] width 39 height 51
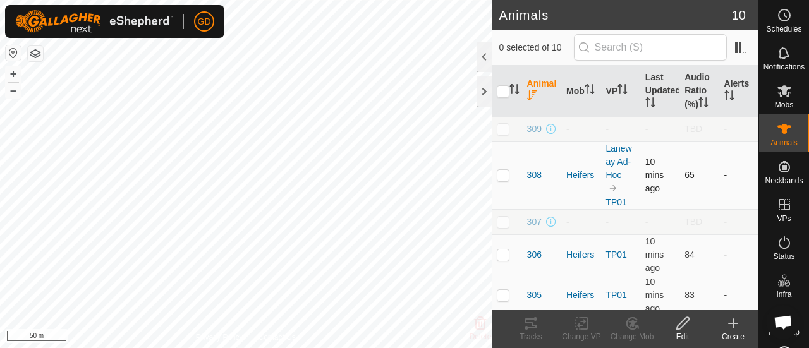
click at [504, 174] on p-checkbox at bounding box center [503, 175] width 13 height 10
checkbox input "true"
click at [783, 323] on span "Open chat" at bounding box center [783, 323] width 20 height 16
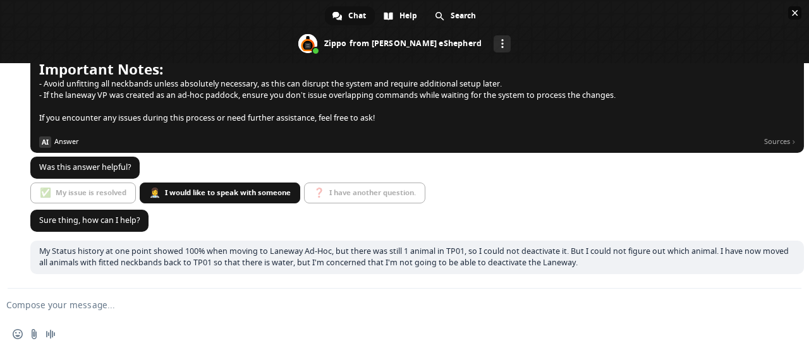
click at [794, 11] on span "Close chat" at bounding box center [795, 13] width 6 height 6
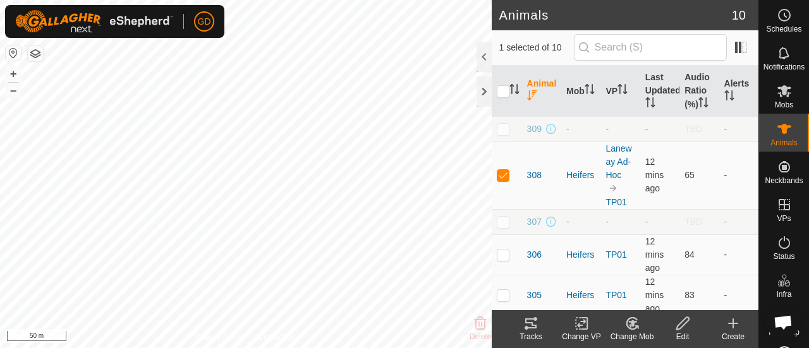
click at [681, 324] on icon at bounding box center [683, 323] width 16 height 15
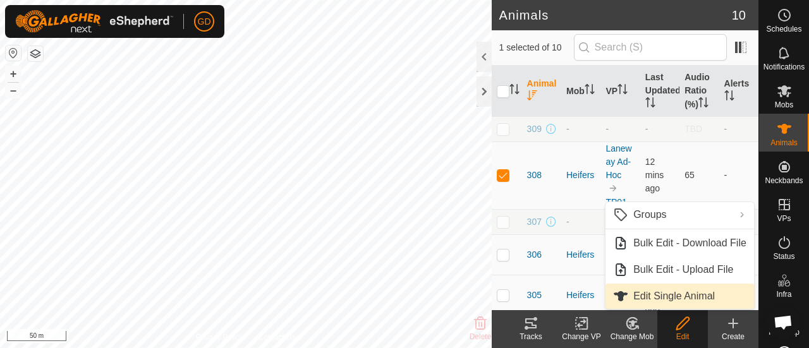
click at [665, 293] on link "Edit Single Animal" at bounding box center [680, 296] width 149 height 25
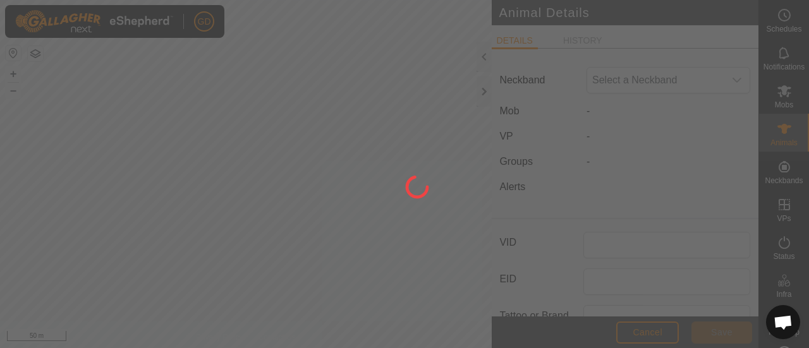
type input "308"
type input "982123826118141"
type input "Droughtmaster"
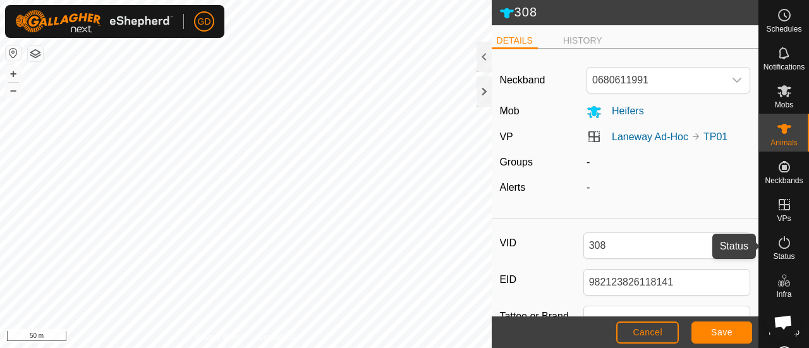
click at [781, 243] on icon at bounding box center [784, 242] width 15 height 15
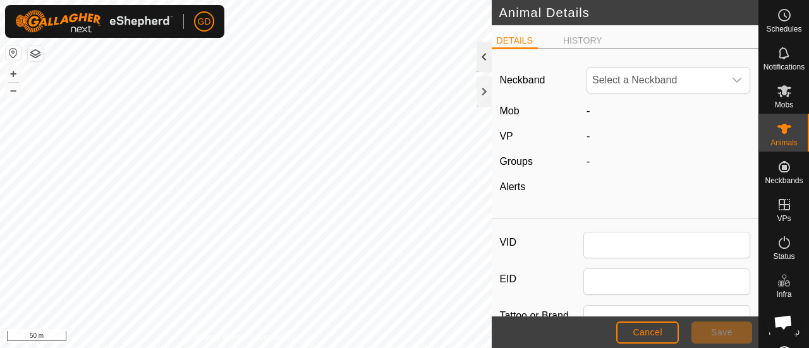
type input "308"
type input "982123826118141"
type input "Droughtmaster"
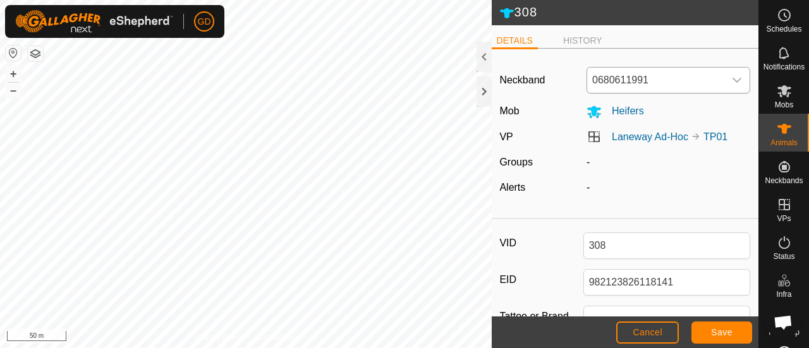
click at [733, 80] on icon "dropdown trigger" at bounding box center [737, 80] width 9 height 5
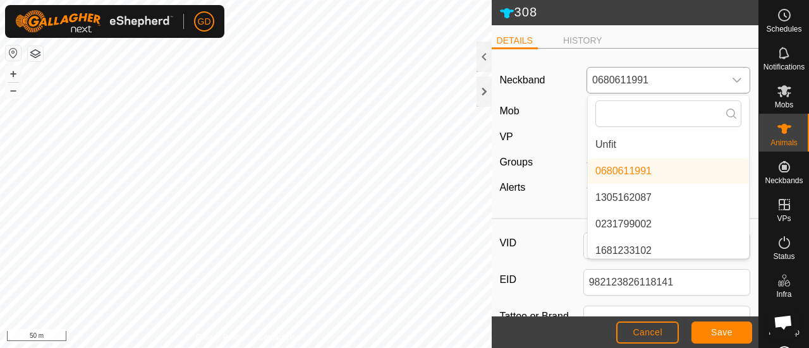
click at [607, 139] on li "Unfit" at bounding box center [668, 144] width 161 height 25
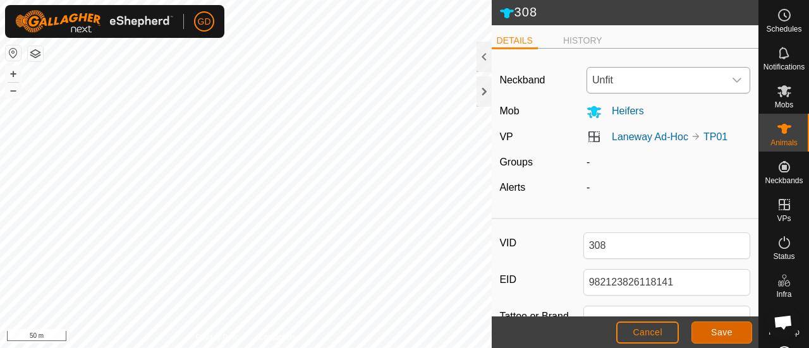
click at [717, 331] on span "Save" at bounding box center [721, 332] width 21 height 10
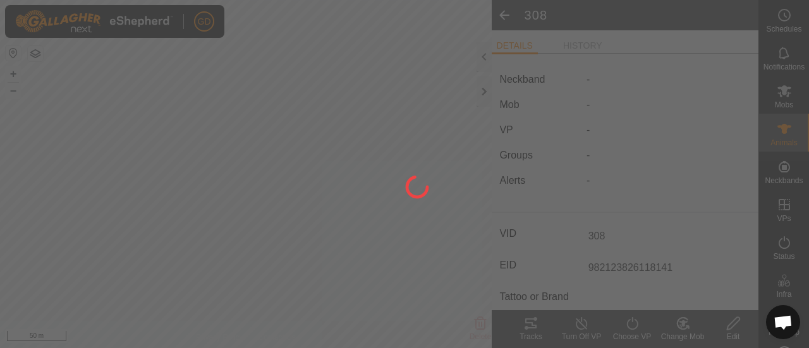
type input "-"
type input "0 kg"
type input "-"
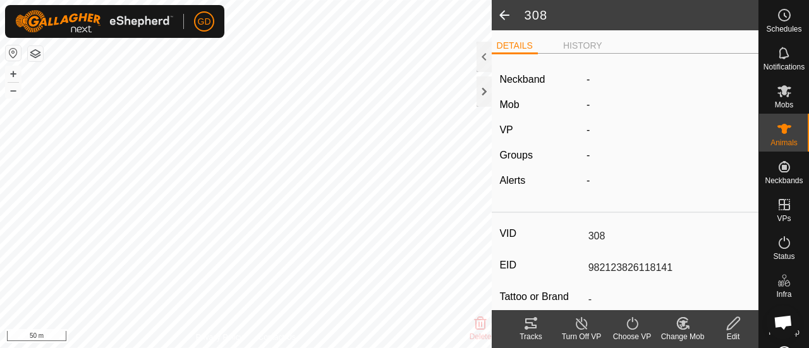
click at [504, 15] on span at bounding box center [504, 15] width 25 height 30
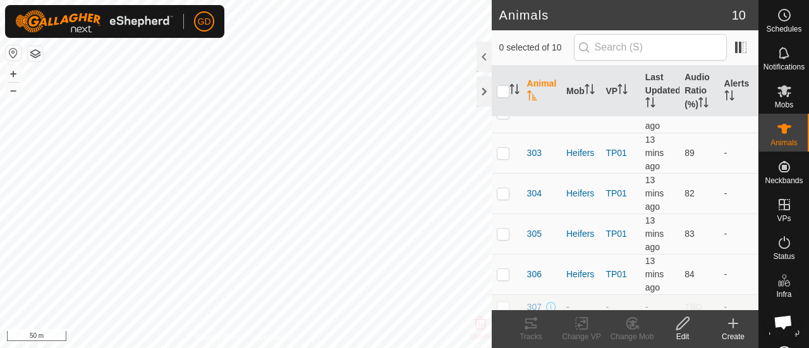
scroll to position [162, 0]
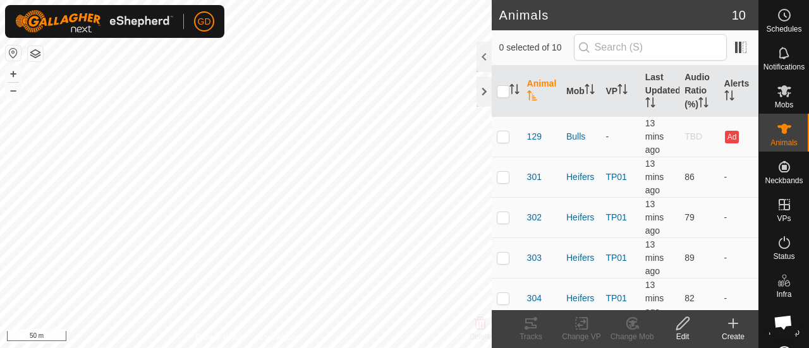
scroll to position [2432, 0]
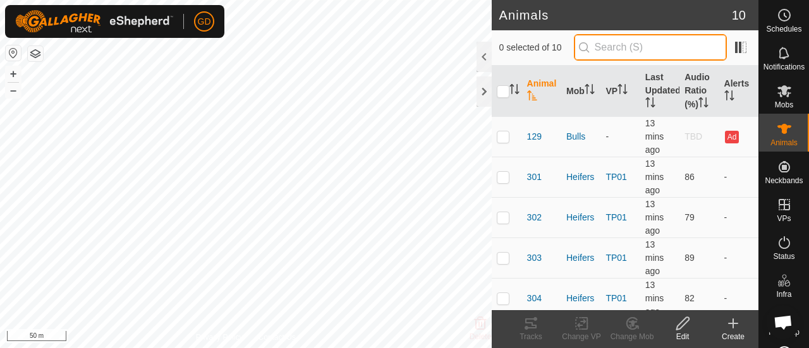
click at [620, 46] on input "text" at bounding box center [650, 47] width 153 height 27
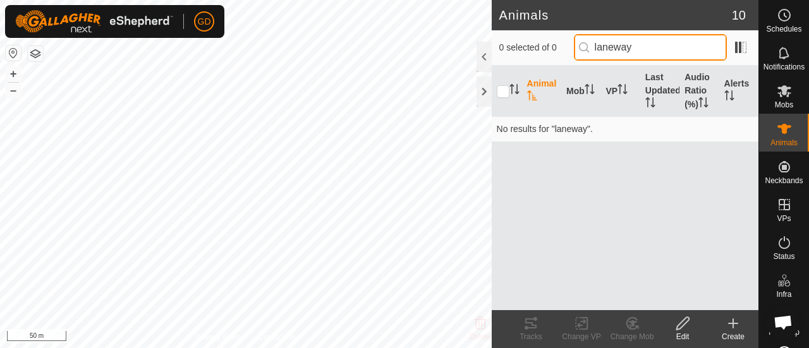
type input "laneway"
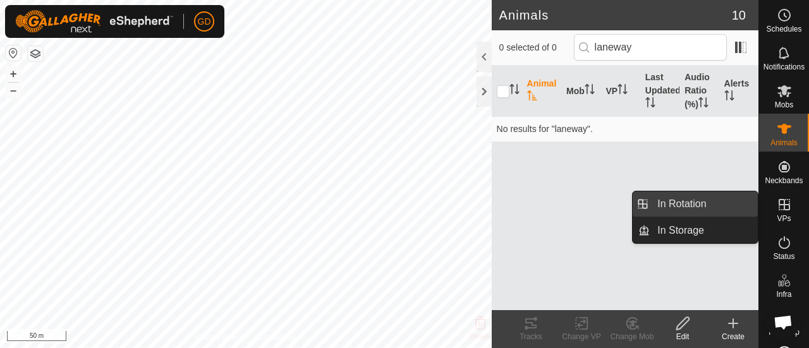
click at [694, 203] on link "In Rotation" at bounding box center [704, 204] width 108 height 25
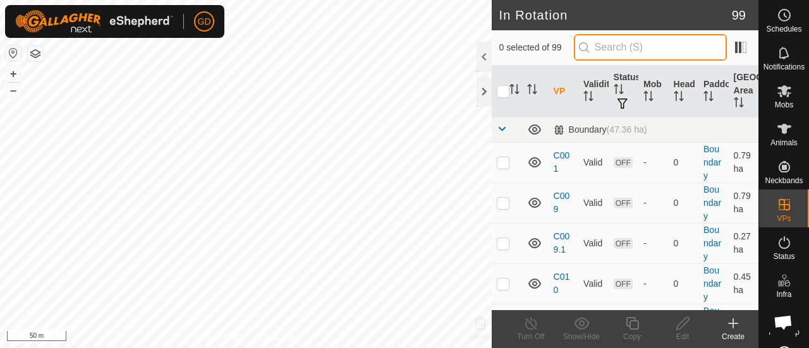
click at [656, 51] on input "text" at bounding box center [650, 47] width 153 height 27
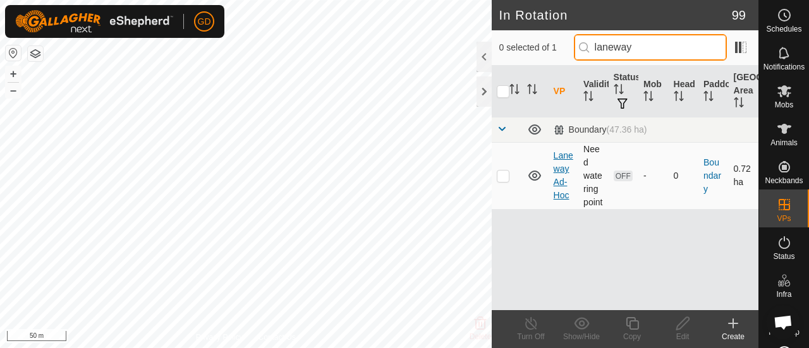
type input "laneway"
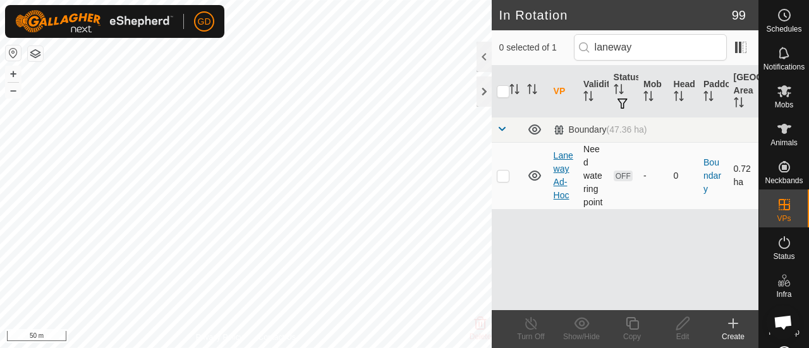
click at [560, 174] on link "Laneway Ad-Hoc" at bounding box center [564, 175] width 20 height 50
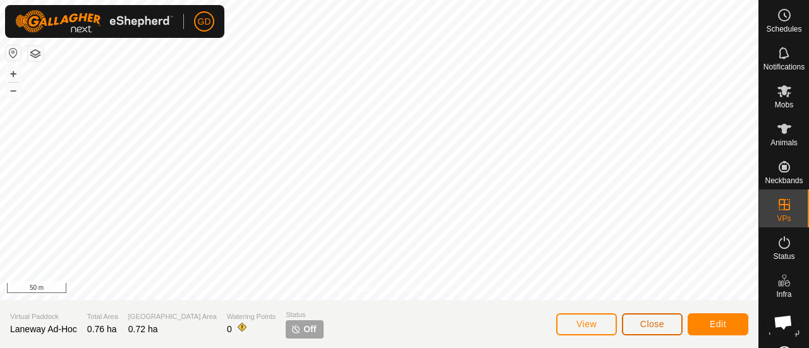
click at [650, 320] on span "Close" at bounding box center [652, 324] width 24 height 10
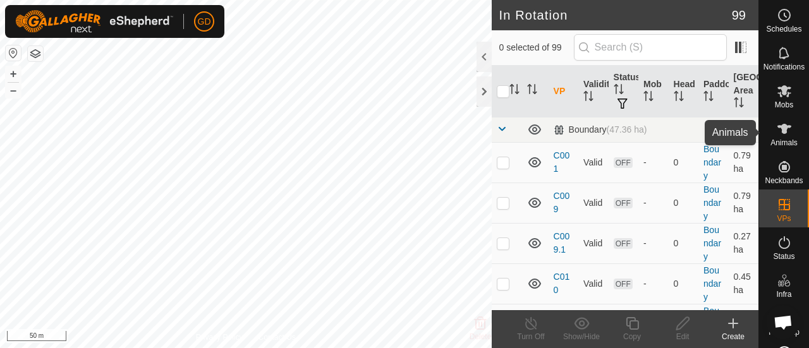
click at [779, 130] on icon at bounding box center [785, 129] width 14 height 10
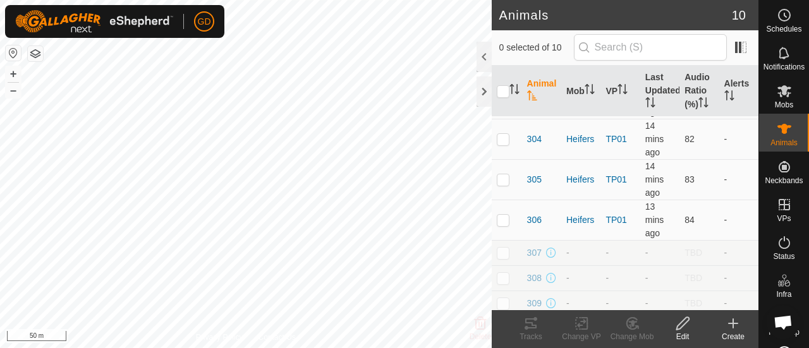
scroll to position [162, 0]
click at [507, 245] on p-checkbox at bounding box center [503, 250] width 13 height 10
checkbox input "true"
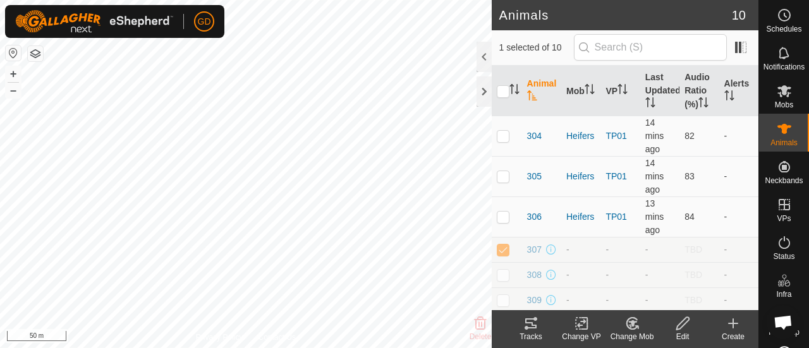
click at [680, 323] on icon at bounding box center [682, 323] width 13 height 13
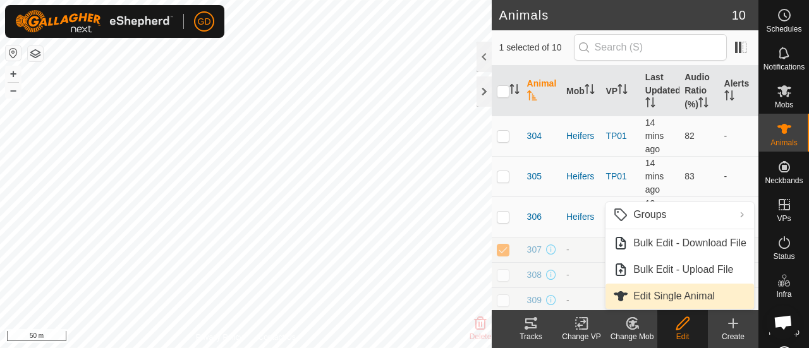
click at [653, 294] on link "Edit Single Animal" at bounding box center [680, 296] width 149 height 25
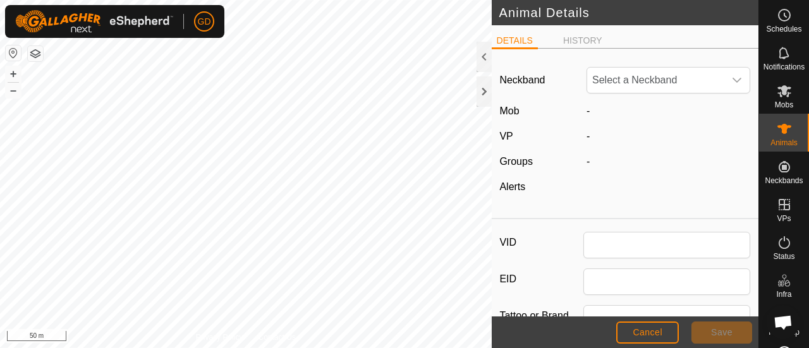
type input "307"
type input "982123826118437"
type input "Droughtmaster"
type input "0"
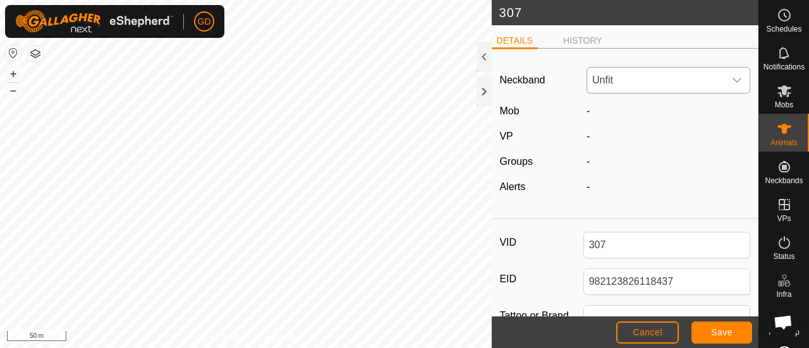
click at [732, 80] on icon "dropdown trigger" at bounding box center [737, 80] width 10 height 10
type input "3102"
click at [621, 143] on li "1681233102" at bounding box center [668, 144] width 161 height 25
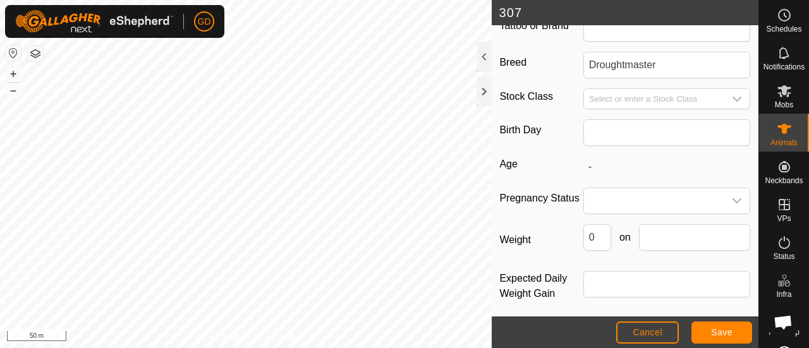
scroll to position [295, 0]
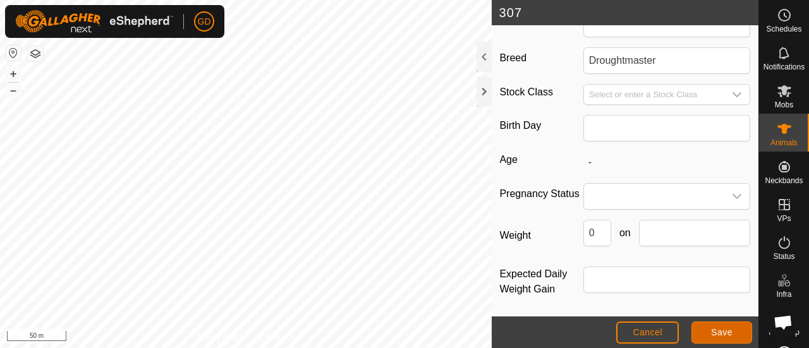
click at [711, 331] on button "Save" at bounding box center [722, 333] width 61 height 22
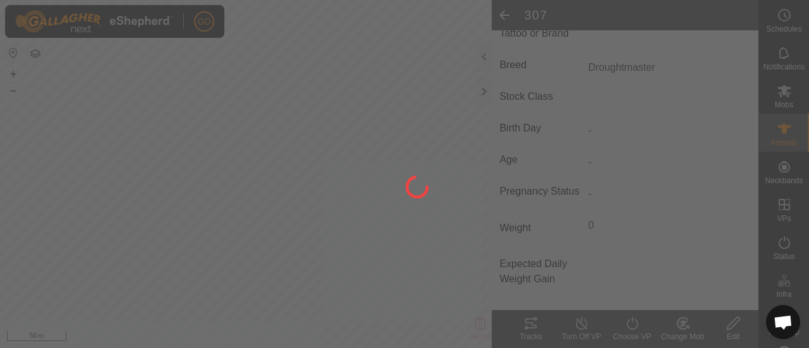
type input "-"
type input "0 kg"
type input "-"
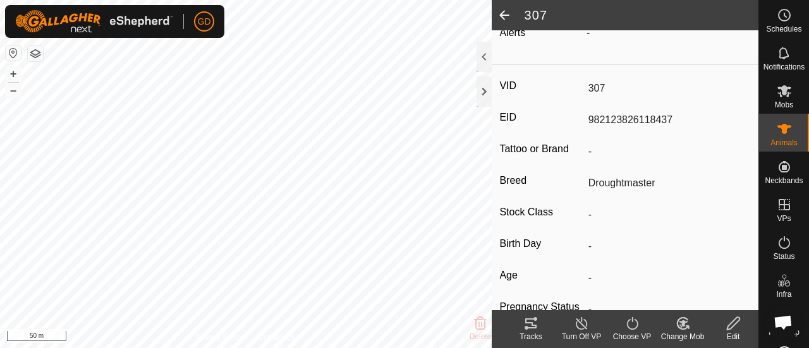
scroll to position [0, 0]
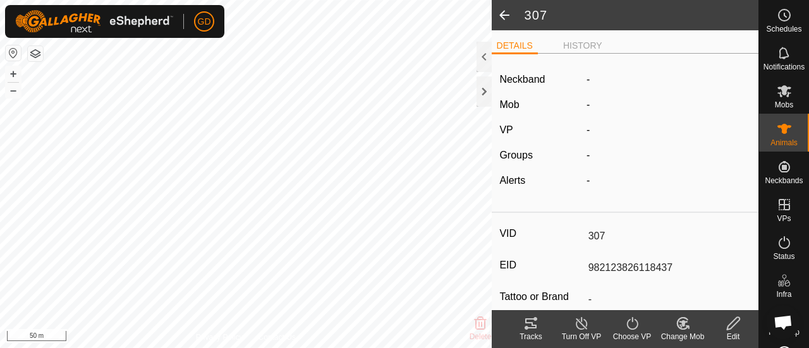
click at [503, 16] on span at bounding box center [504, 15] width 25 height 30
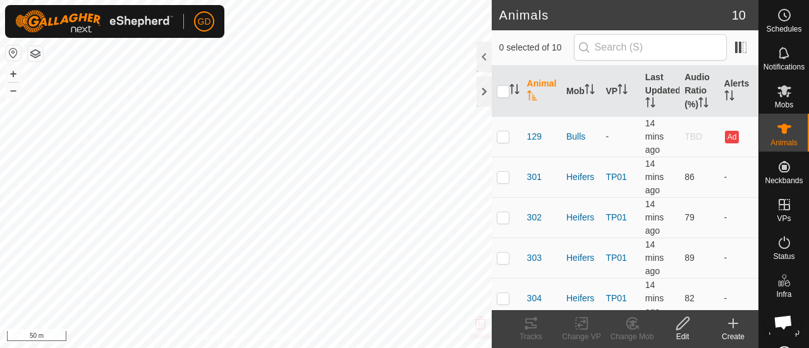
click at [531, 85] on th "Animal" at bounding box center [541, 91] width 39 height 51
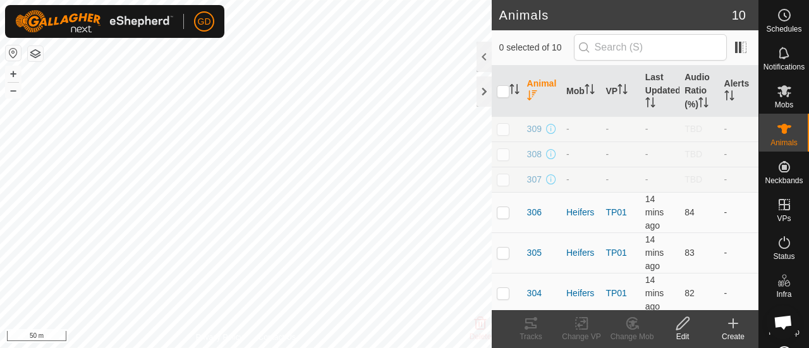
click at [504, 153] on p-checkbox at bounding box center [503, 154] width 13 height 10
checkbox input "true"
click at [681, 322] on icon at bounding box center [682, 323] width 13 height 13
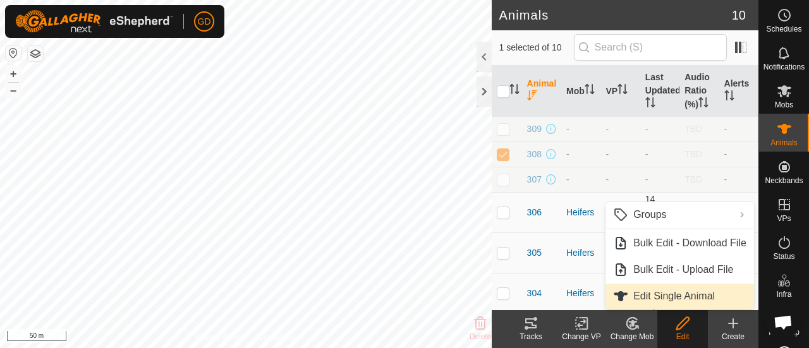
click at [659, 295] on link "Edit Single Animal" at bounding box center [680, 296] width 149 height 25
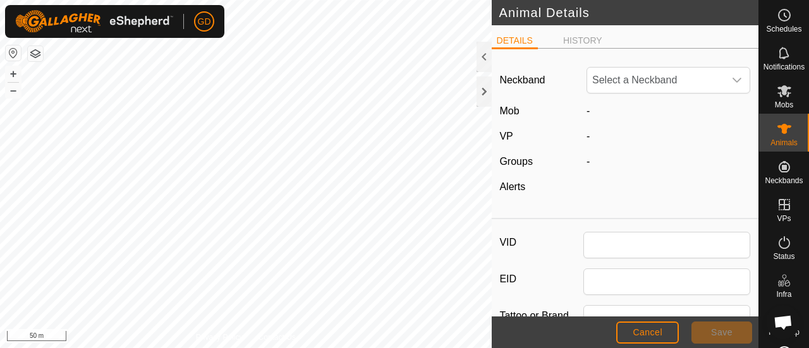
type input "308"
type input "982123826118141"
type input "Droughtmaster"
type input "0"
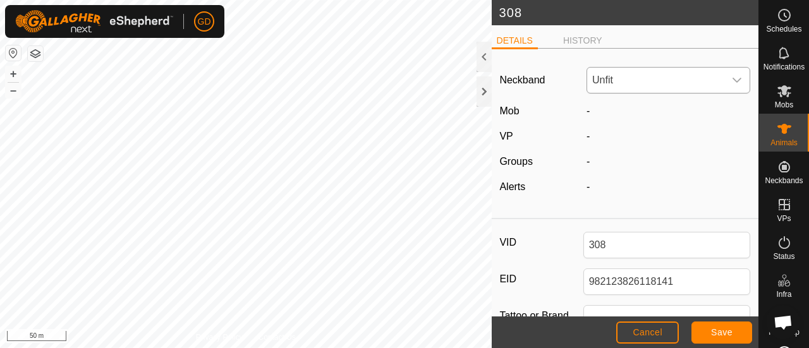
click at [618, 82] on span "Unfit" at bounding box center [655, 80] width 137 height 25
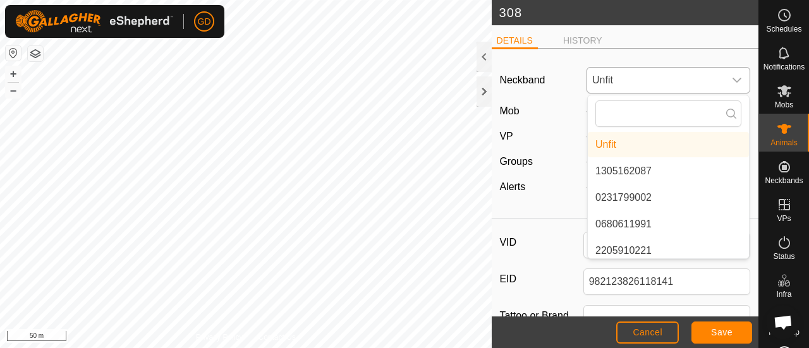
click at [622, 223] on li "0680611991" at bounding box center [668, 224] width 161 height 25
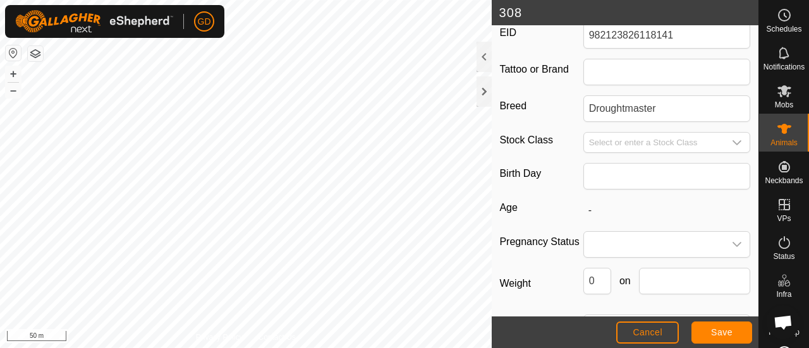
scroll to position [295, 0]
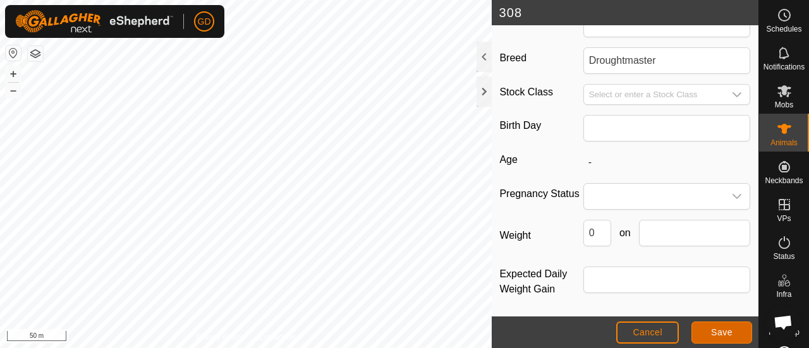
click at [712, 331] on span "Save" at bounding box center [721, 332] width 21 height 10
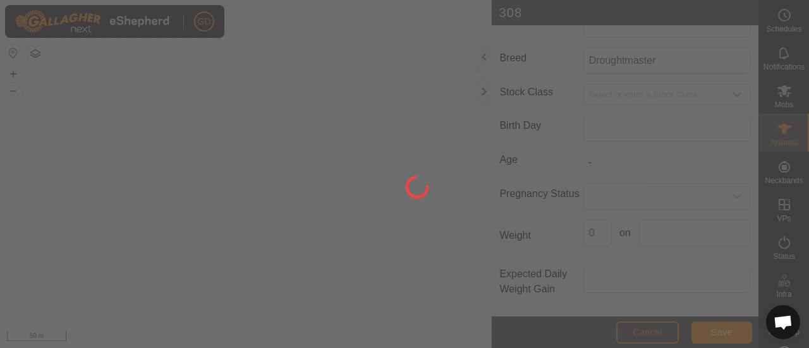
type input "-"
type input "0 kg"
type input "-"
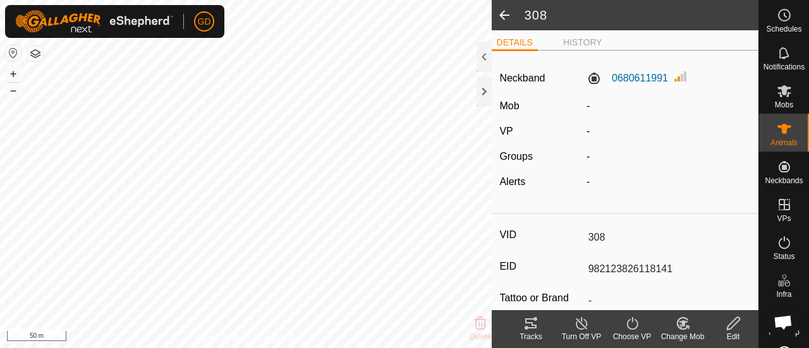
scroll to position [1, 0]
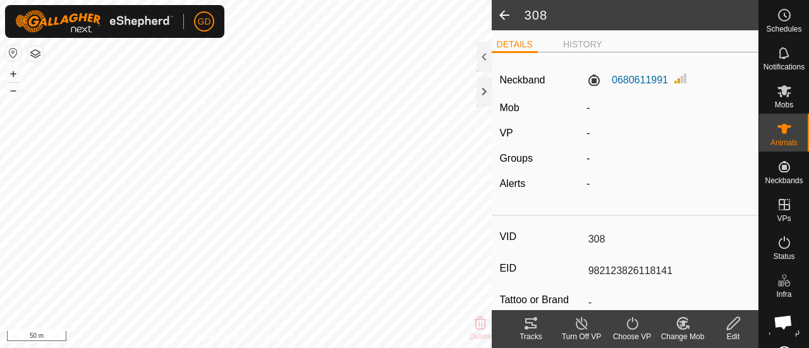
click at [501, 14] on span at bounding box center [504, 15] width 25 height 30
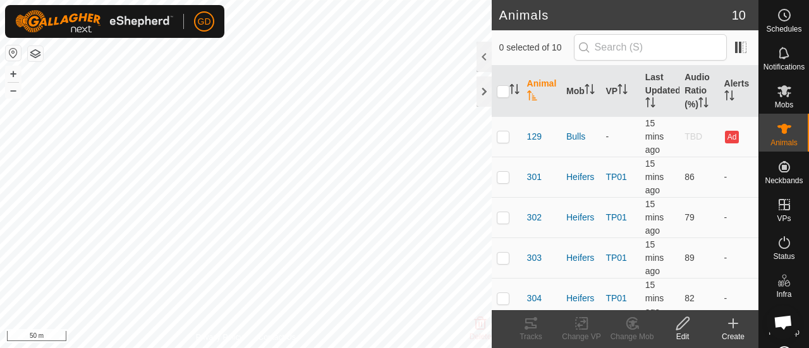
click at [531, 88] on th "Animal" at bounding box center [541, 91] width 39 height 51
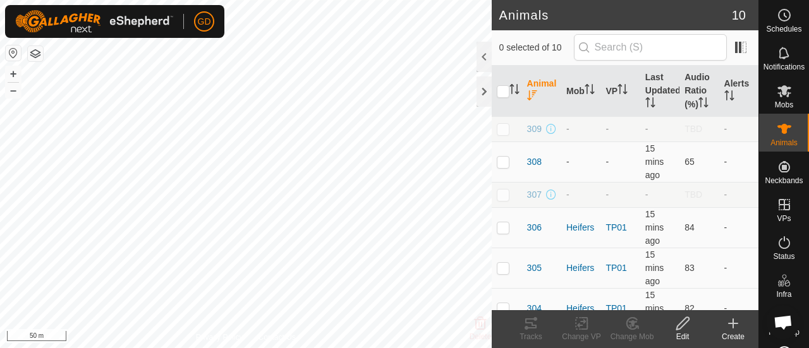
click at [506, 124] on p-checkbox at bounding box center [503, 129] width 13 height 10
checkbox input "true"
click at [680, 323] on icon at bounding box center [682, 323] width 13 height 13
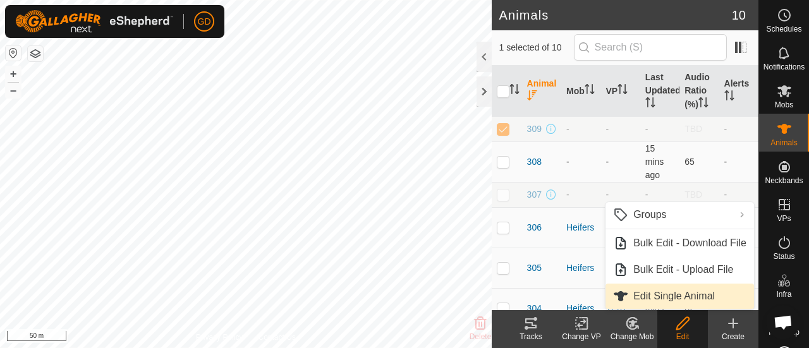
click at [654, 295] on link "Edit Single Animal" at bounding box center [680, 296] width 149 height 25
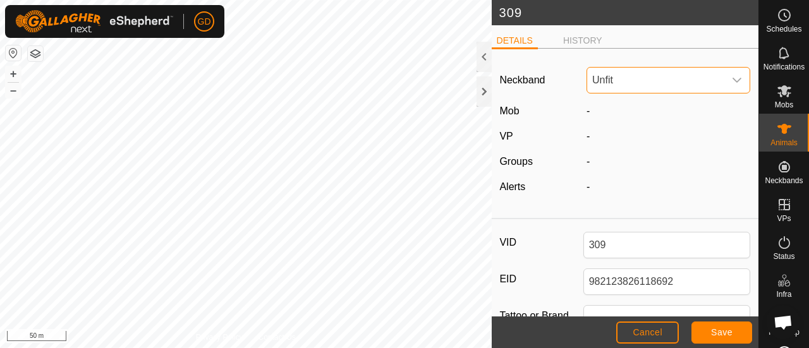
click at [654, 82] on span "Unfit" at bounding box center [655, 80] width 137 height 25
type input "6343"
click at [623, 140] on li "4027426343" at bounding box center [668, 144] width 161 height 25
click at [714, 331] on span "Save" at bounding box center [721, 332] width 21 height 10
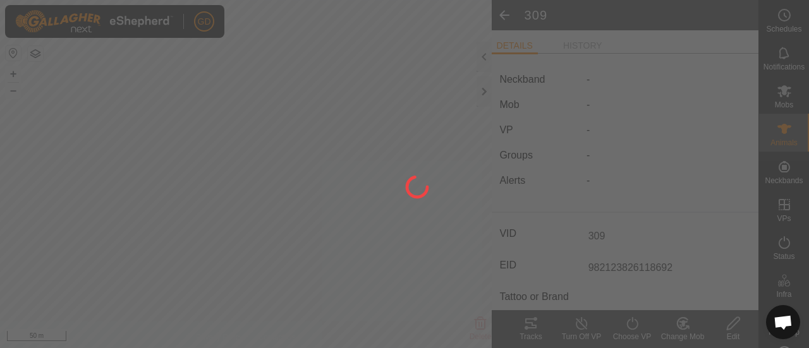
type input "-"
type input "0 kg"
type input "-"
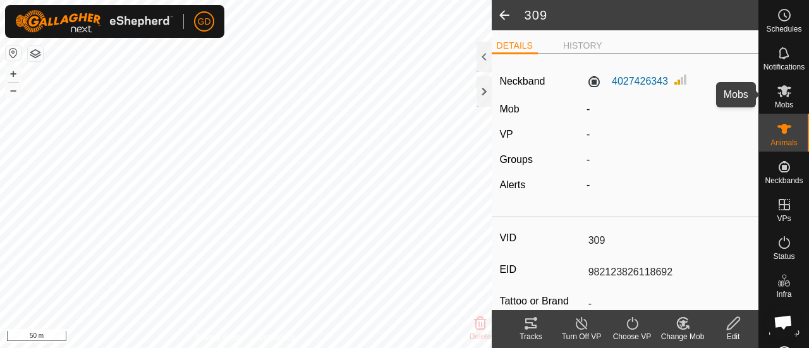
click at [780, 94] on icon at bounding box center [785, 91] width 14 height 12
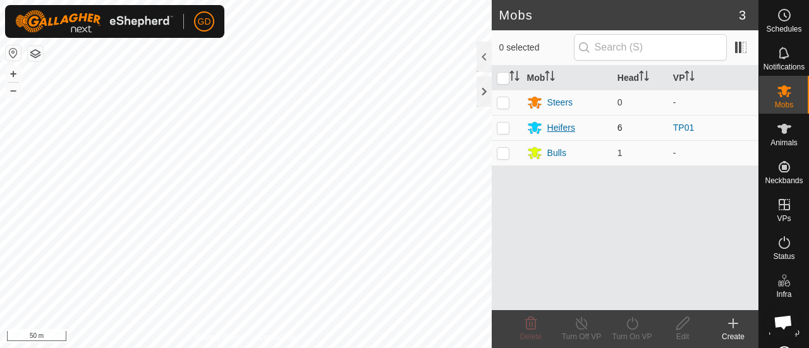
click at [559, 126] on div "Heifers" at bounding box center [561, 127] width 28 height 13
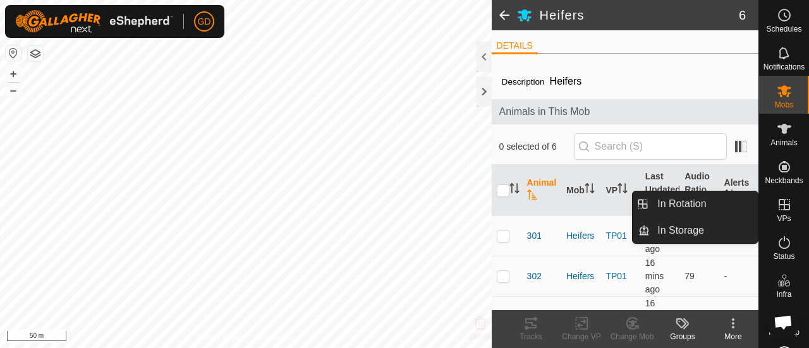
click at [780, 204] on icon at bounding box center [784, 204] width 11 height 11
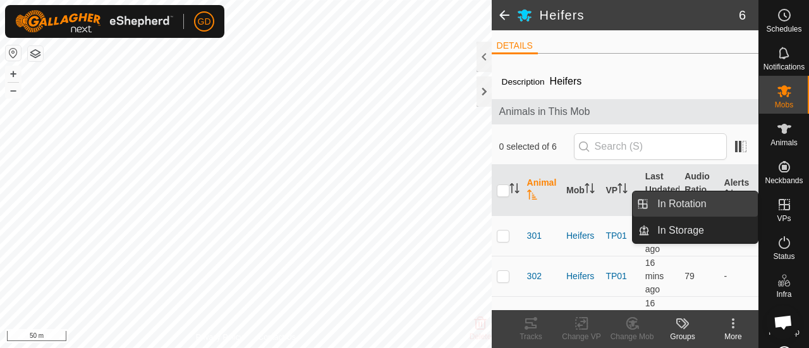
click at [682, 203] on link "In Rotation" at bounding box center [704, 204] width 108 height 25
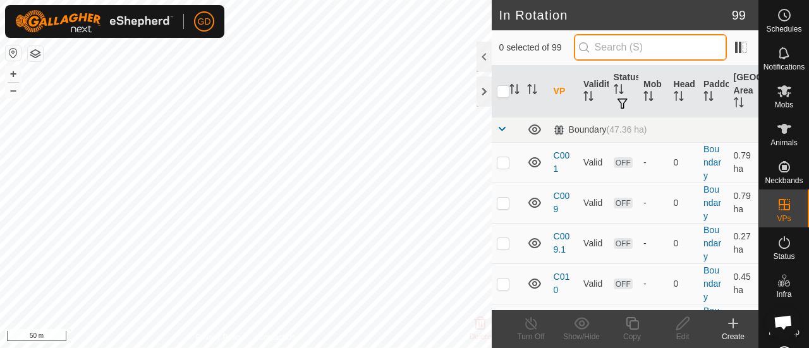
click at [631, 43] on input "text" at bounding box center [650, 47] width 153 height 27
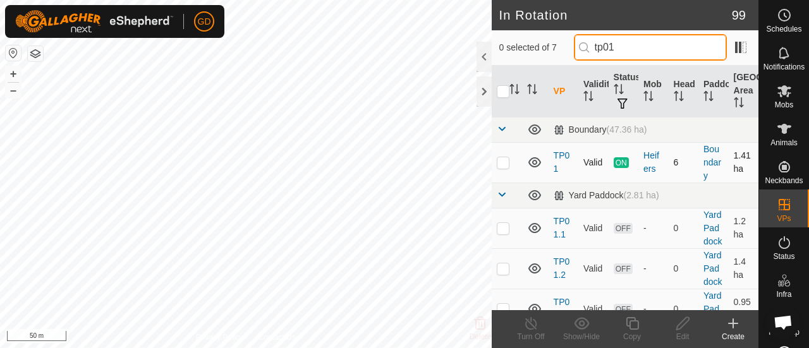
type input "tp01"
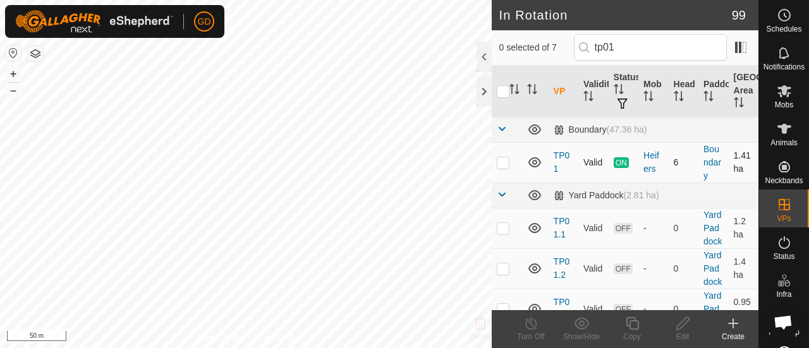
click at [501, 161] on p-checkbox at bounding box center [503, 162] width 13 height 10
checkbox input "true"
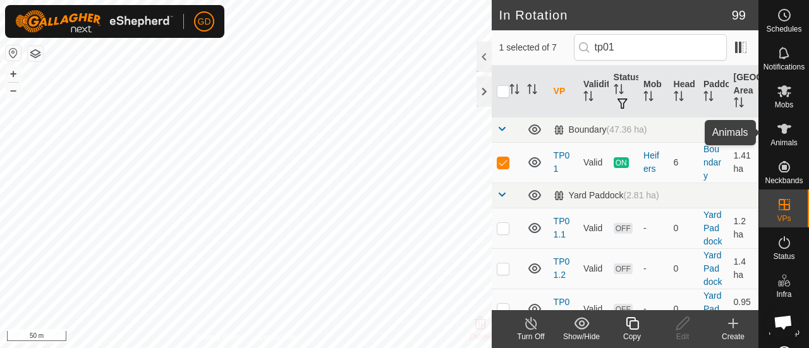
click at [779, 128] on icon at bounding box center [785, 129] width 14 height 10
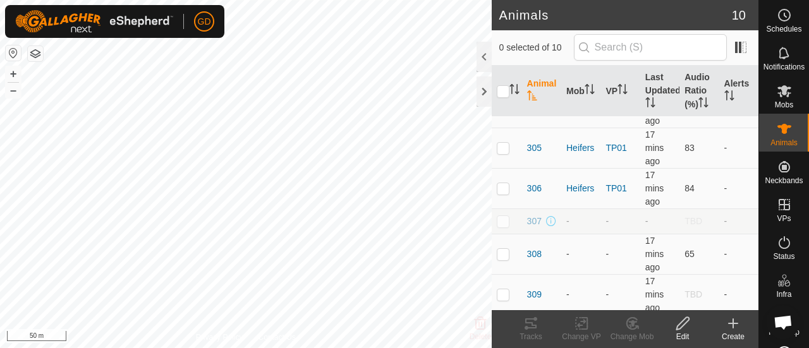
scroll to position [192, 0]
click at [508, 252] on p-checkbox at bounding box center [503, 253] width 13 height 10
checkbox input "true"
click at [682, 324] on icon at bounding box center [683, 323] width 16 height 15
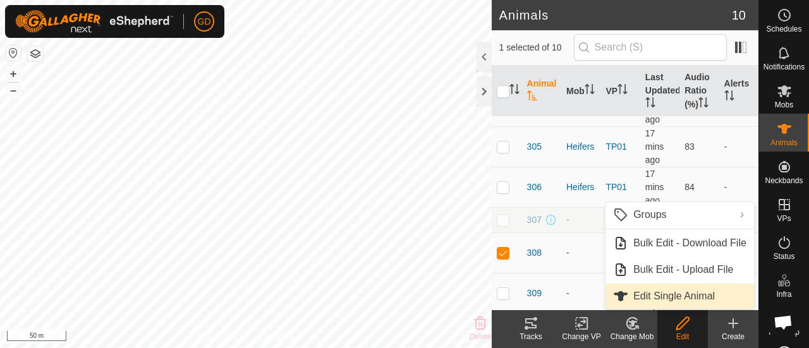
click at [662, 293] on link "Edit Single Animal" at bounding box center [680, 296] width 149 height 25
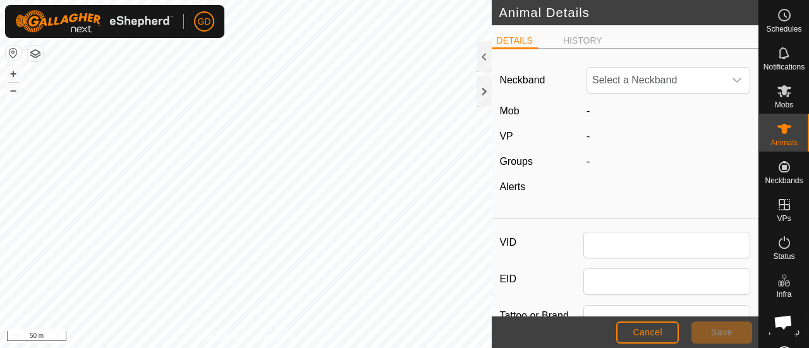
type input "308"
type input "982123826118141"
type input "Droughtmaster"
type input "0"
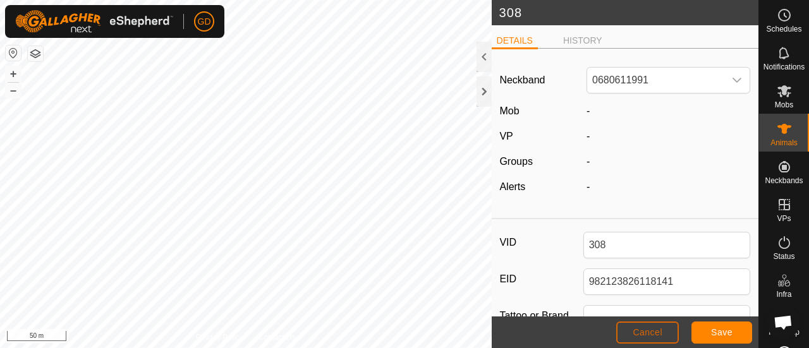
click at [647, 330] on span "Cancel" at bounding box center [648, 332] width 30 height 10
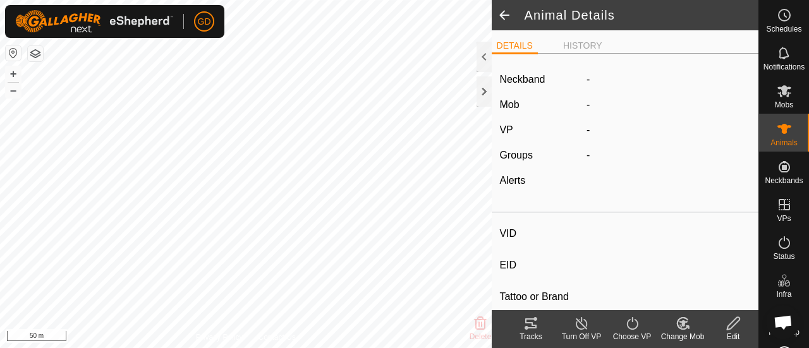
type input "308"
type input "982123826118141"
type input "-"
type input "Droughtmaster"
type input "-"
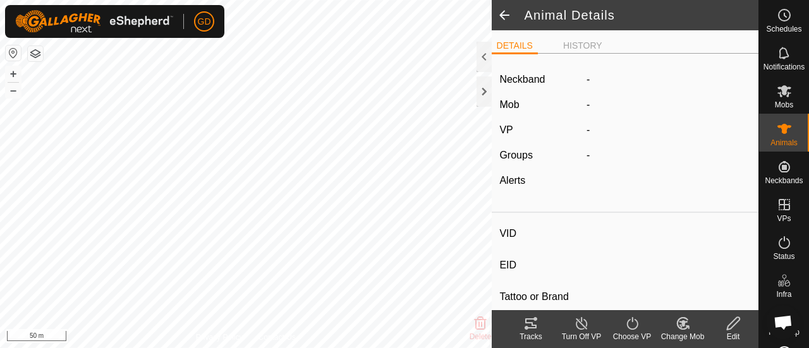
type input "0 kg"
type input "-"
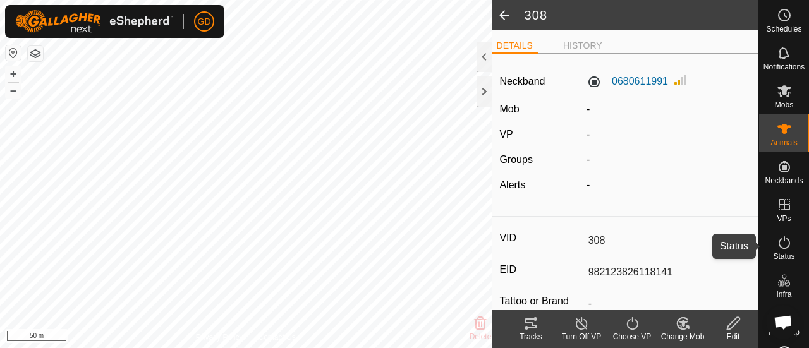
click at [778, 242] on icon at bounding box center [784, 242] width 15 height 15
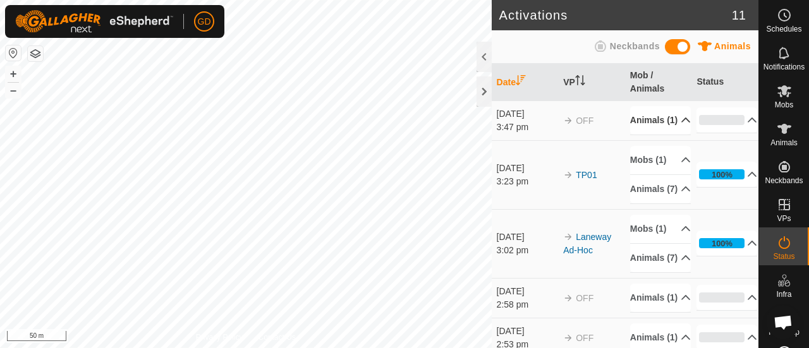
click at [638, 131] on p-accordion-header "Animals (1)" at bounding box center [660, 120] width 61 height 28
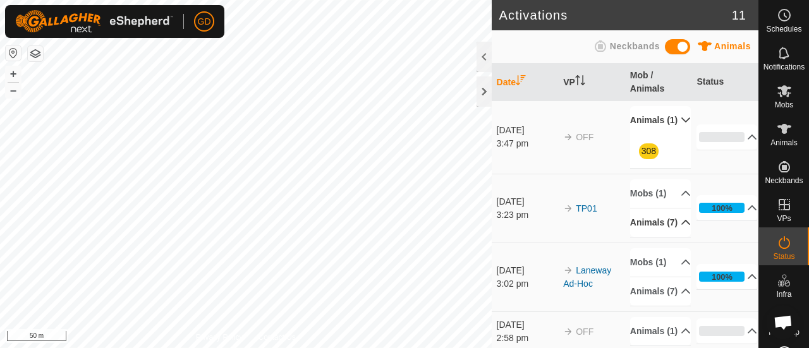
click at [637, 237] on p-accordion-header "Animals (7)" at bounding box center [660, 223] width 61 height 28
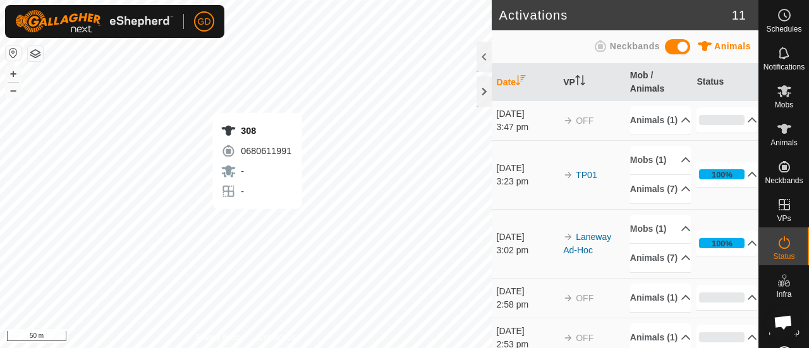
scroll to position [2432, 0]
click at [12, 73] on button "+" at bounding box center [13, 73] width 15 height 15
click at [14, 73] on button "+" at bounding box center [13, 73] width 15 height 15
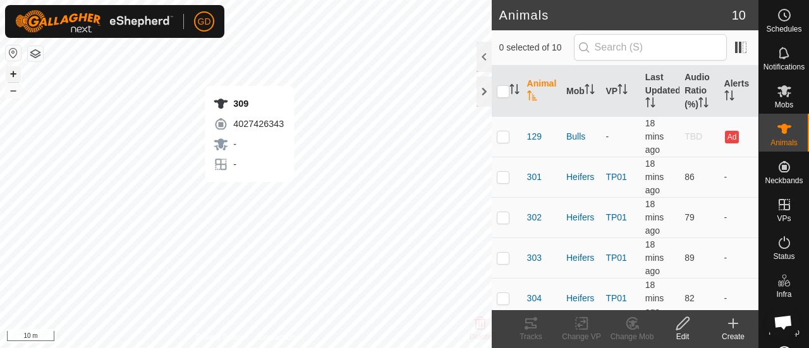
checkbox input "true"
click at [531, 93] on icon "Activate to sort" at bounding box center [532, 95] width 10 height 10
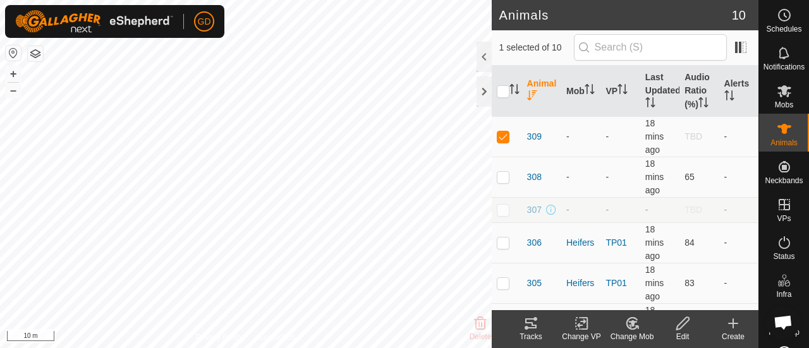
click at [631, 320] on icon at bounding box center [633, 323] width 16 height 15
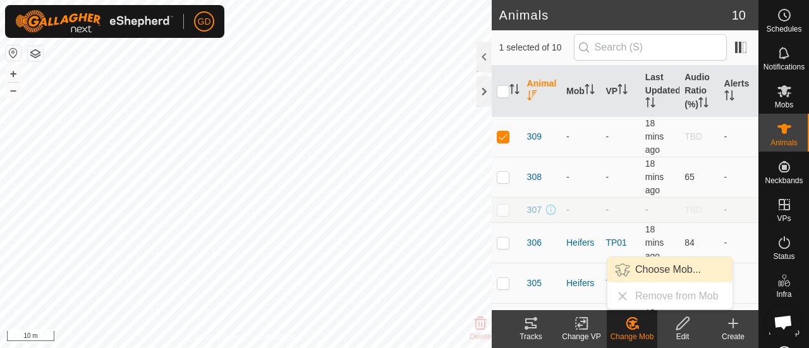
click at [660, 270] on link "Choose Mob..." at bounding box center [669, 269] width 125 height 25
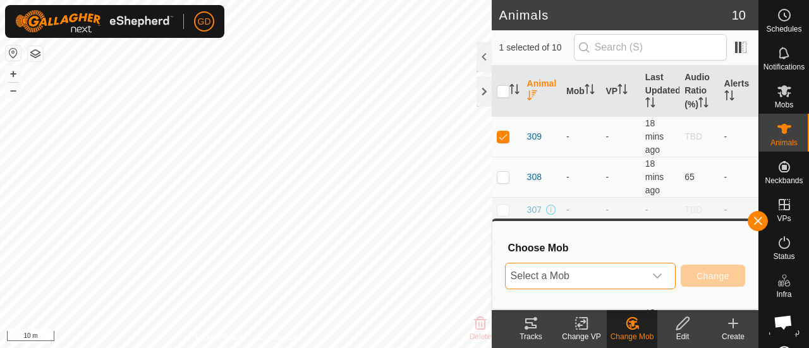
click at [603, 276] on span "Select a Mob" at bounding box center [575, 276] width 139 height 25
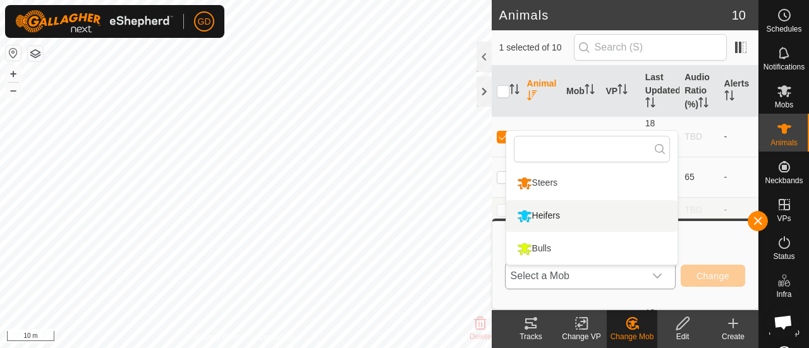
click at [564, 212] on li "Heifers" at bounding box center [591, 216] width 171 height 32
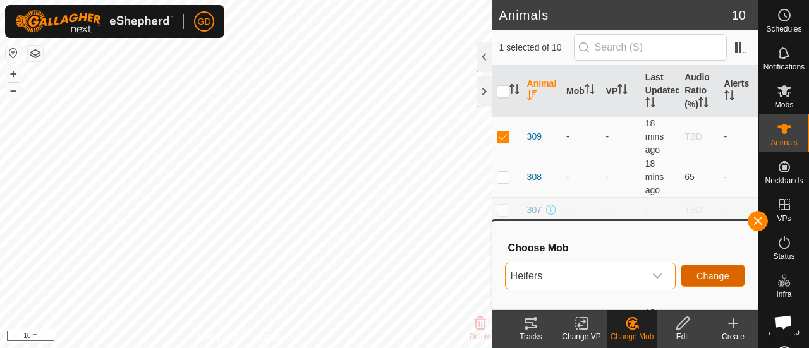
click at [702, 272] on span "Change" at bounding box center [713, 276] width 33 height 10
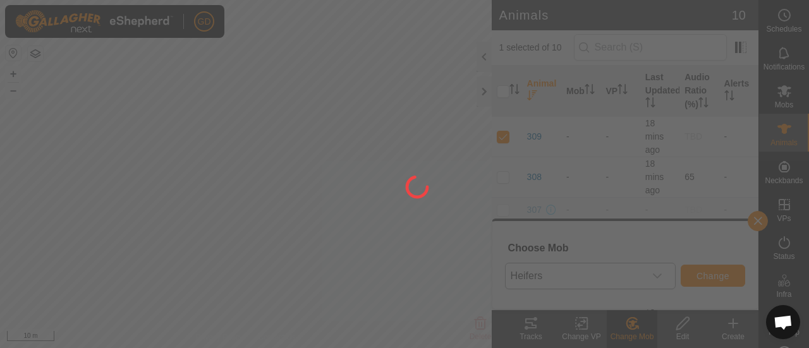
checkbox input "false"
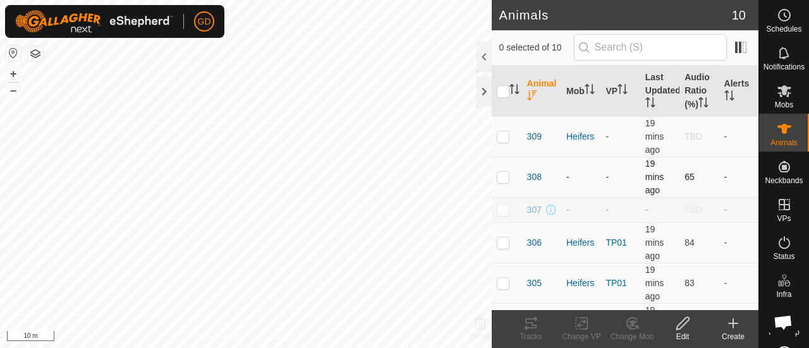
click at [502, 174] on p-checkbox at bounding box center [503, 177] width 13 height 10
click at [630, 322] on icon at bounding box center [632, 323] width 9 height 6
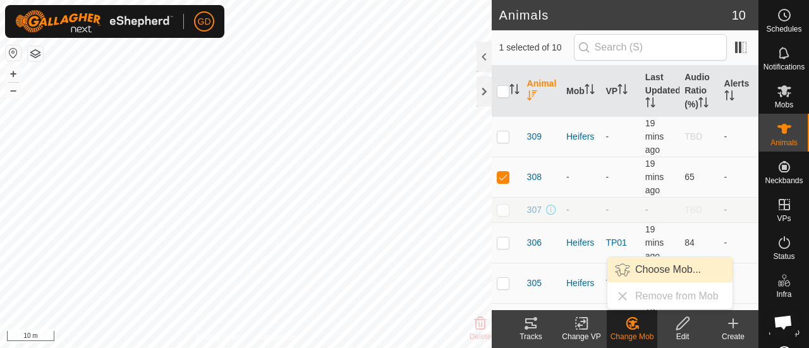
click at [644, 267] on link "Choose Mob..." at bounding box center [669, 269] width 125 height 25
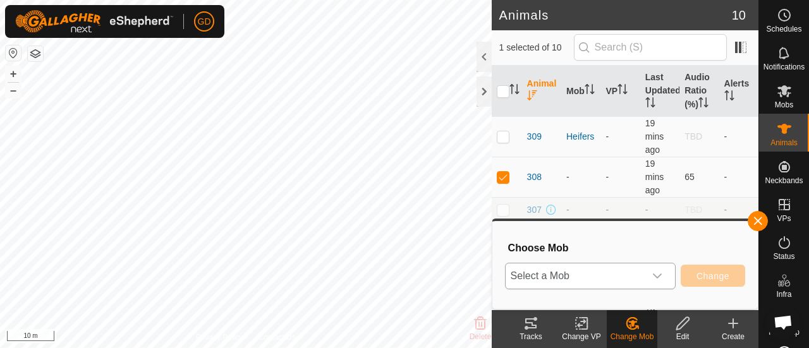
click at [535, 271] on span "Select a Mob" at bounding box center [575, 276] width 139 height 25
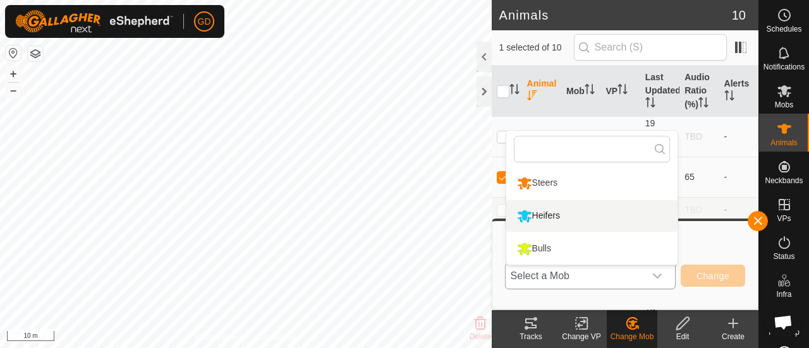
click at [537, 216] on li "Heifers" at bounding box center [591, 216] width 171 height 32
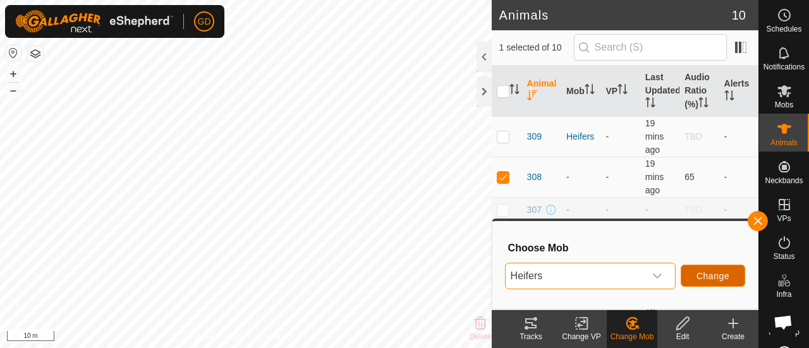
click at [696, 274] on button "Change" at bounding box center [713, 276] width 64 height 22
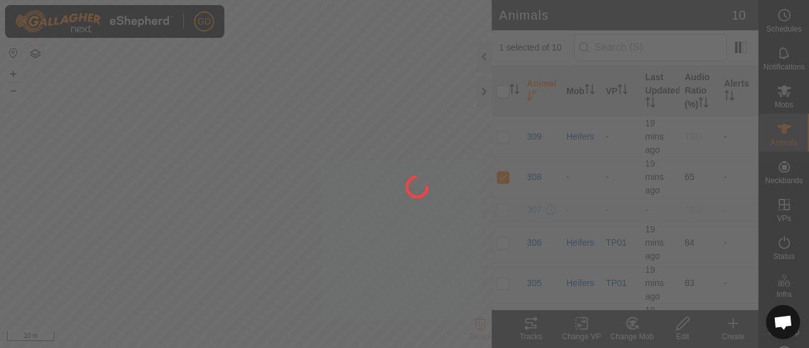
checkbox input "false"
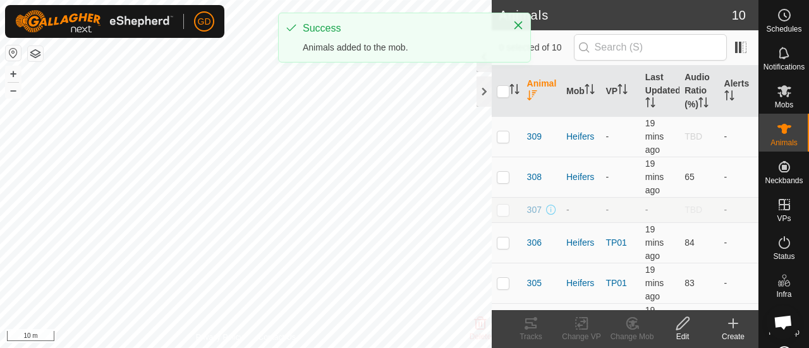
click at [504, 209] on p-checkbox at bounding box center [503, 210] width 13 height 10
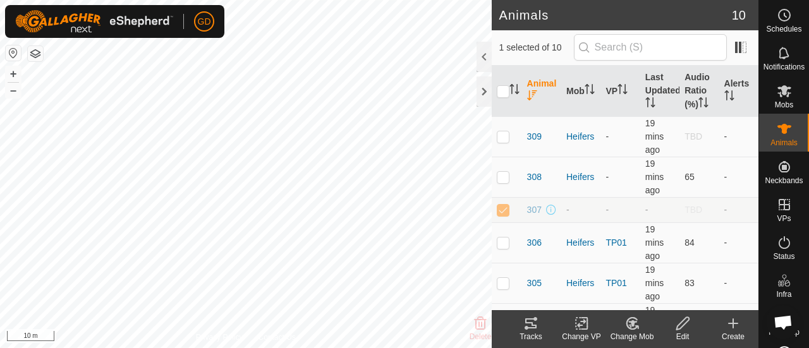
click at [632, 322] on icon at bounding box center [632, 323] width 9 height 6
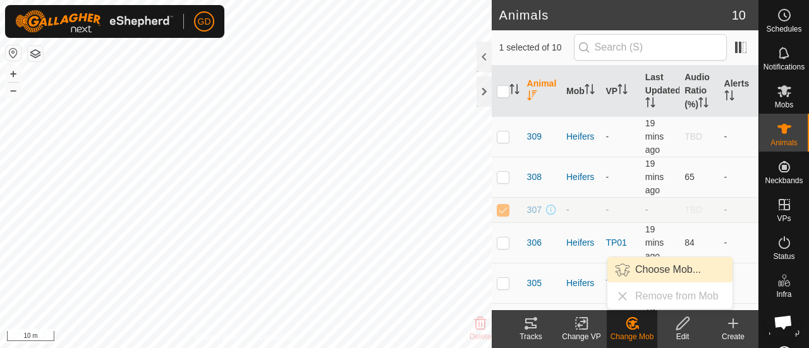
click at [652, 266] on link "Choose Mob..." at bounding box center [669, 269] width 125 height 25
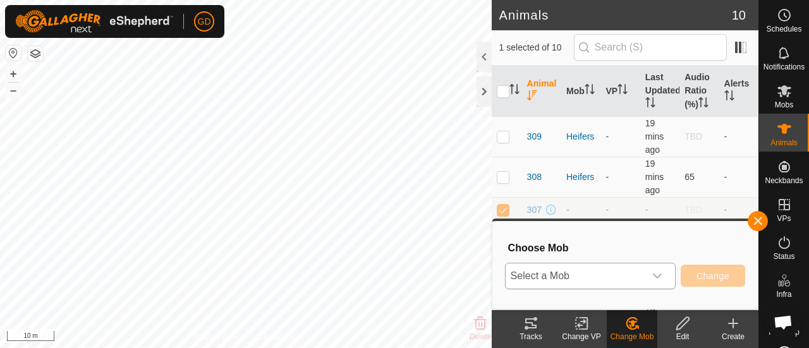
click at [569, 274] on span "Select a Mob" at bounding box center [575, 276] width 139 height 25
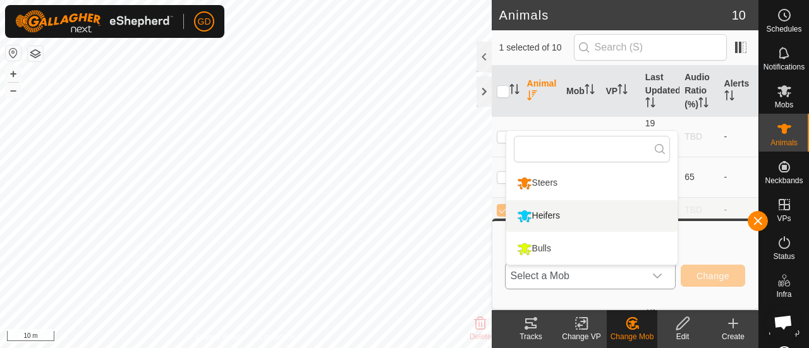
click at [549, 212] on li "Heifers" at bounding box center [591, 216] width 171 height 32
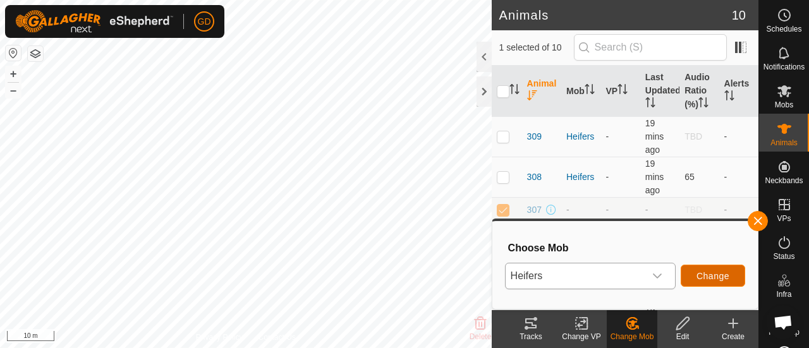
click at [704, 274] on span "Change" at bounding box center [713, 276] width 33 height 10
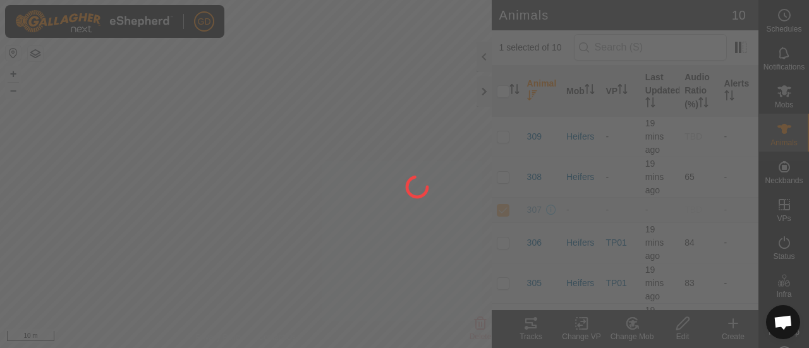
checkbox input "false"
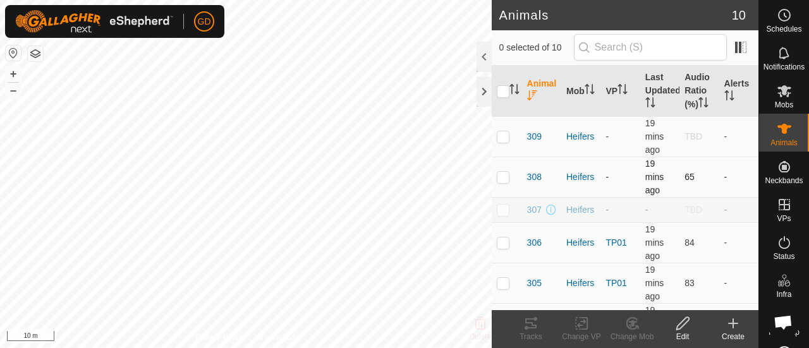
click at [504, 176] on p-checkbox at bounding box center [503, 177] width 13 height 10
checkbox input "true"
click at [503, 133] on p-checkbox at bounding box center [503, 136] width 13 height 10
checkbox input "false"
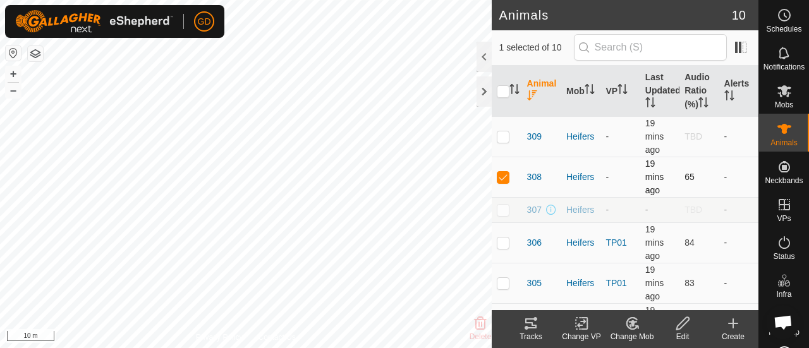
click at [502, 176] on p-checkbox at bounding box center [503, 177] width 13 height 10
click at [504, 178] on p-checkbox at bounding box center [503, 177] width 13 height 10
checkbox input "true"
click at [680, 327] on icon at bounding box center [683, 323] width 16 height 15
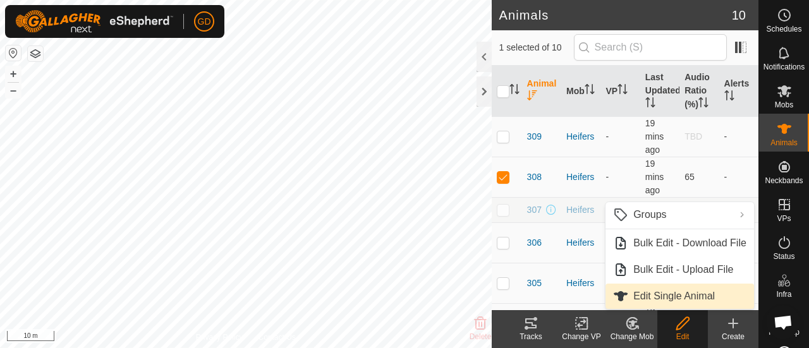
click at [668, 295] on link "Edit Single Animal" at bounding box center [680, 296] width 149 height 25
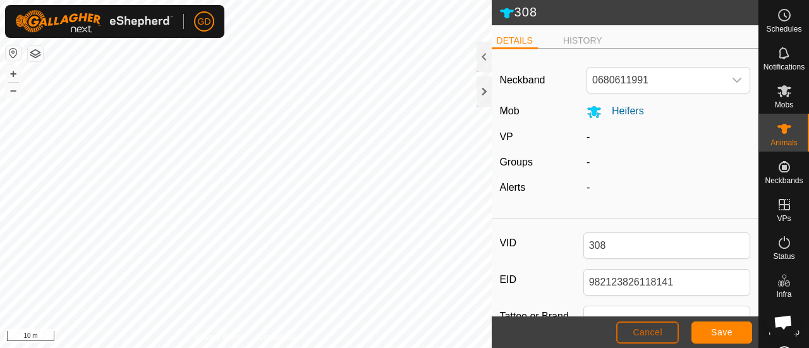
click at [647, 329] on span "Cancel" at bounding box center [648, 332] width 30 height 10
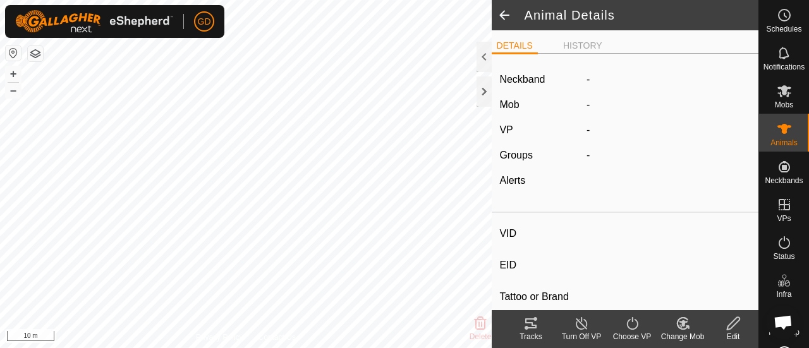
type input "308"
type input "982123826118141"
type input "-"
type input "Droughtmaster"
type input "-"
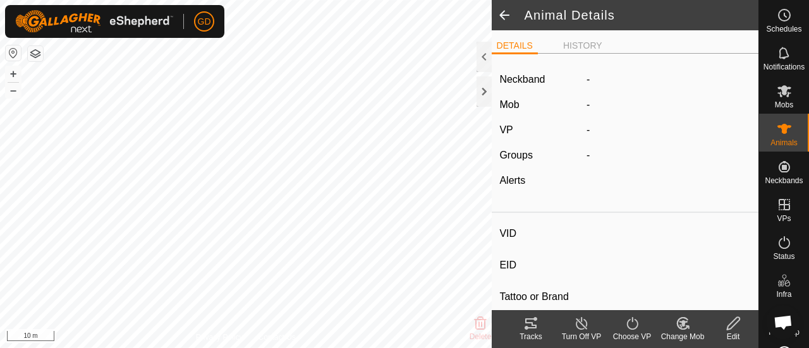
type input "0 kg"
type input "-"
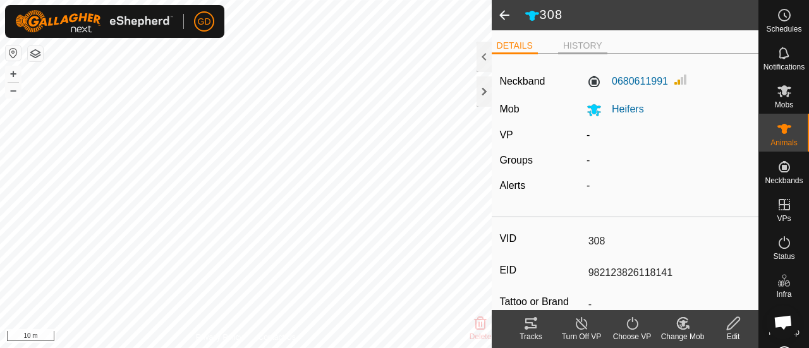
click at [574, 42] on li "HISTORY" at bounding box center [582, 46] width 49 height 15
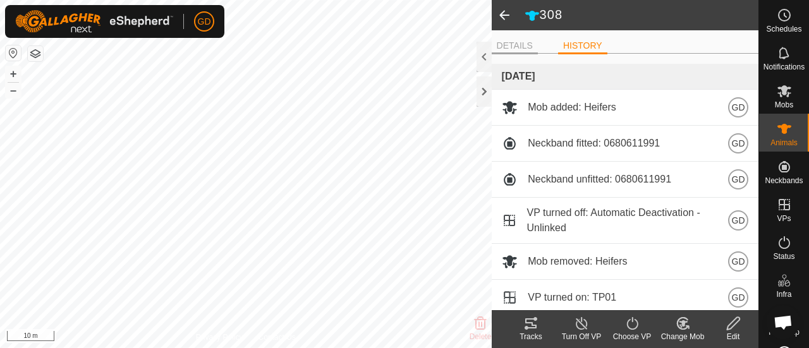
click at [507, 46] on li "DETAILS" at bounding box center [515, 46] width 46 height 15
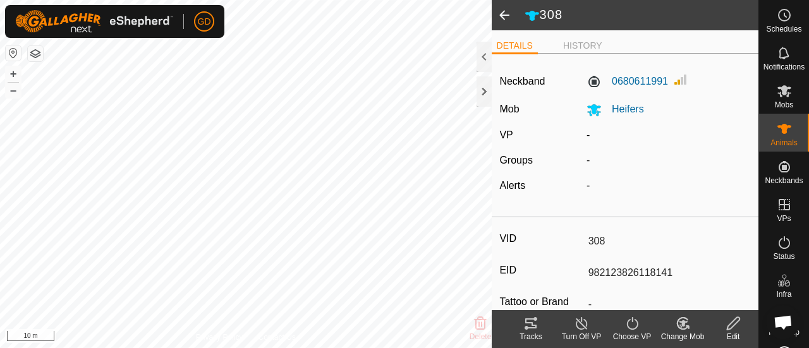
click at [501, 17] on span at bounding box center [504, 15] width 25 height 30
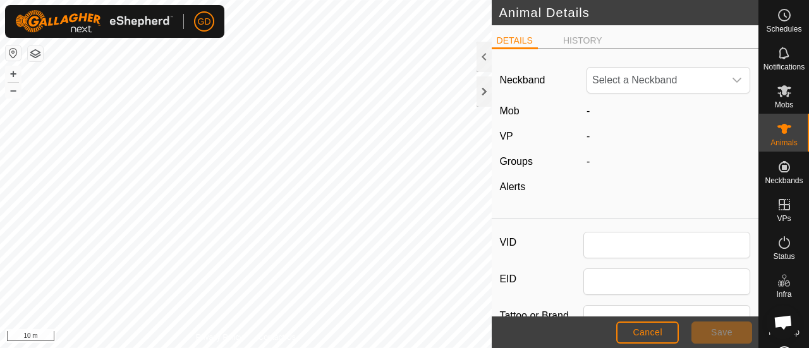
type input "308"
type input "982123826118141"
type input "Droughtmaster"
type input "0"
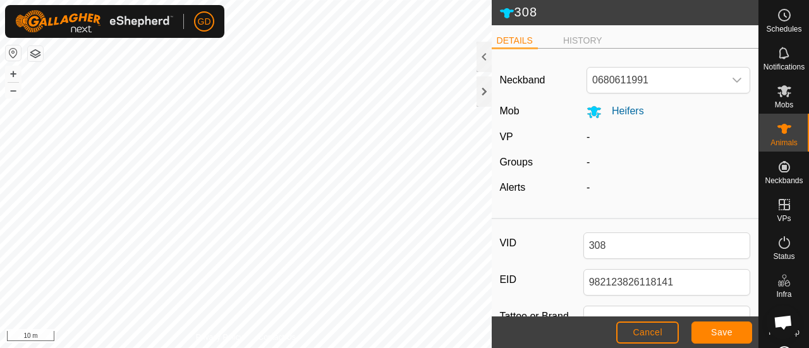
click at [511, 37] on li "DETAILS" at bounding box center [515, 41] width 46 height 15
click at [653, 329] on span "Cancel" at bounding box center [648, 332] width 30 height 10
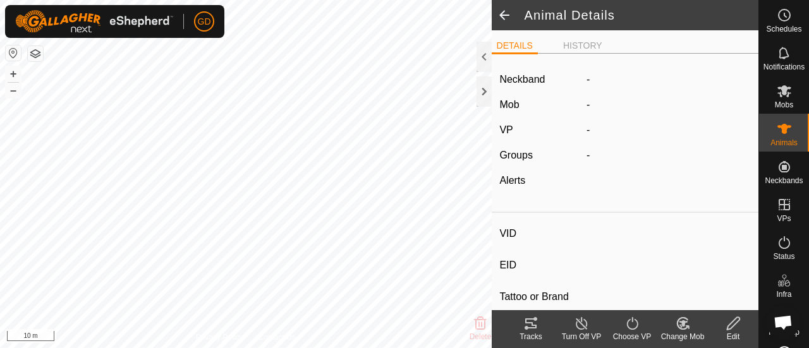
type input "308"
type input "982123826118141"
type input "-"
type input "Droughtmaster"
type input "-"
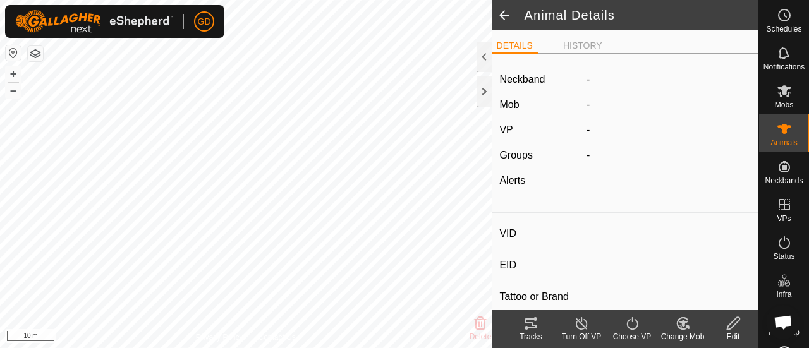
type input "0 kg"
type input "-"
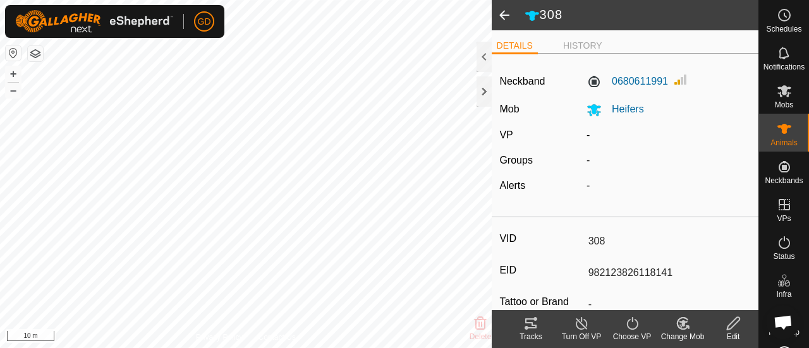
click at [731, 326] on icon at bounding box center [734, 323] width 16 height 15
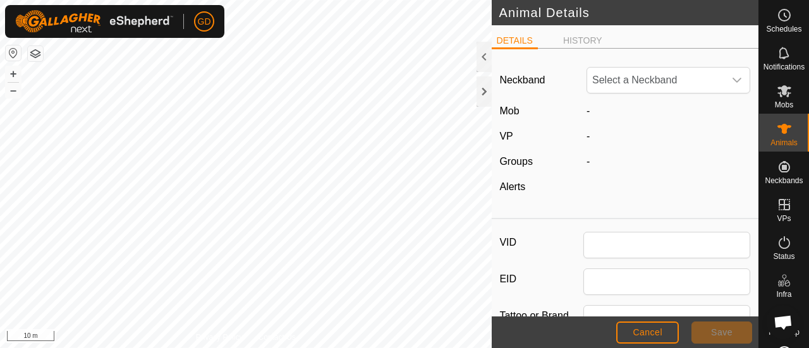
type input "308"
type input "982123826118141"
type input "Droughtmaster"
type input "0"
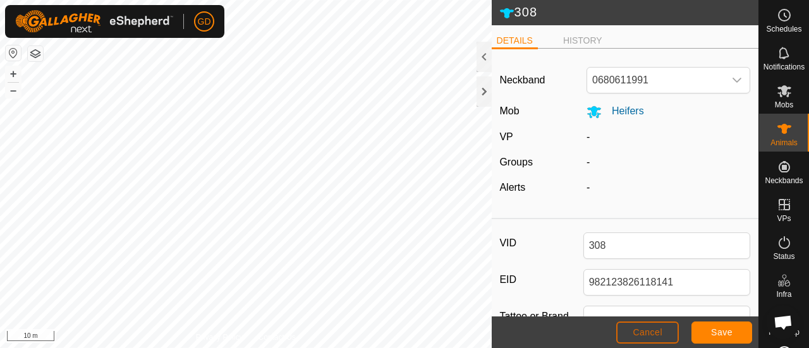
click at [658, 328] on span "Cancel" at bounding box center [648, 332] width 30 height 10
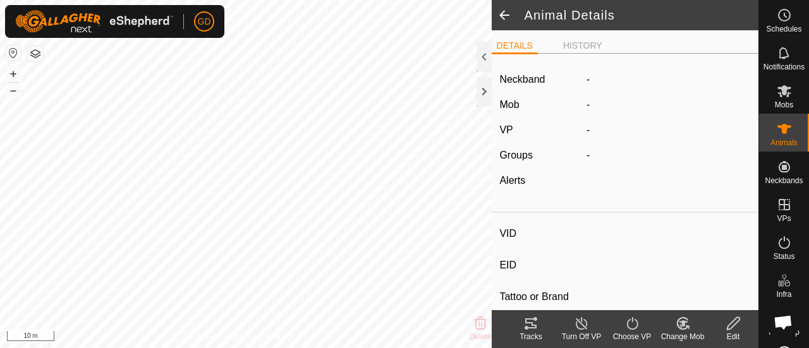
type input "308"
type input "982123826118141"
type input "-"
type input "Droughtmaster"
type input "-"
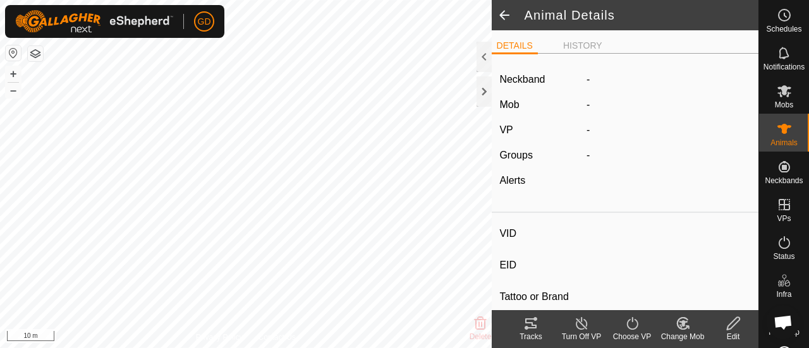
type input "0 kg"
type input "-"
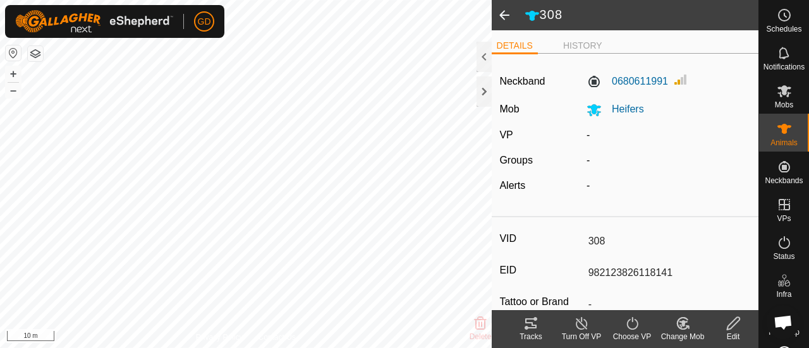
click at [630, 318] on icon at bounding box center [633, 323] width 16 height 15
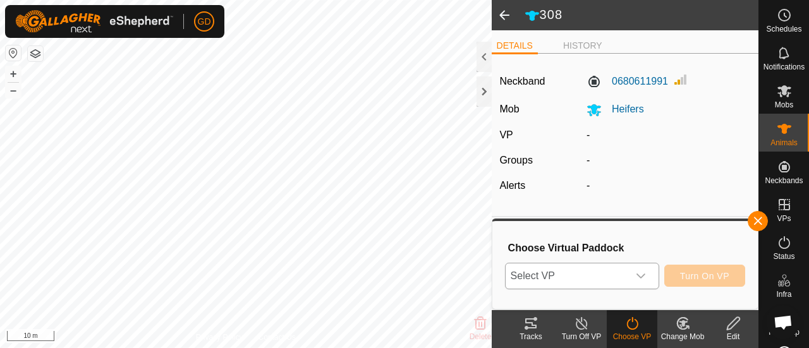
click at [637, 276] on div "dropdown trigger" at bounding box center [640, 276] width 25 height 25
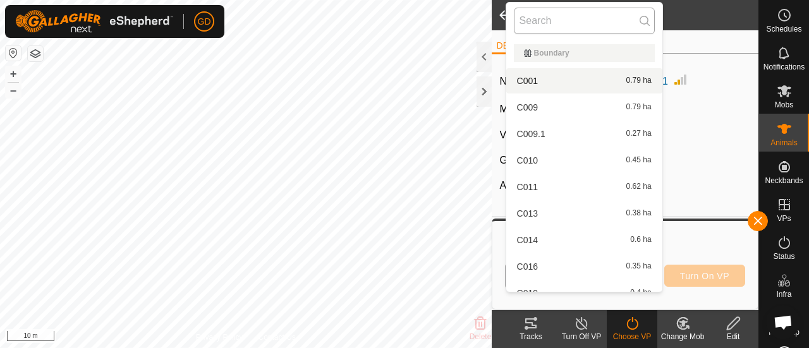
click at [555, 21] on input "text" at bounding box center [584, 21] width 141 height 27
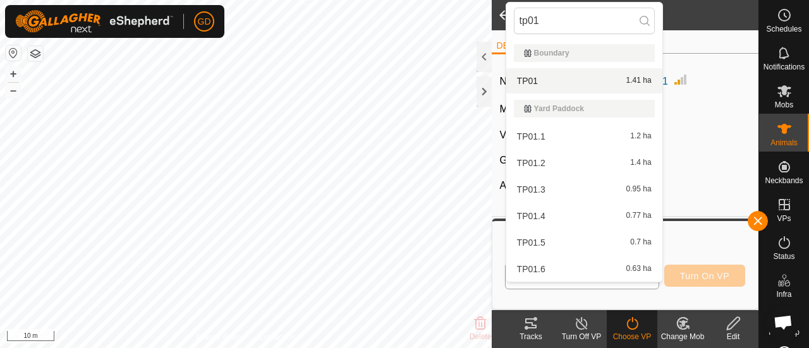
type input "tp01"
click at [528, 80] on li "TP01 1.41 ha" at bounding box center [584, 80] width 156 height 25
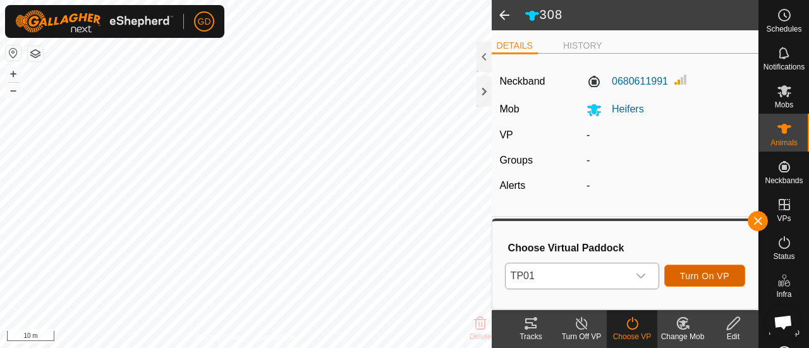
click at [700, 274] on span "Turn On VP" at bounding box center [704, 276] width 49 height 10
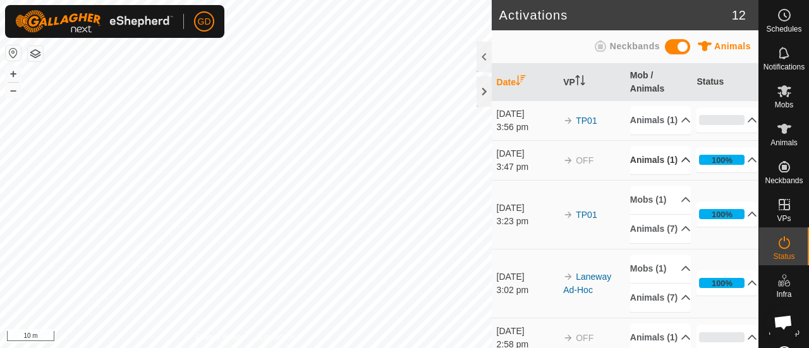
click at [640, 174] on p-accordion-header "Animals (1)" at bounding box center [660, 160] width 61 height 28
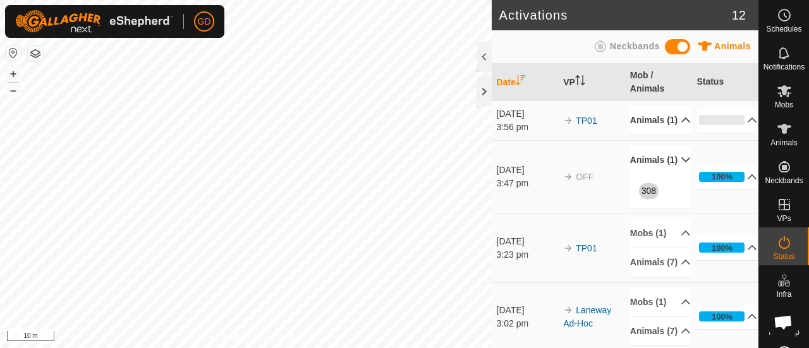
click at [640, 129] on p-accordion-header "Animals (1)" at bounding box center [660, 120] width 61 height 28
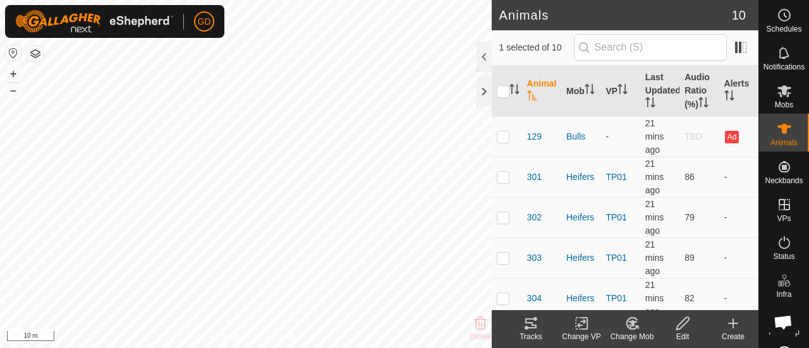
click at [532, 93] on icon "Activate to sort" at bounding box center [531, 95] width 9 height 10
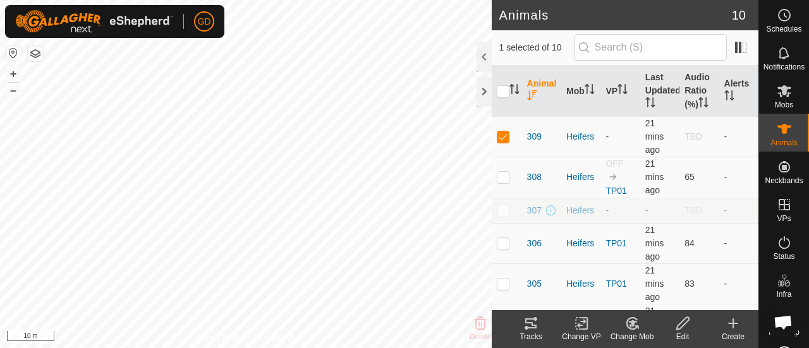
drag, startPoint x: 683, startPoint y: 326, endPoint x: 697, endPoint y: 333, distance: 15.8
click at [697, 333] on div "Edit" at bounding box center [682, 329] width 51 height 38
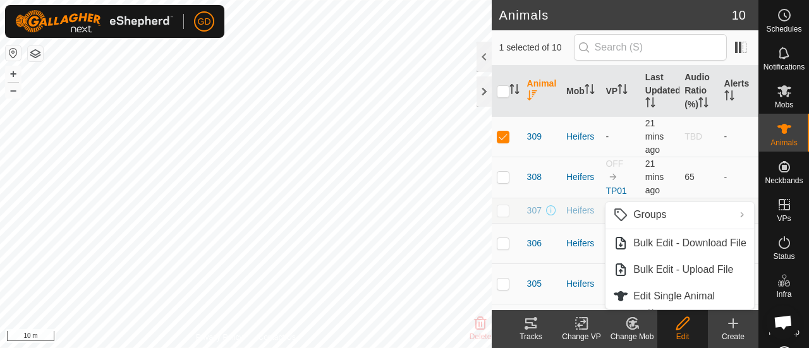
click at [582, 319] on icon at bounding box center [582, 323] width 16 height 15
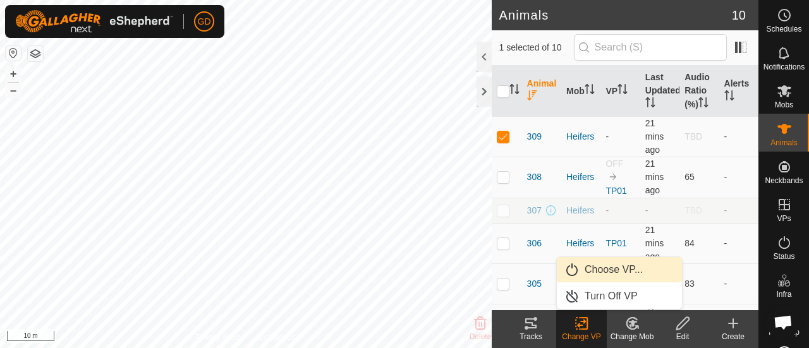
click at [608, 272] on link "Choose VP..." at bounding box center [619, 269] width 125 height 25
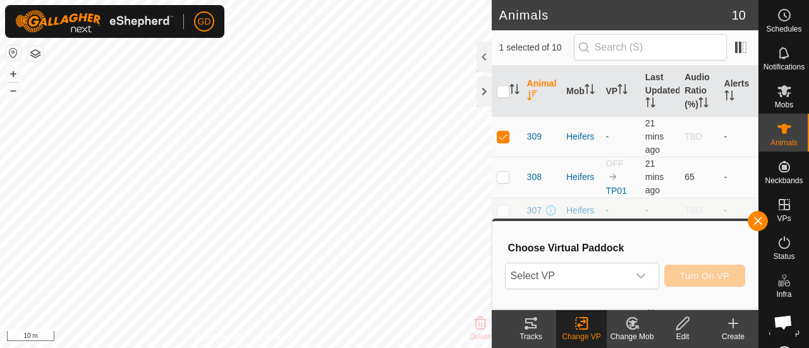
click at [608, 272] on span "Select VP" at bounding box center [567, 276] width 123 height 25
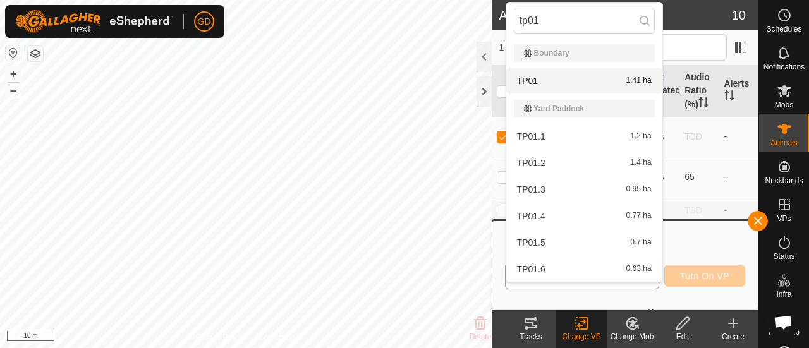
type input "tp01"
click at [534, 80] on li "TP01 1.41 ha" at bounding box center [584, 80] width 156 height 25
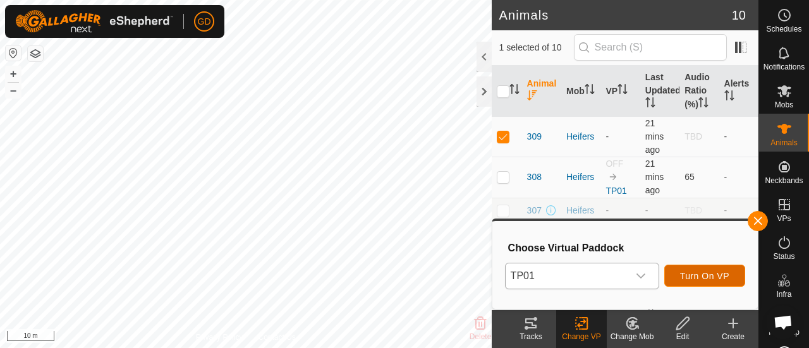
click at [690, 272] on span "Turn On VP" at bounding box center [704, 276] width 49 height 10
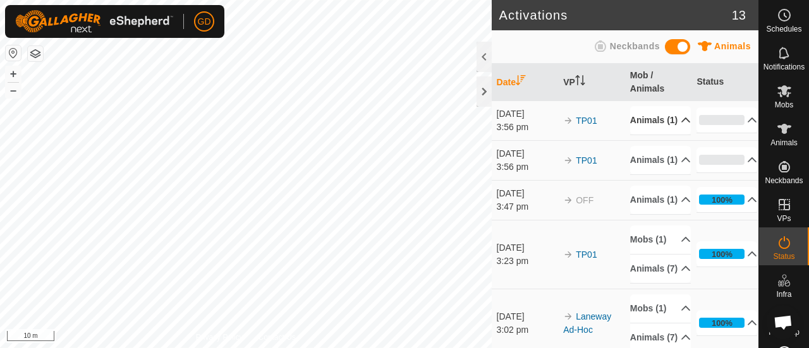
click at [638, 133] on p-accordion-header "Animals (1)" at bounding box center [660, 120] width 61 height 28
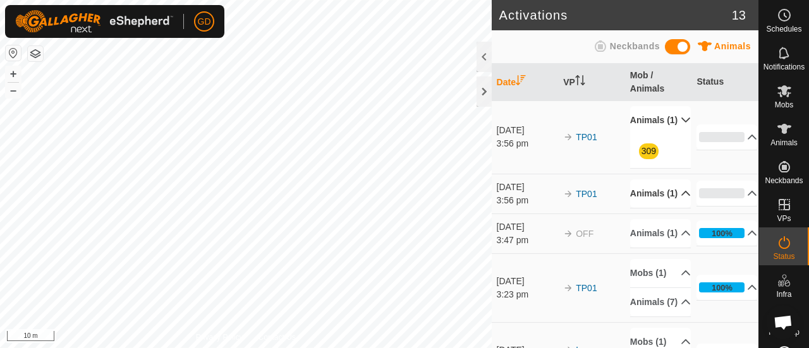
click at [640, 208] on p-accordion-header "Animals (1)" at bounding box center [660, 194] width 61 height 28
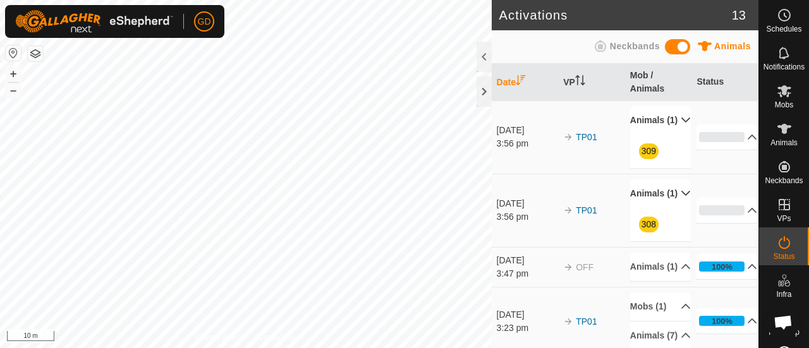
click at [781, 322] on span "Open chat" at bounding box center [783, 323] width 20 height 16
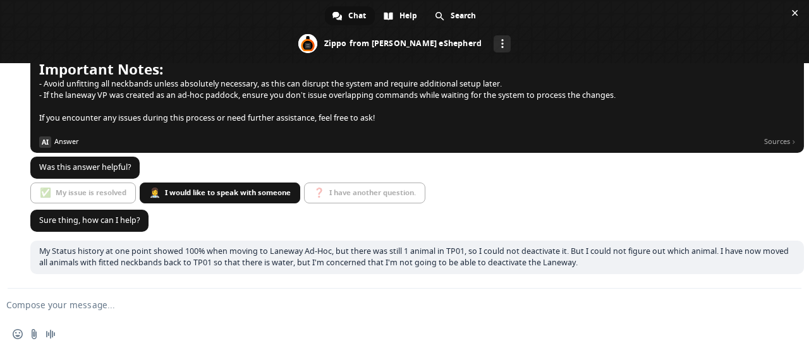
click at [99, 308] on textarea "Compose your message..." at bounding box center [384, 305] width 756 height 11
click at [793, 12] on span "Close chat" at bounding box center [795, 13] width 6 height 6
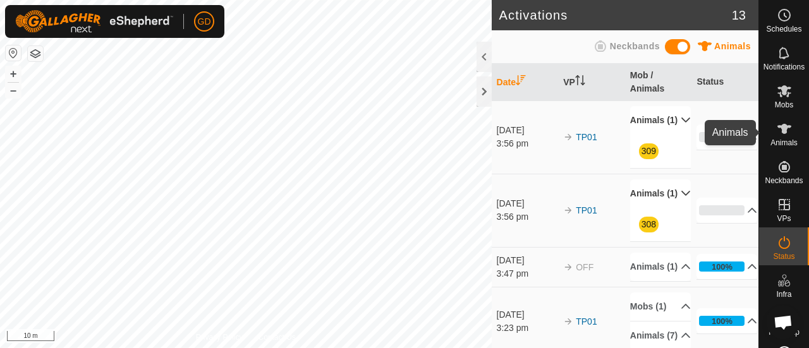
click at [778, 128] on icon at bounding box center [785, 129] width 14 height 10
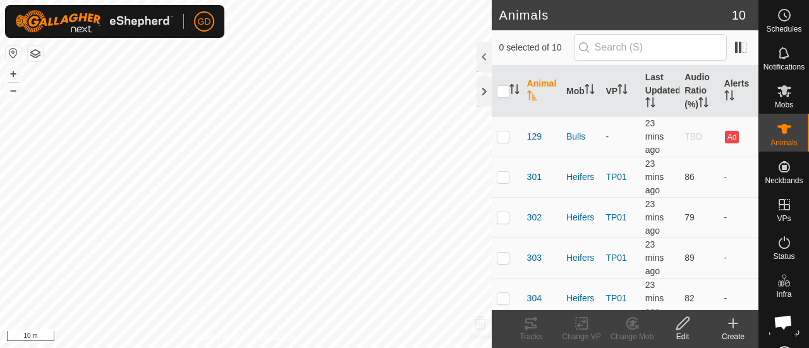
click at [531, 98] on icon "Activate to sort" at bounding box center [532, 95] width 10 height 10
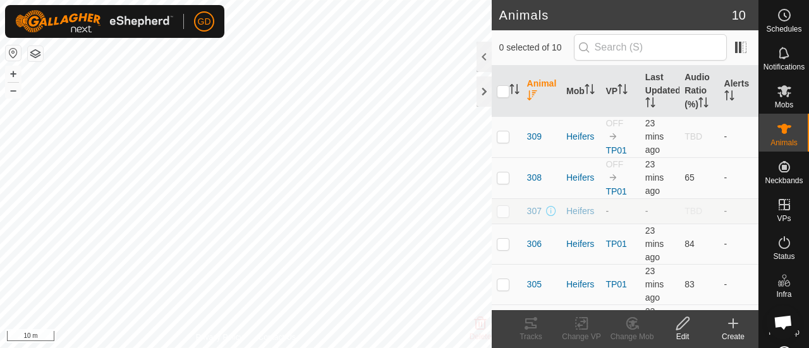
click at [503, 213] on p-checkbox at bounding box center [503, 211] width 13 height 10
click at [583, 323] on icon at bounding box center [581, 324] width 9 height 8
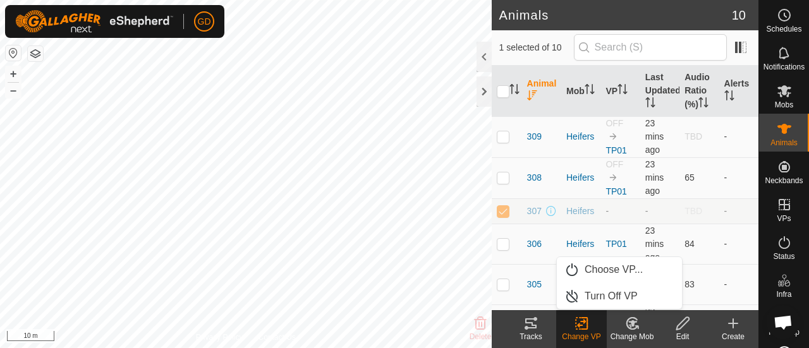
click at [504, 207] on p-checkbox at bounding box center [503, 211] width 13 height 10
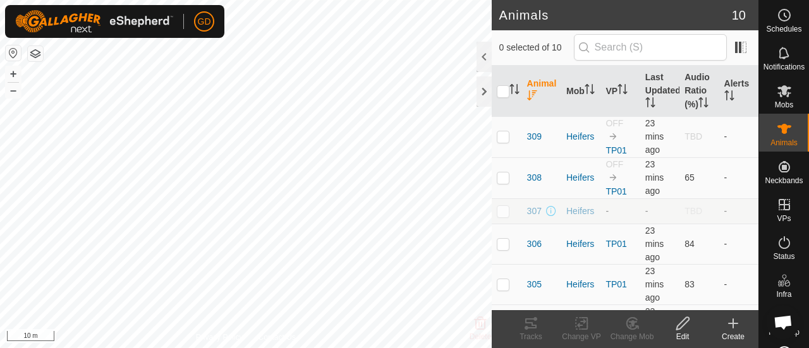
click at [504, 207] on p-checkbox at bounding box center [503, 211] width 13 height 10
checkbox input "true"
click at [683, 320] on icon at bounding box center [682, 323] width 13 height 13
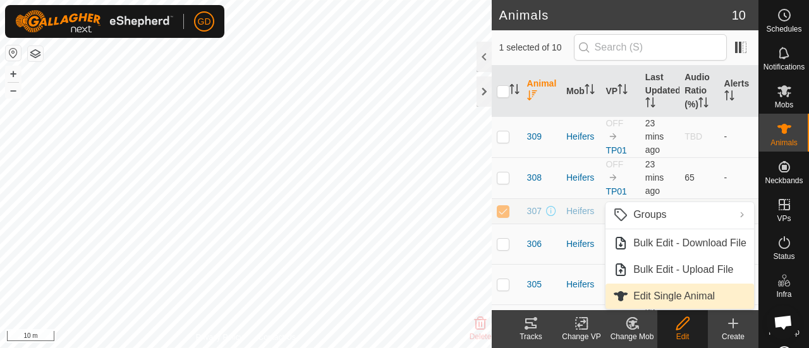
click at [662, 293] on link "Edit Single Animal" at bounding box center [680, 296] width 149 height 25
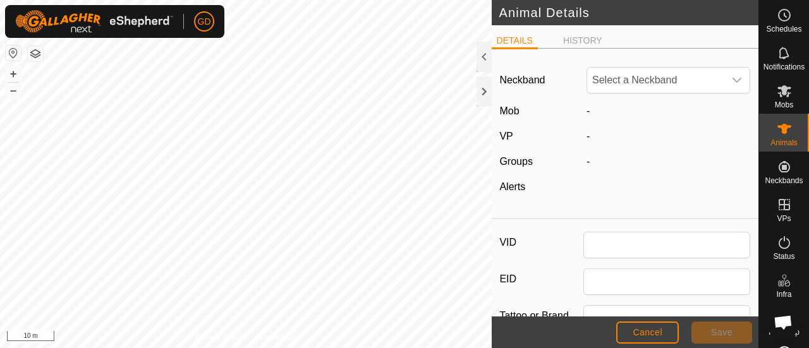
type input "307"
type input "982123826118437"
type input "Droughtmaster"
type input "0"
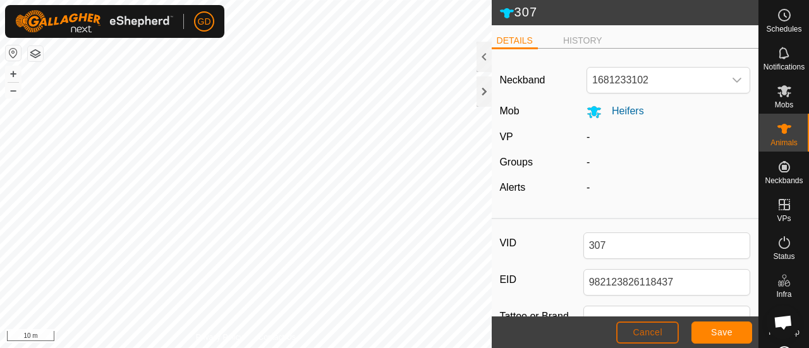
click at [649, 328] on span "Cancel" at bounding box center [648, 332] width 30 height 10
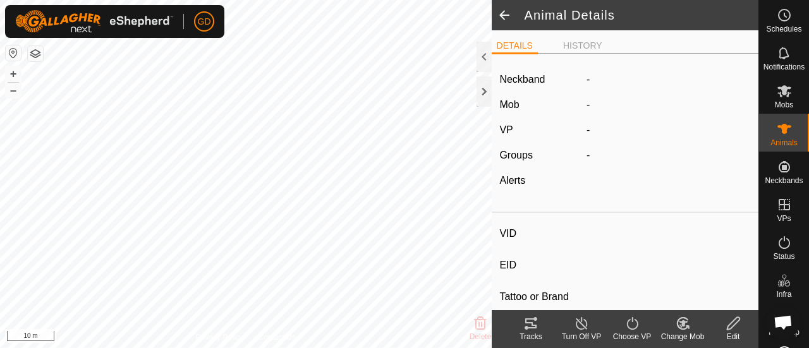
type input "307"
type input "982123826118437"
type input "-"
type input "Droughtmaster"
type input "-"
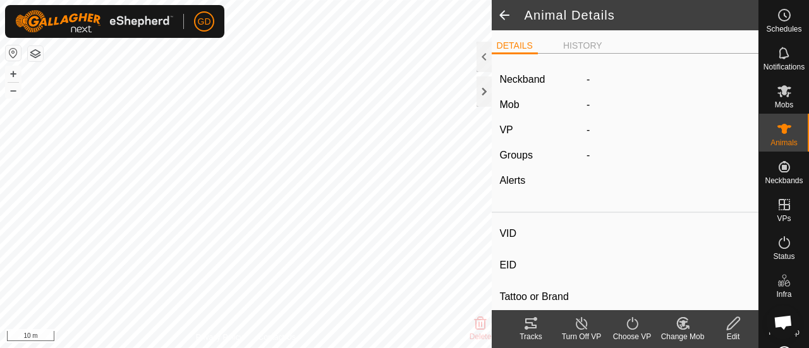
type input "0 kg"
type input "-"
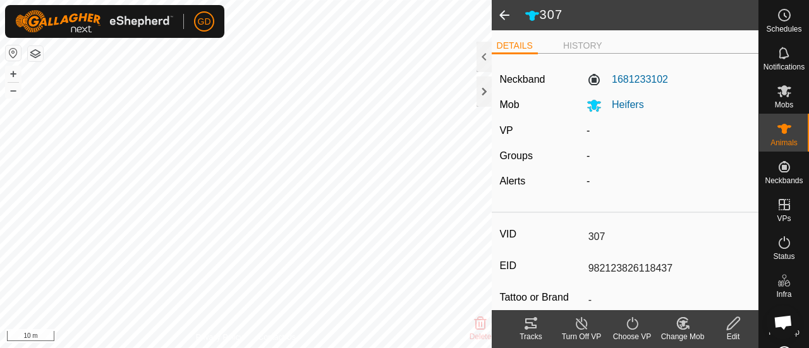
click at [506, 18] on span at bounding box center [504, 15] width 25 height 30
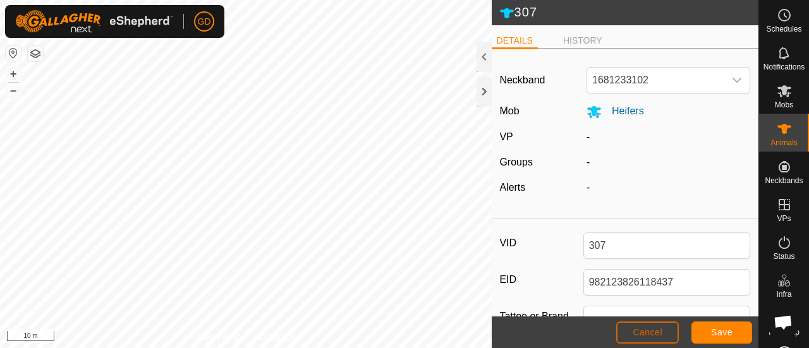
click at [648, 328] on span "Cancel" at bounding box center [648, 332] width 30 height 10
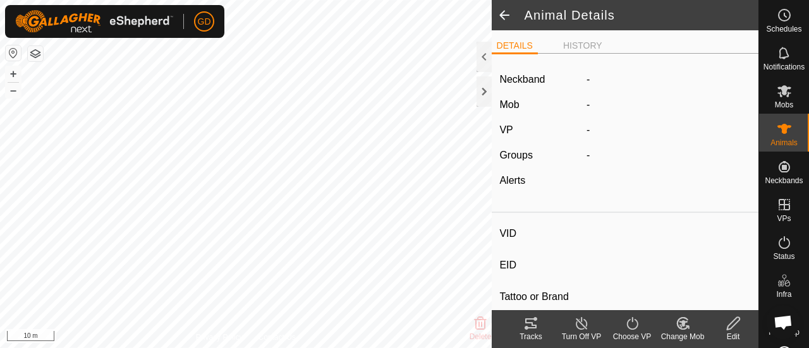
type input "307"
type input "982123826118437"
type input "-"
type input "Droughtmaster"
type input "-"
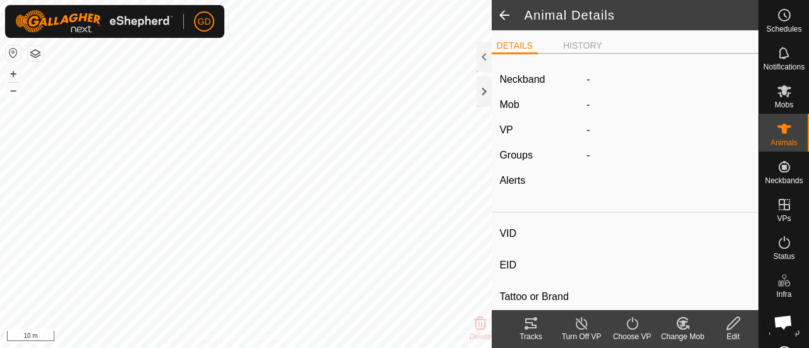
type input "0 kg"
type input "-"
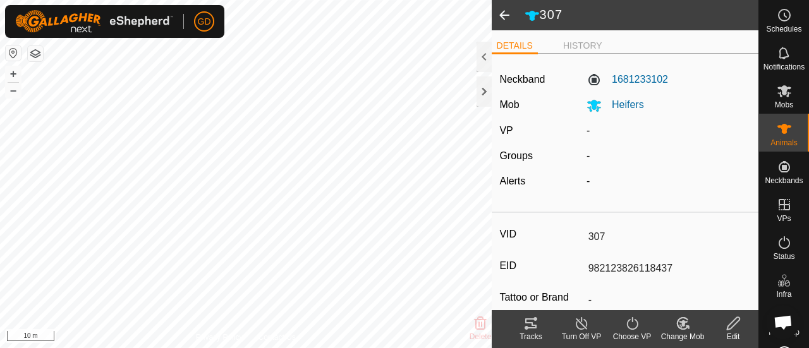
click at [502, 16] on span at bounding box center [504, 15] width 25 height 30
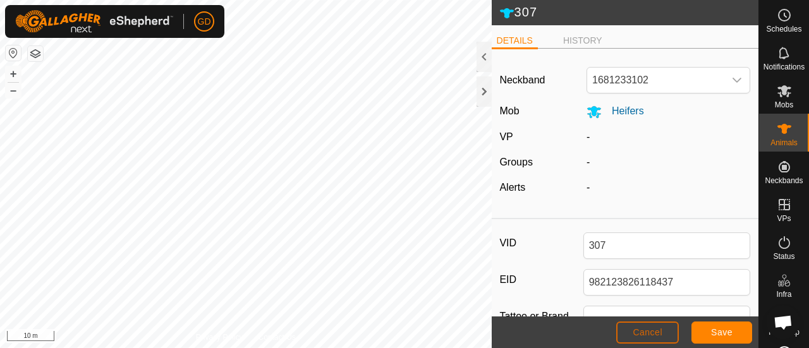
click at [648, 330] on span "Cancel" at bounding box center [648, 332] width 30 height 10
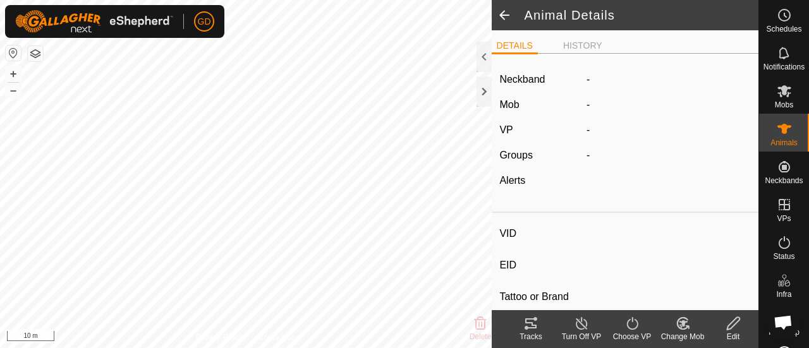
type input "307"
type input "982123826118437"
type input "-"
type input "Droughtmaster"
type input "-"
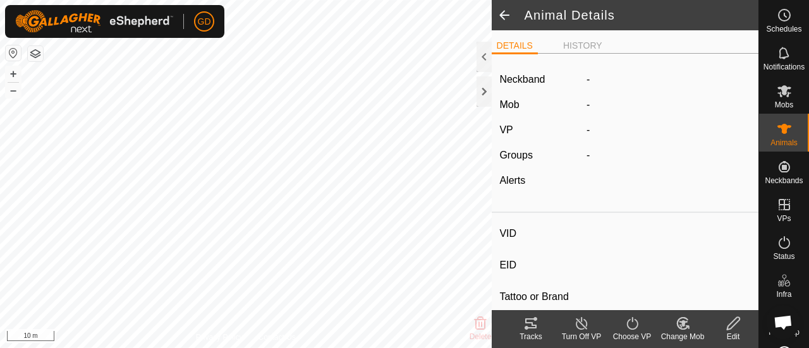
type input "0 kg"
type input "-"
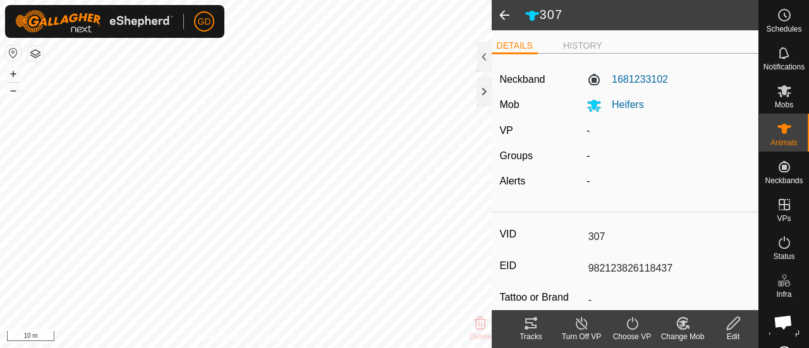
click at [501, 15] on span at bounding box center [504, 15] width 25 height 30
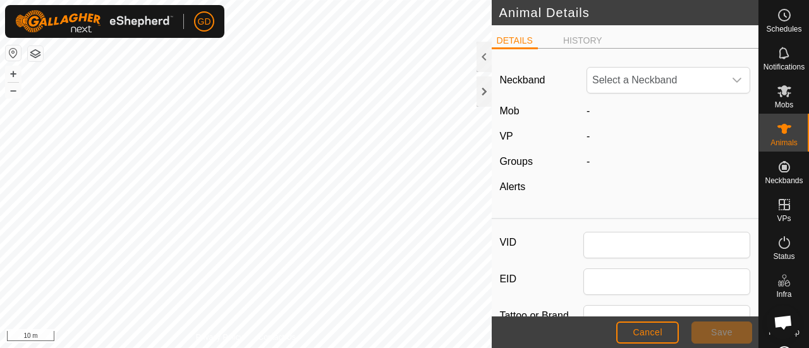
type input "307"
type input "982123826118437"
type input "Droughtmaster"
type input "0"
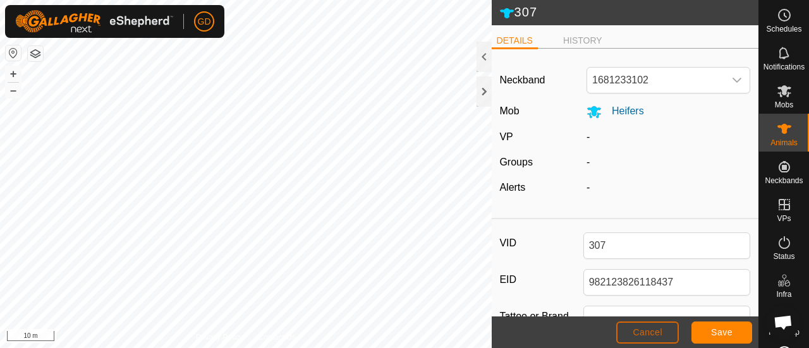
click at [642, 332] on span "Cancel" at bounding box center [648, 332] width 30 height 10
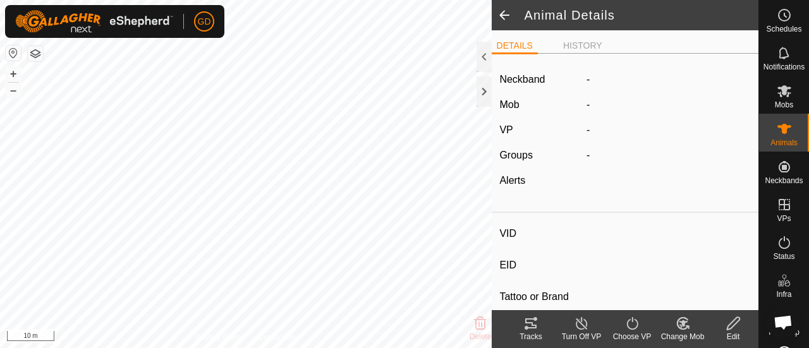
type input "307"
type input "982123826118437"
type input "-"
type input "Droughtmaster"
type input "-"
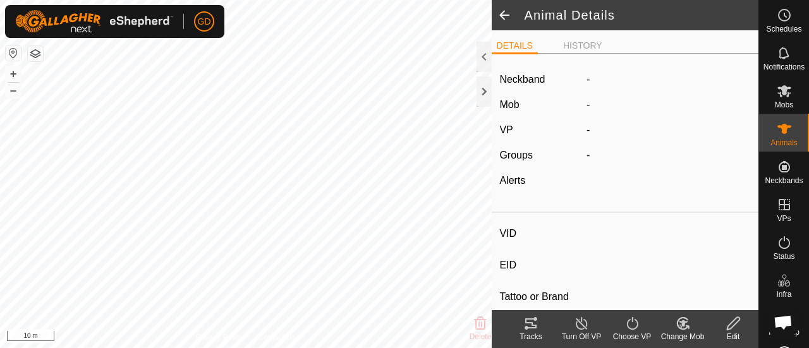
type input "0 kg"
type input "-"
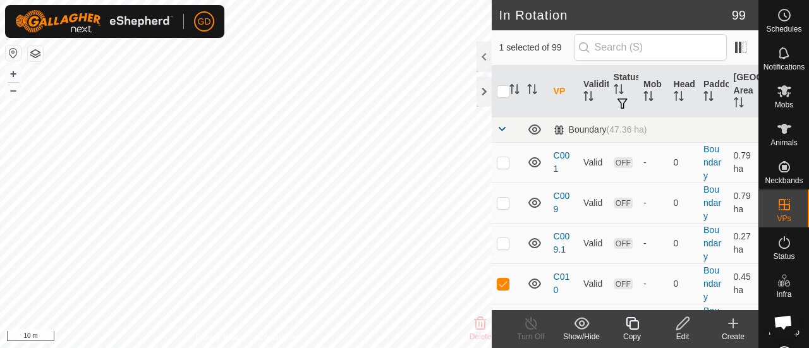
checkbox input "false"
checkbox input "true"
click at [12, 90] on button "–" at bounding box center [13, 90] width 15 height 15
click at [777, 245] on icon at bounding box center [784, 242] width 15 height 15
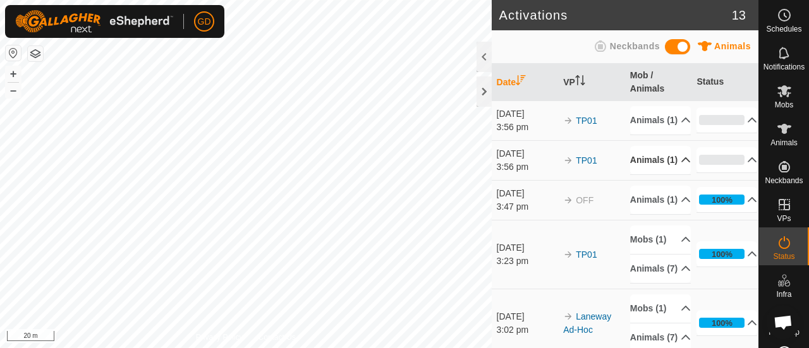
click at [638, 174] on p-accordion-header "Animals (1)" at bounding box center [660, 160] width 61 height 28
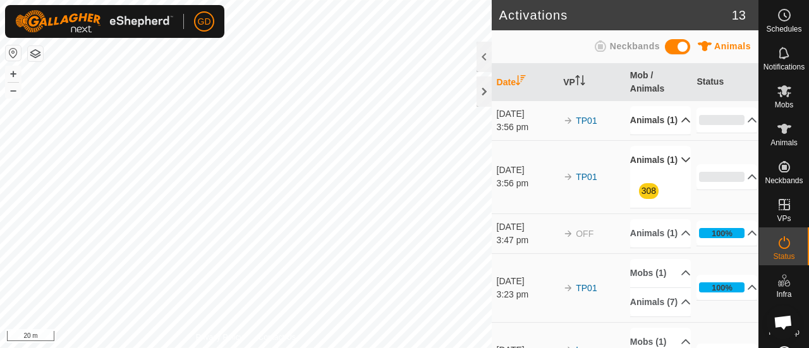
click at [636, 135] on p-accordion-header "Animals (1)" at bounding box center [660, 120] width 61 height 28
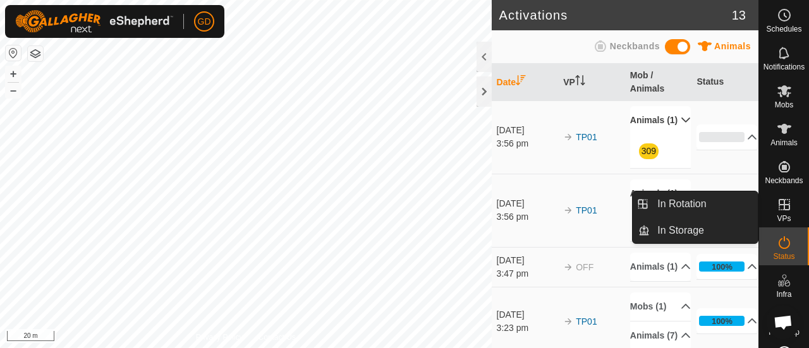
drag, startPoint x: 797, startPoint y: 210, endPoint x: 779, endPoint y: 200, distance: 20.7
click at [779, 200] on icon at bounding box center [784, 204] width 11 height 11
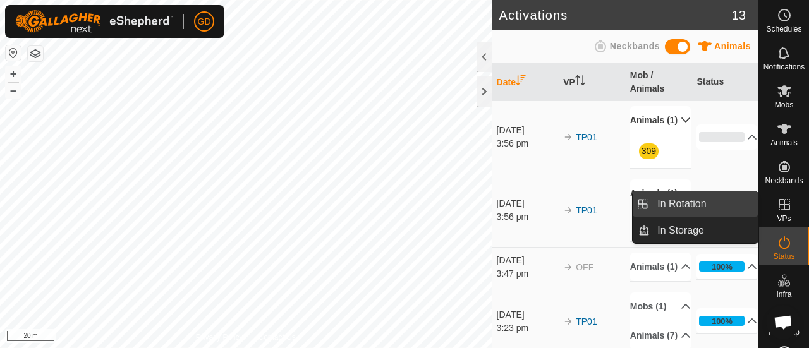
click at [682, 205] on link "In Rotation" at bounding box center [704, 204] width 108 height 25
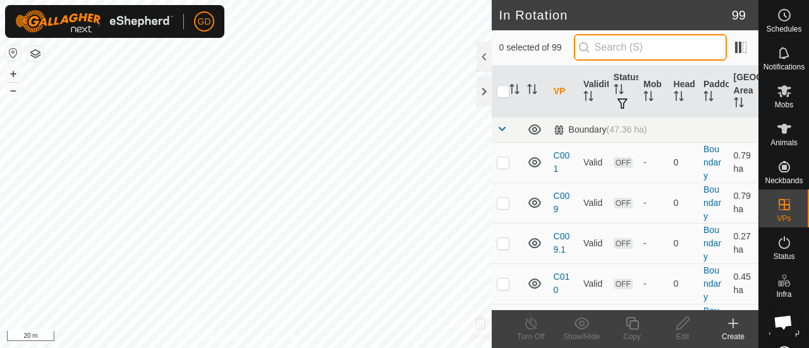
click at [616, 48] on input "text" at bounding box center [650, 47] width 153 height 27
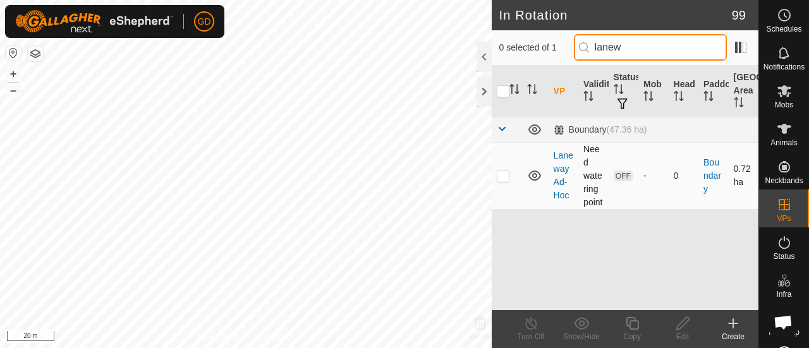
type input "lanew"
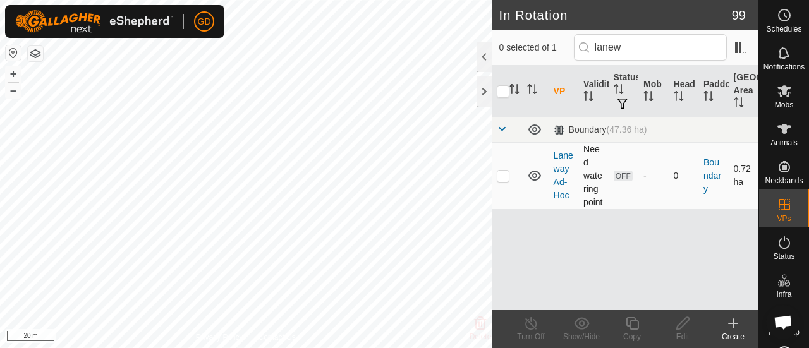
click at [499, 181] on p-checkbox at bounding box center [503, 176] width 13 height 10
checkbox input "true"
click at [682, 326] on icon at bounding box center [683, 323] width 16 height 15
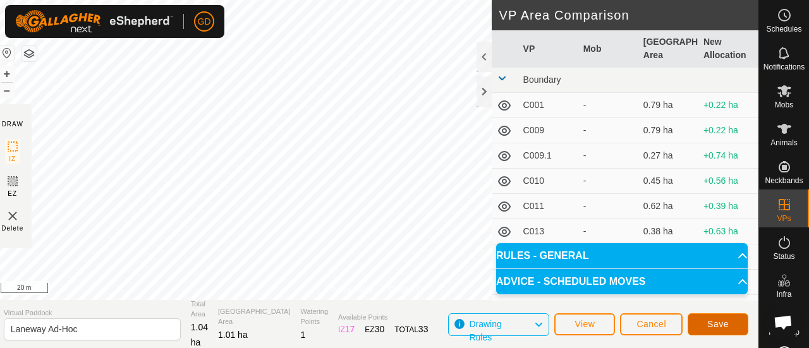
click at [702, 323] on button "Save" at bounding box center [718, 325] width 61 height 22
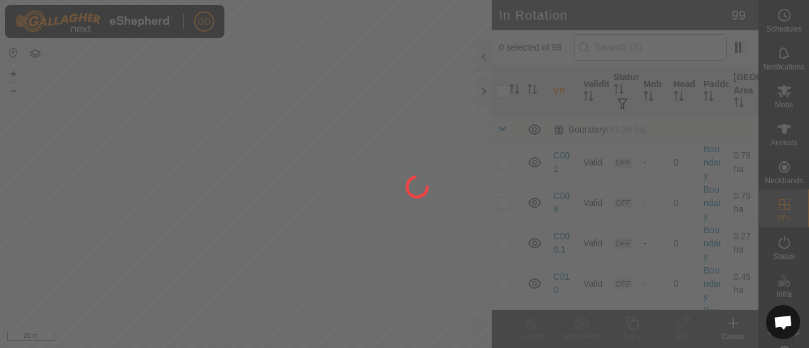
click at [626, 50] on div at bounding box center [404, 174] width 809 height 348
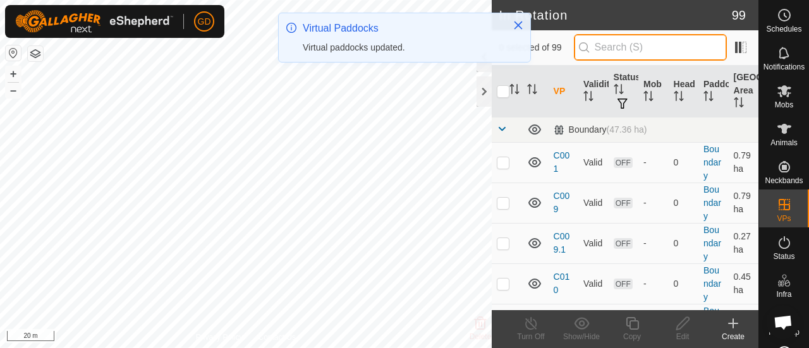
click at [626, 50] on input "text" at bounding box center [650, 47] width 153 height 27
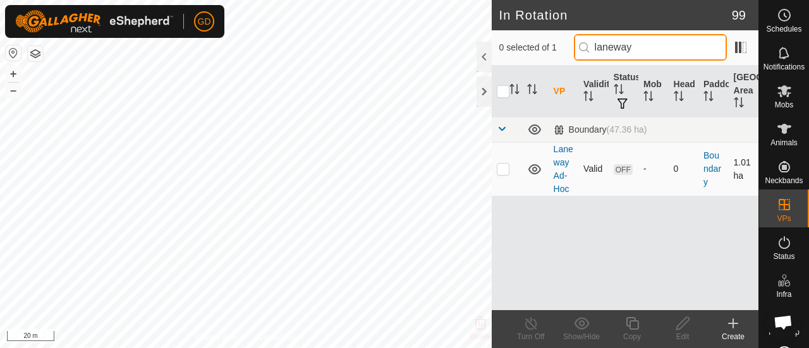
type input "laneway"
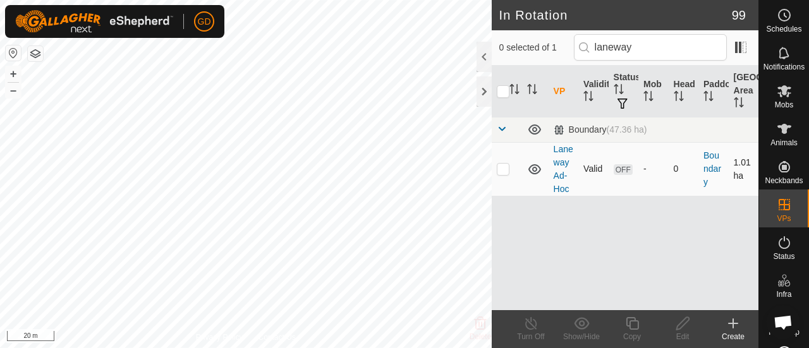
click at [504, 169] on p-checkbox at bounding box center [503, 169] width 13 height 10
click at [502, 169] on p-checkbox at bounding box center [503, 169] width 13 height 10
checkbox input "false"
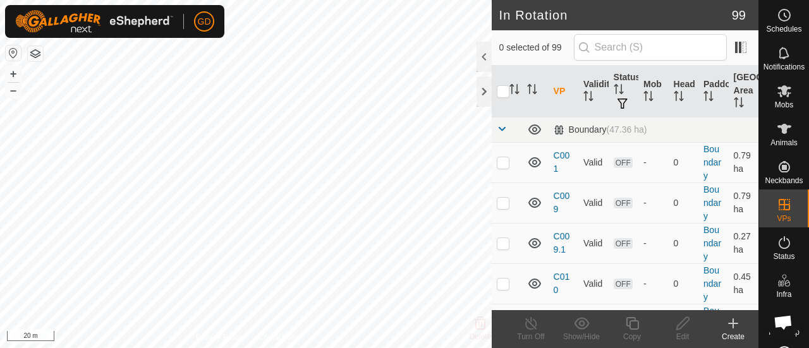
scroll to position [2432, 0]
click at [781, 320] on span "Open chat" at bounding box center [783, 323] width 20 height 16
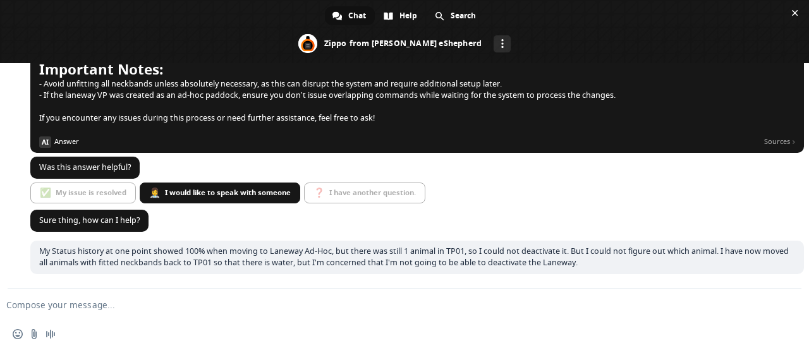
click at [82, 307] on textarea "Compose your message..." at bounding box center [384, 305] width 756 height 11
click at [141, 303] on textarea "I have resolved this. Had to unfit some collar." at bounding box center [384, 305] width 756 height 11
type textarea "I have resolved this. Had to unfit a collar."
click at [790, 304] on span "Send" at bounding box center [787, 304] width 9 height 9
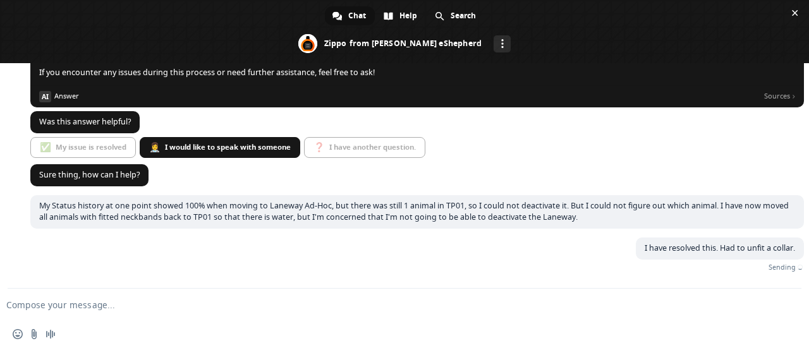
scroll to position [2459, 0]
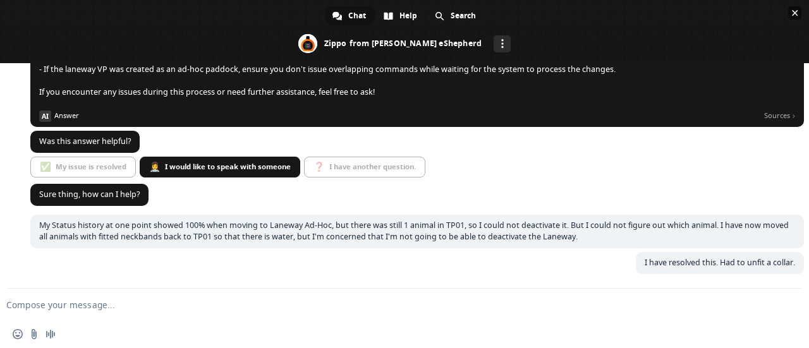
click at [794, 12] on span "Close chat" at bounding box center [795, 13] width 6 height 6
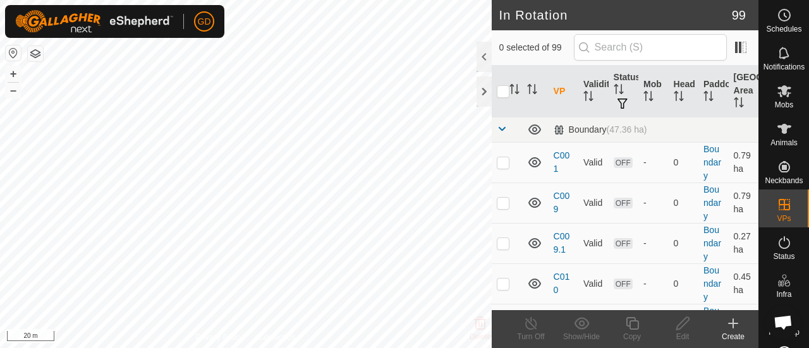
scroll to position [2459, 0]
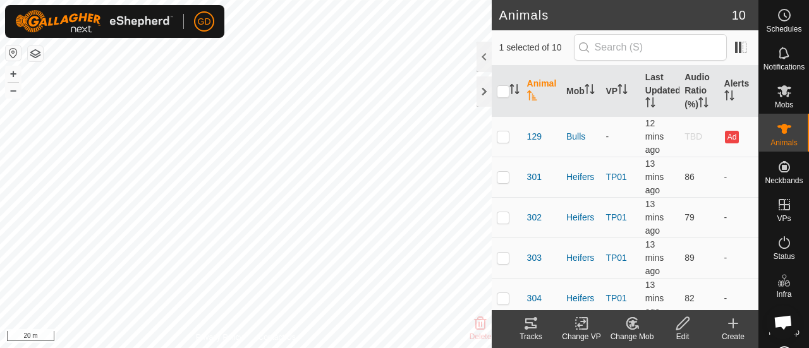
click at [531, 90] on icon "Activate to sort" at bounding box center [532, 95] width 10 height 10
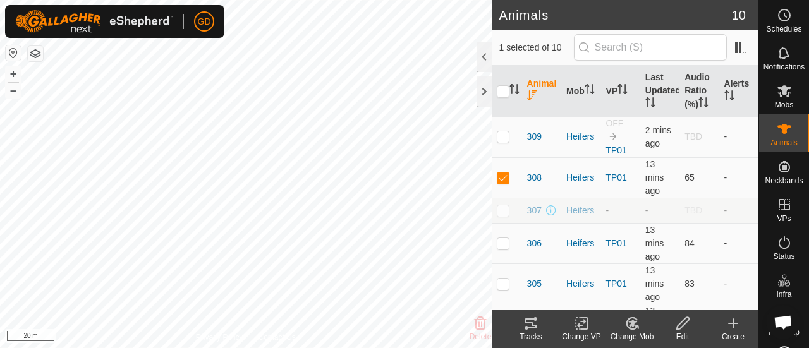
click at [686, 327] on icon at bounding box center [683, 323] width 16 height 15
checkbox input "true"
checkbox input "false"
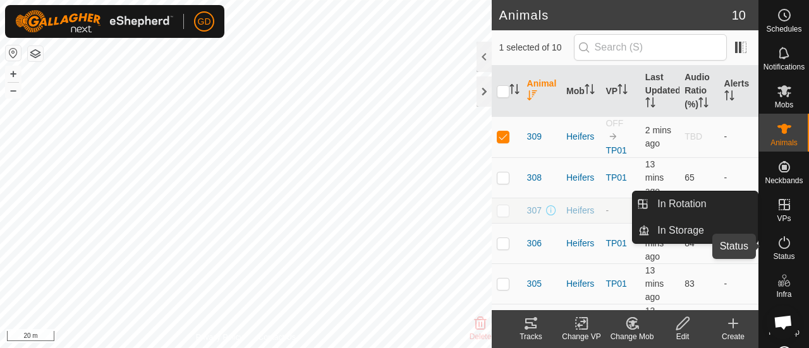
click at [779, 241] on icon at bounding box center [784, 242] width 11 height 13
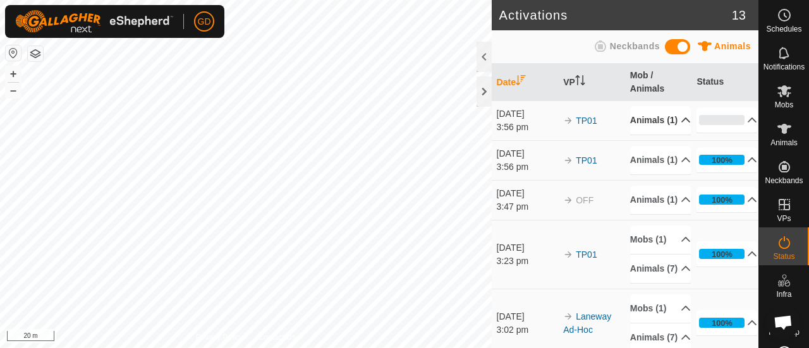
click at [641, 135] on p-accordion-header "Animals (1)" at bounding box center [660, 120] width 61 height 28
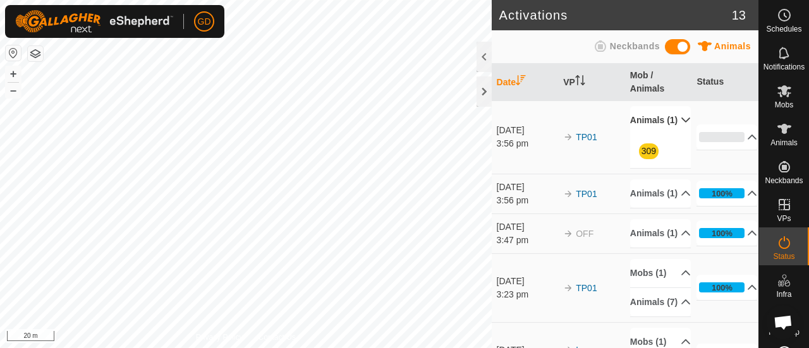
click at [641, 135] on p-accordion-header "Animals (1)" at bounding box center [660, 120] width 61 height 28
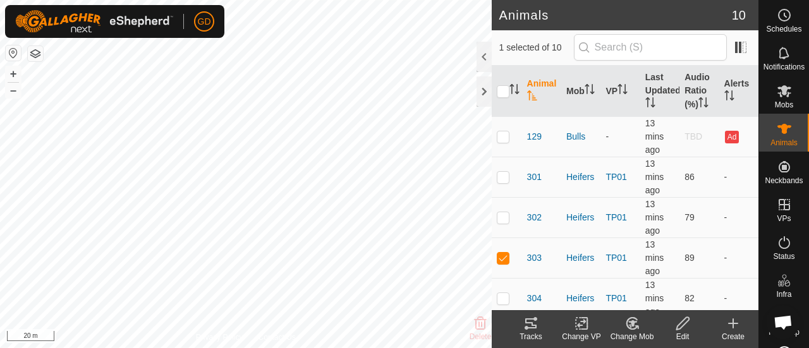
click at [530, 323] on icon at bounding box center [530, 324] width 11 height 10
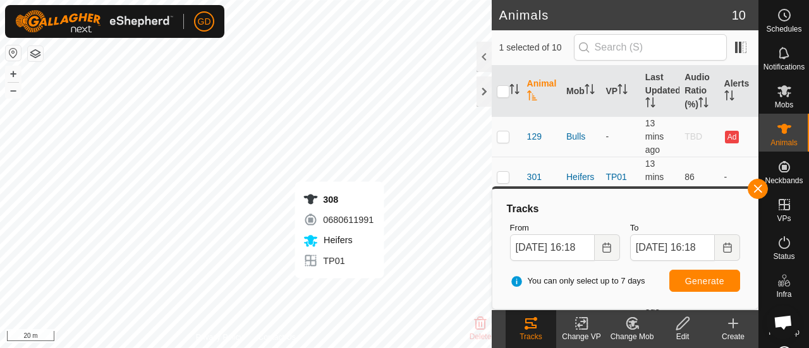
checkbox input "false"
checkbox input "true"
click at [532, 324] on icon at bounding box center [530, 324] width 11 height 10
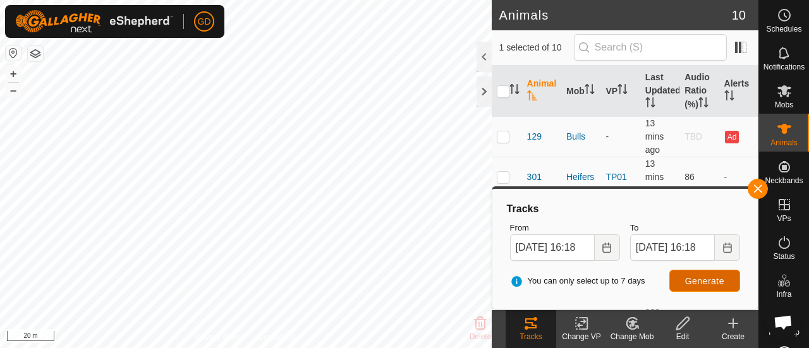
click at [698, 284] on span "Generate" at bounding box center [704, 281] width 39 height 10
click at [755, 191] on button "button" at bounding box center [758, 189] width 20 height 20
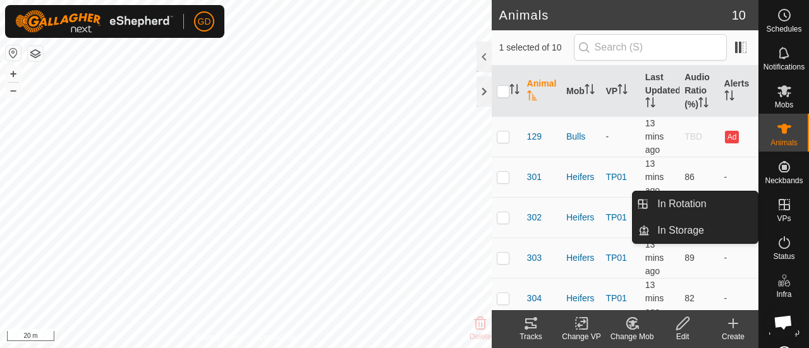
click at [779, 200] on icon at bounding box center [784, 204] width 11 height 11
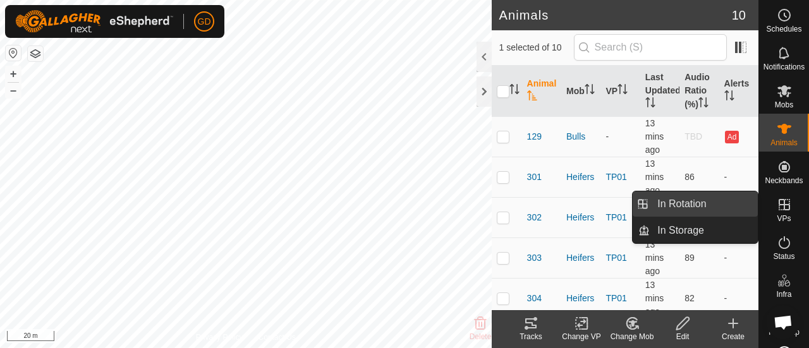
click at [685, 198] on link "In Rotation" at bounding box center [704, 204] width 108 height 25
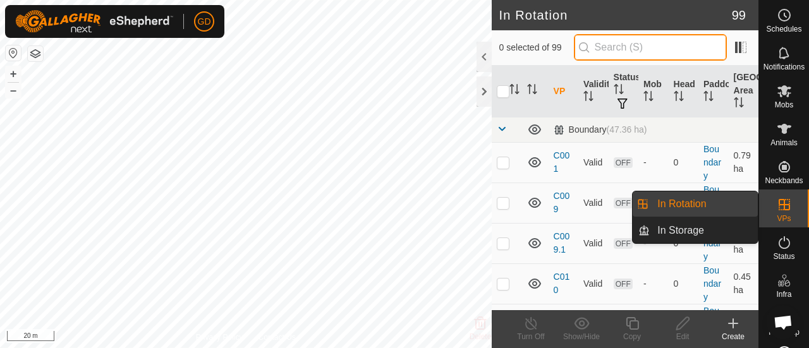
click at [619, 46] on input "text" at bounding box center [650, 47] width 153 height 27
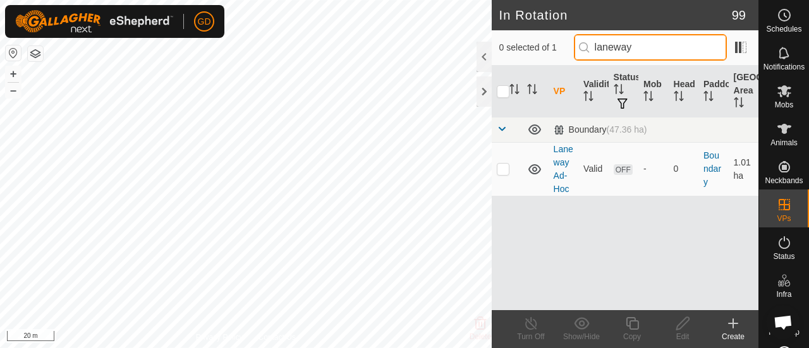
drag, startPoint x: 651, startPoint y: 51, endPoint x: 589, endPoint y: 49, distance: 62.0
click at [589, 49] on input "laneway" at bounding box center [650, 47] width 153 height 27
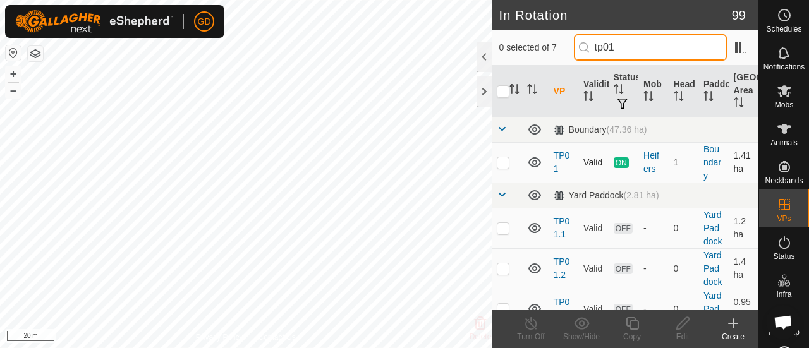
type input "tp01"
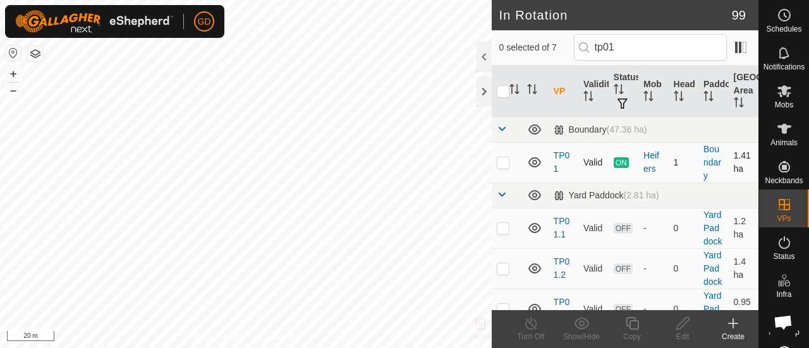
click at [506, 164] on p-checkbox at bounding box center [503, 162] width 13 height 10
checkbox input "true"
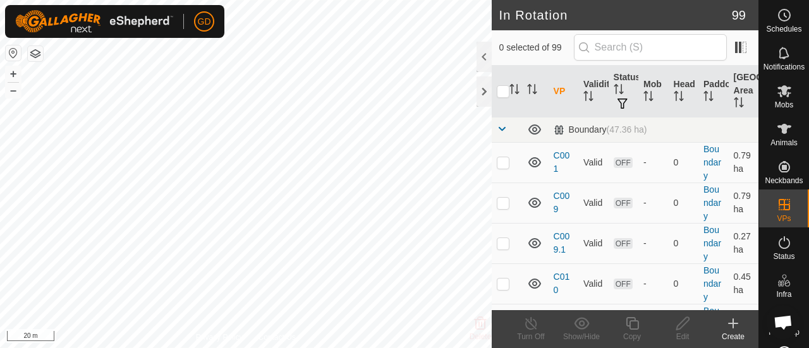
scroll to position [2459, 0]
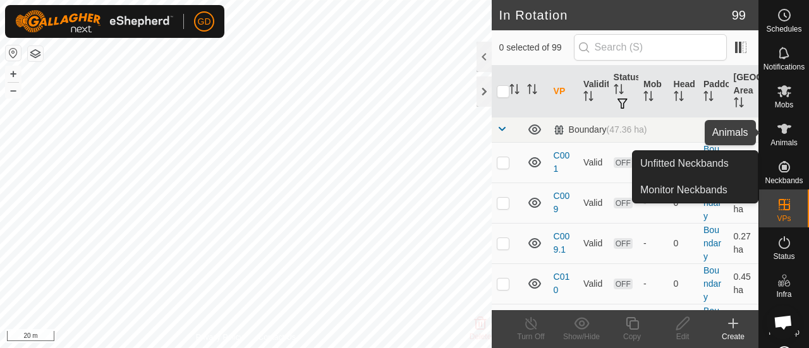
click at [783, 134] on icon at bounding box center [784, 128] width 15 height 15
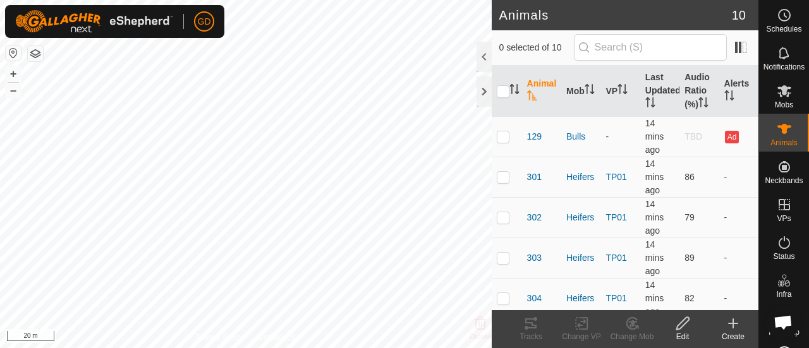
click at [532, 97] on icon "Activate to sort" at bounding box center [532, 95] width 10 height 10
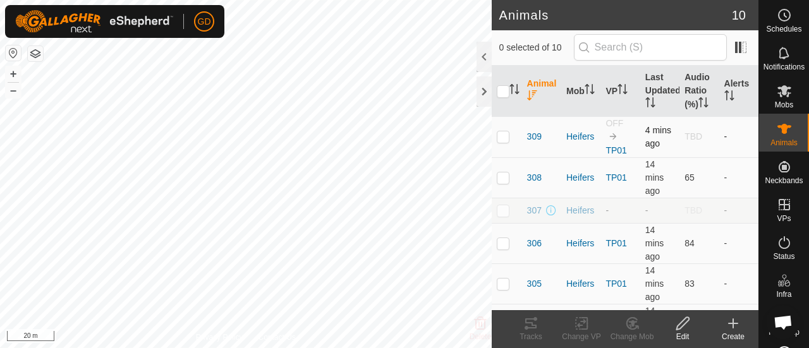
click at [503, 136] on p-checkbox at bounding box center [503, 136] width 13 height 10
checkbox input "true"
click at [583, 323] on icon at bounding box center [581, 324] width 9 height 8
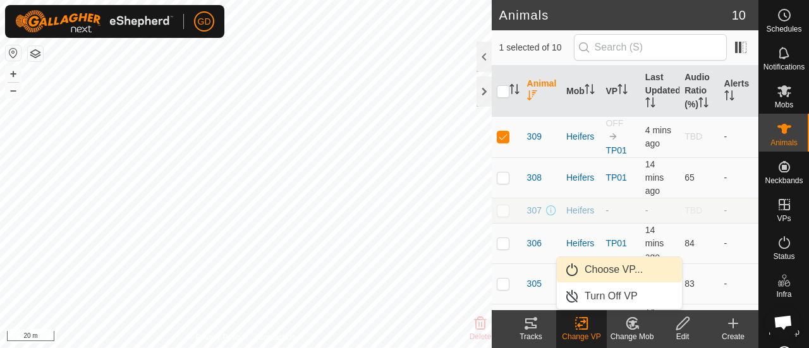
click at [606, 273] on link "Choose VP..." at bounding box center [619, 269] width 125 height 25
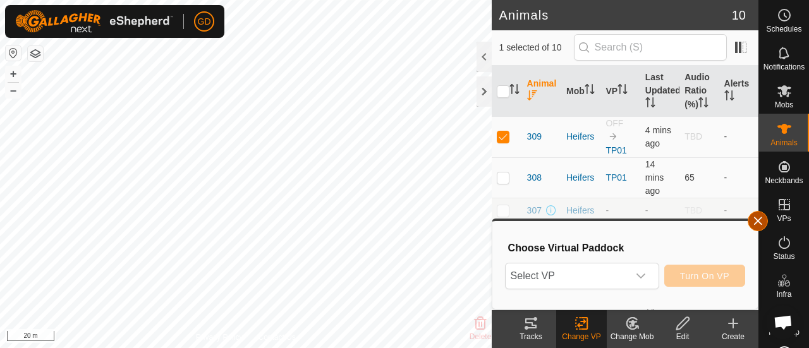
click at [760, 222] on button "button" at bounding box center [758, 221] width 20 height 20
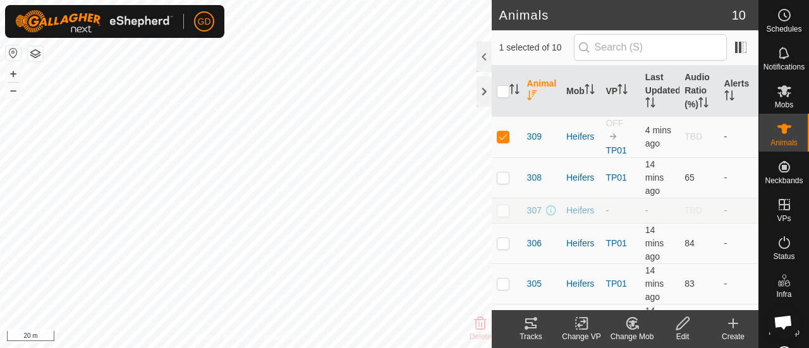
click at [682, 323] on icon at bounding box center [683, 323] width 16 height 15
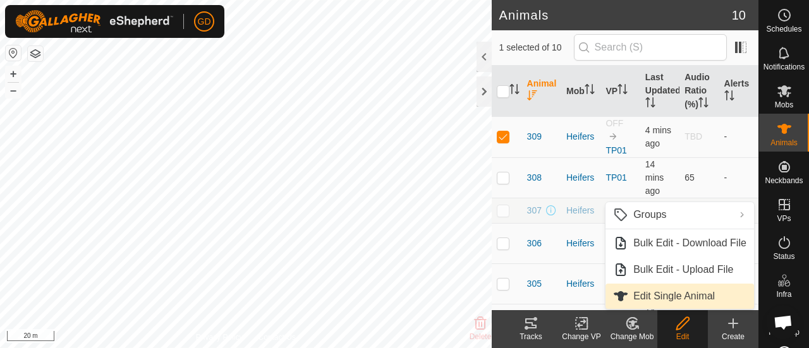
click at [669, 298] on link "Edit Single Animal" at bounding box center [680, 296] width 149 height 25
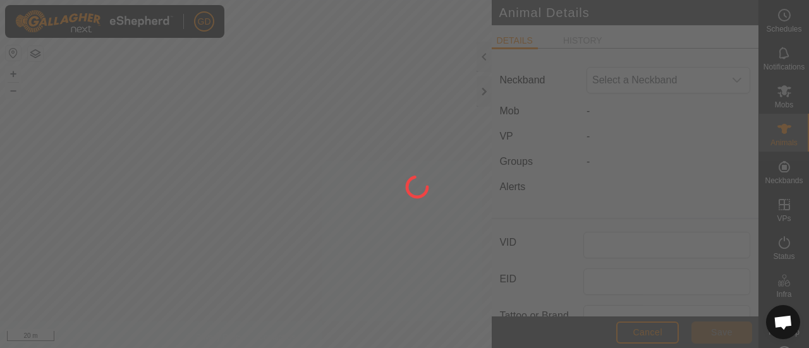
type input "309"
type input "982123826118692"
type input "Droughtmaster"
type input "0"
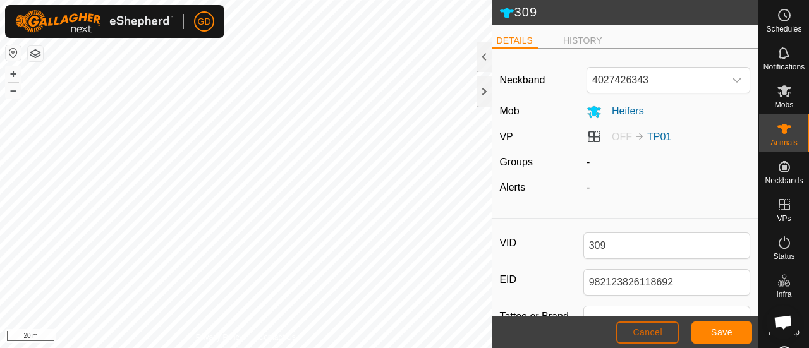
click at [644, 328] on span "Cancel" at bounding box center [648, 332] width 30 height 10
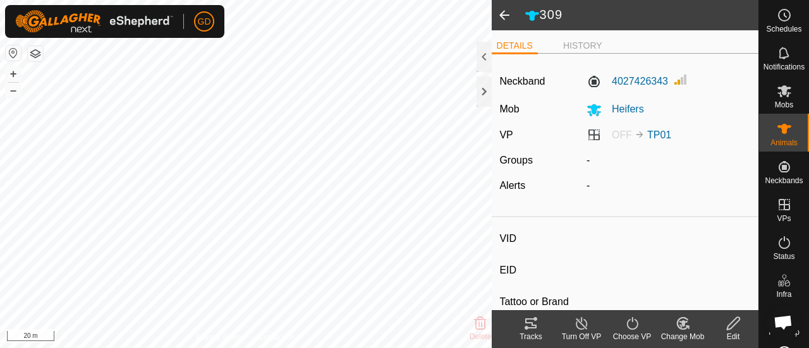
type input "308"
type input "982123826118141"
type input "-"
type input "Droughtmaster"
type input "-"
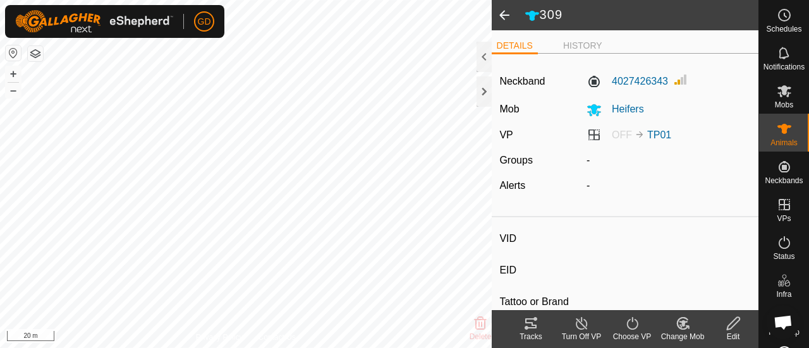
type input "0 kg"
type input "-"
type input "308"
type input "982123826118141"
type input "308"
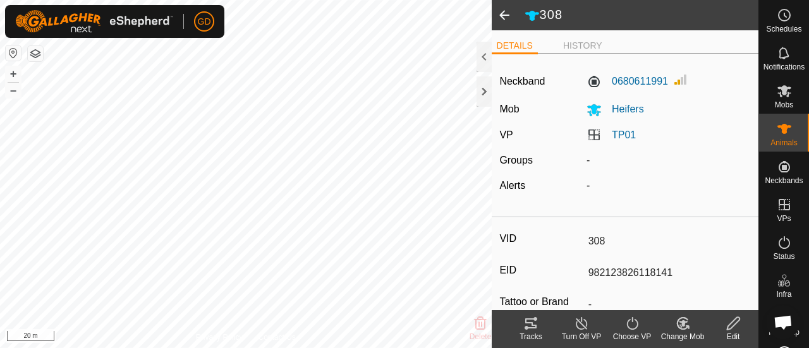
type input "982123826118141"
